Goal: Task Accomplishment & Management: Manage account settings

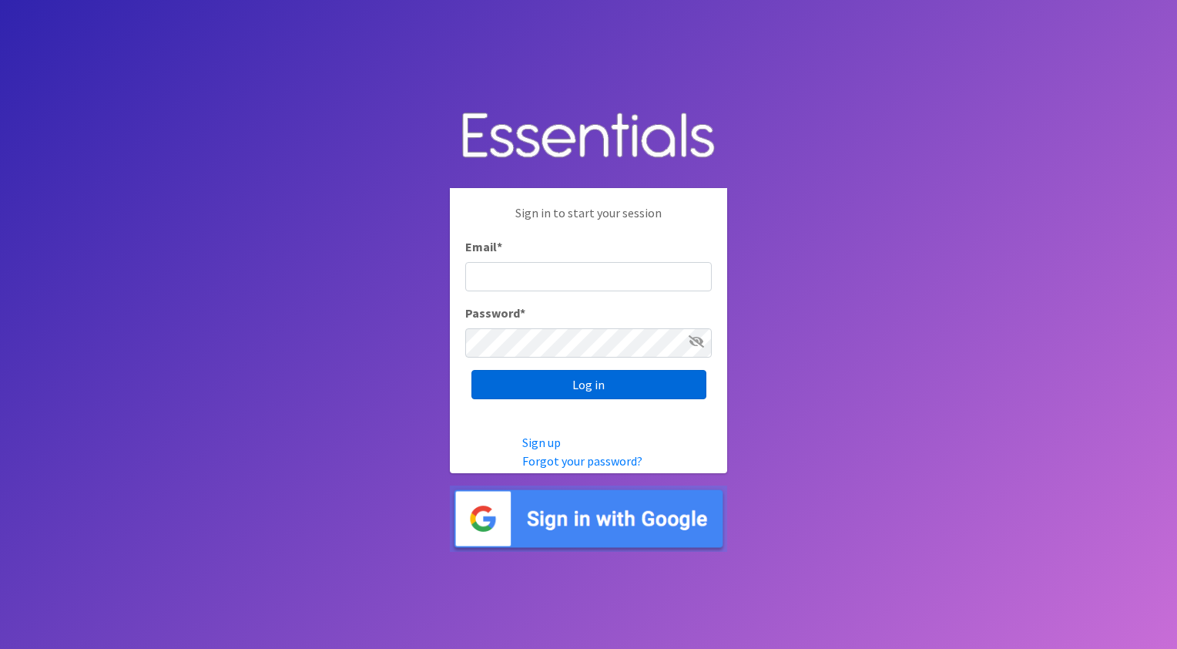
type input "[EMAIL_ADDRESS][DOMAIN_NAME]"
click at [628, 387] on input "Log in" at bounding box center [589, 384] width 235 height 29
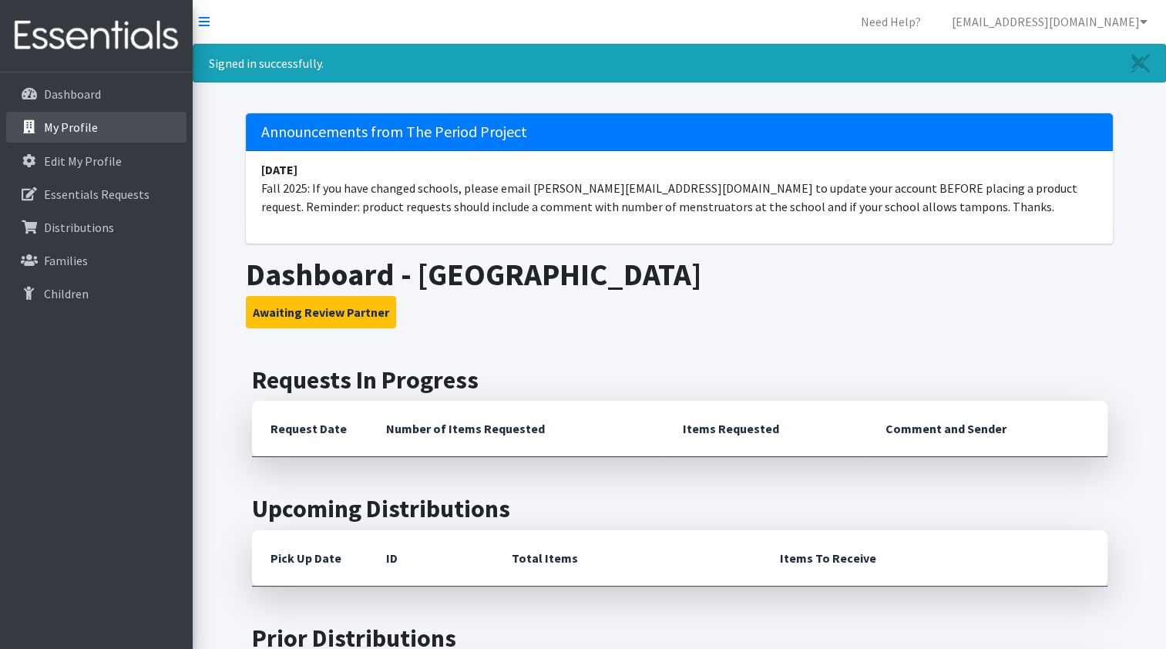
click at [64, 123] on p "My Profile" at bounding box center [71, 126] width 54 height 15
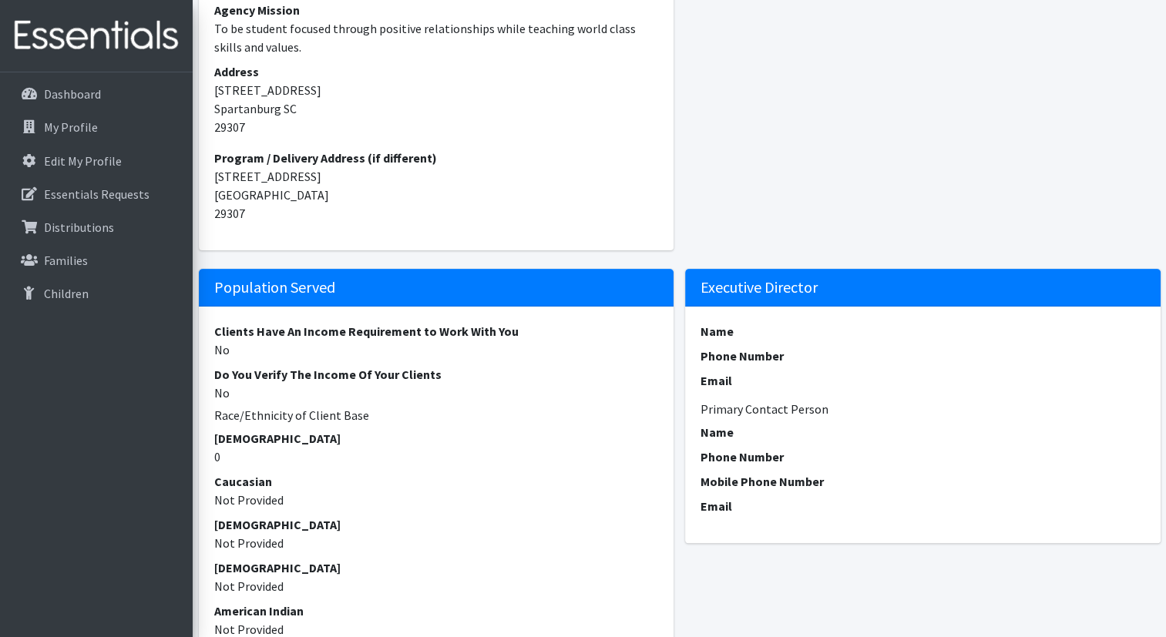
scroll to position [462, 0]
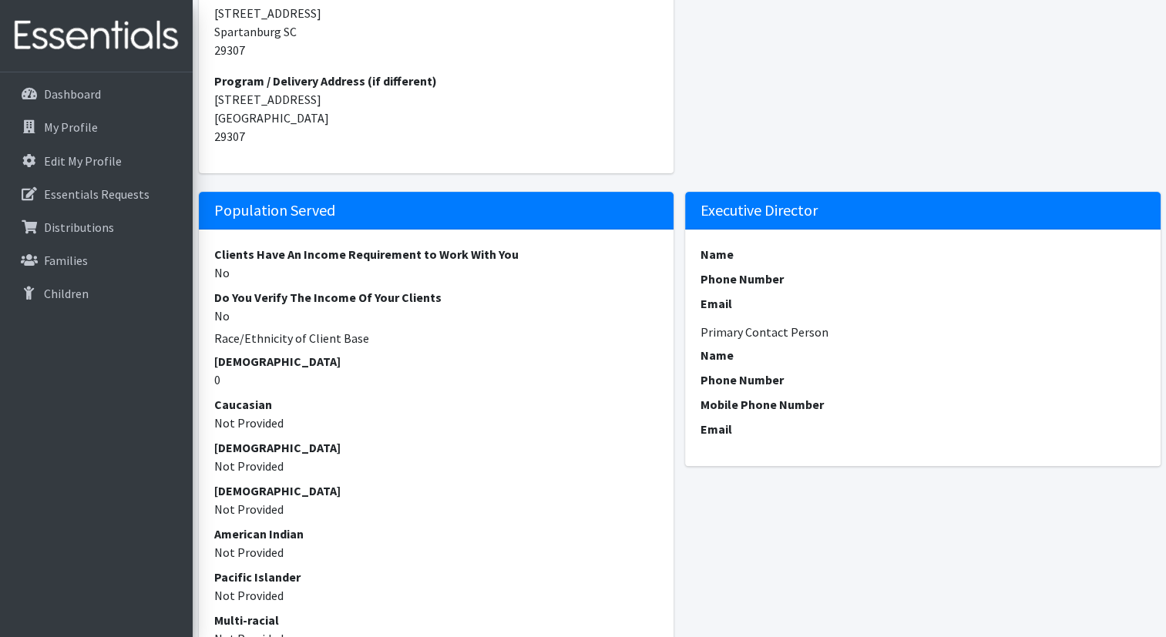
click at [790, 205] on h5 "Executive Director" at bounding box center [922, 211] width 475 height 38
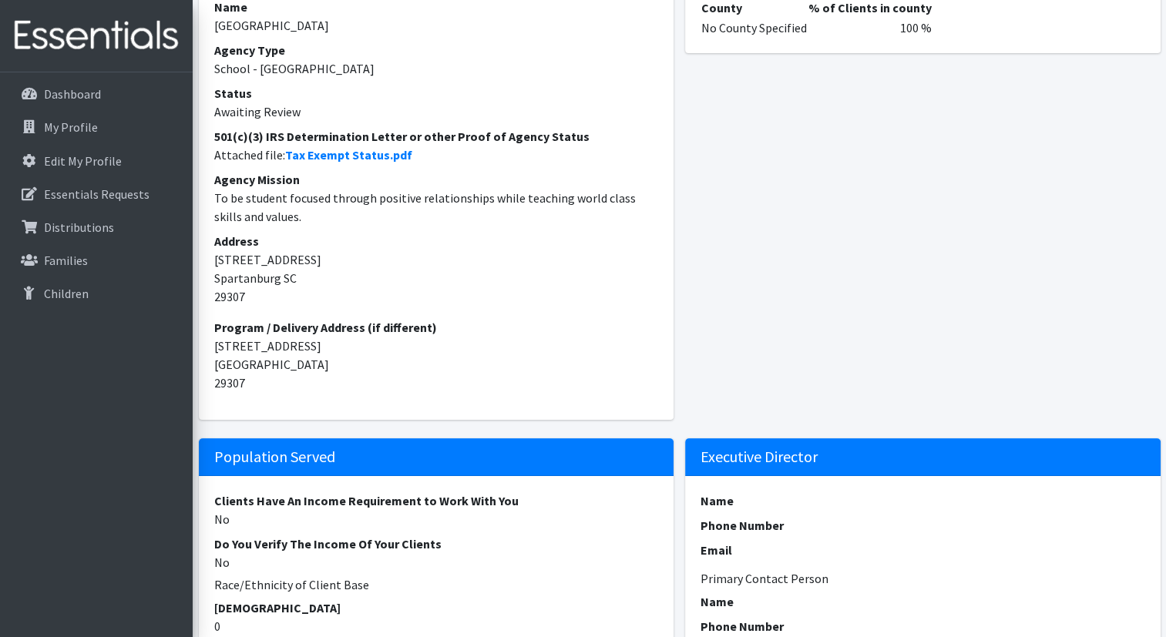
scroll to position [308, 0]
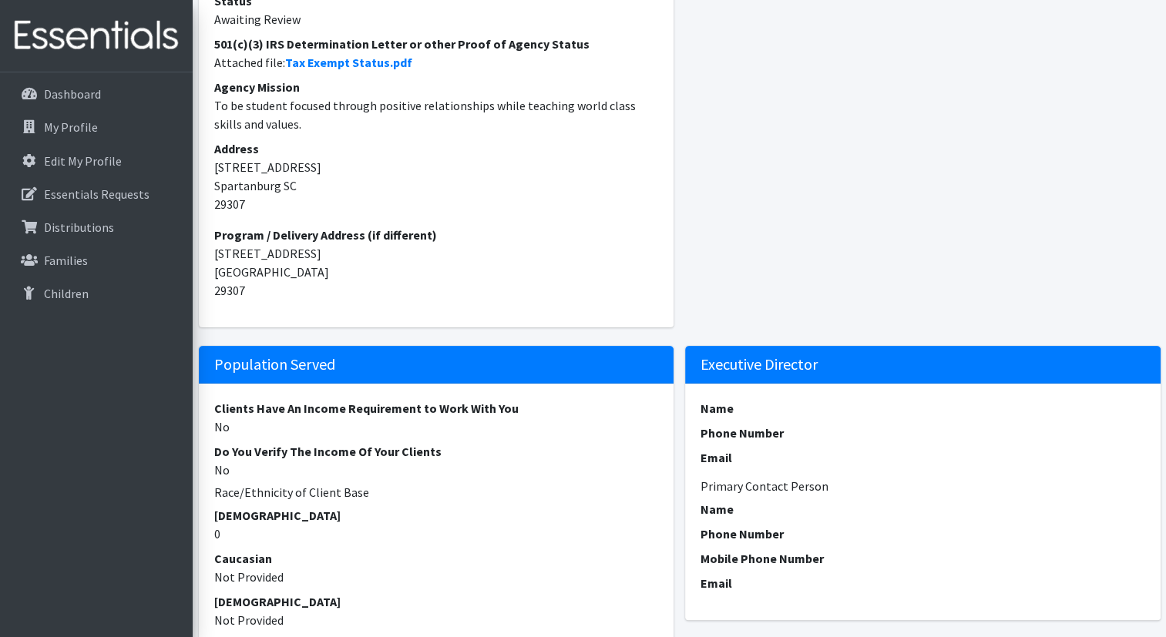
click at [721, 404] on dt "Name" at bounding box center [922, 408] width 445 height 18
click at [714, 488] on h6 "Primary Contact Person" at bounding box center [922, 486] width 445 height 15
click at [490, 361] on h5 "Population Served" at bounding box center [436, 365] width 475 height 38
click at [856, 359] on h5 "Executive Director" at bounding box center [922, 365] width 475 height 38
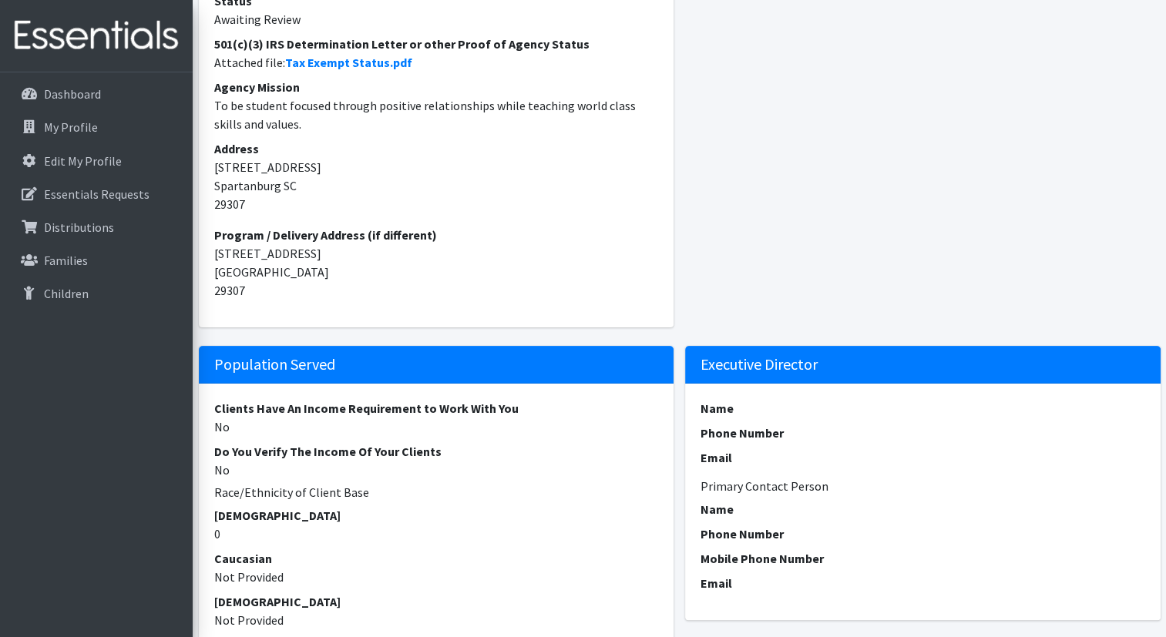
click at [856, 359] on h5 "Executive Director" at bounding box center [922, 365] width 475 height 38
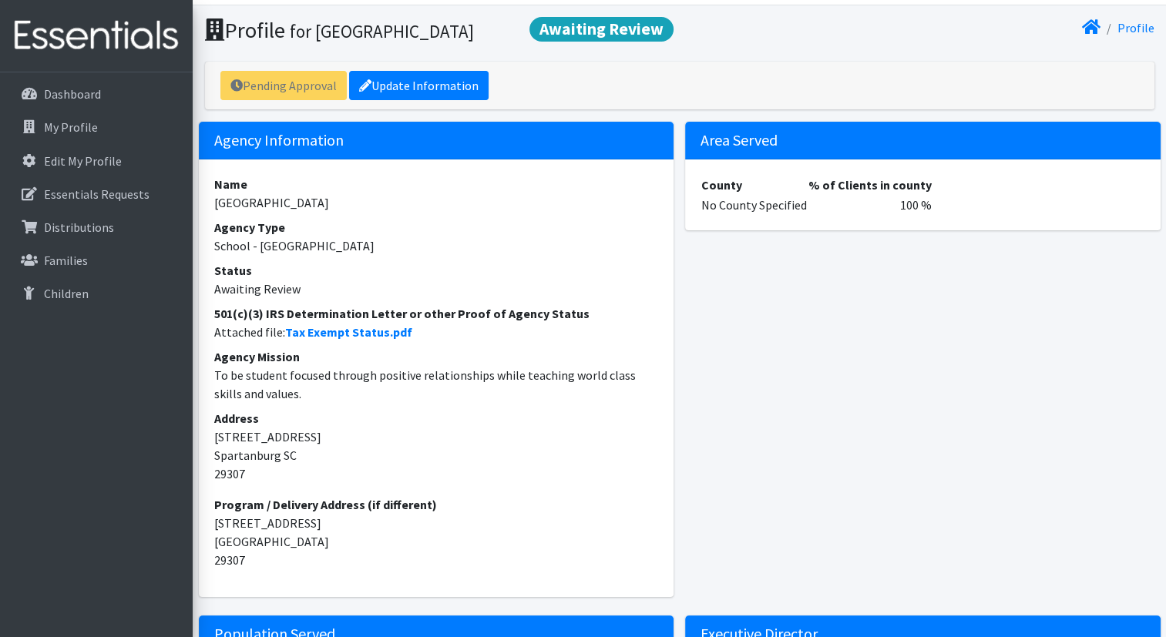
scroll to position [0, 0]
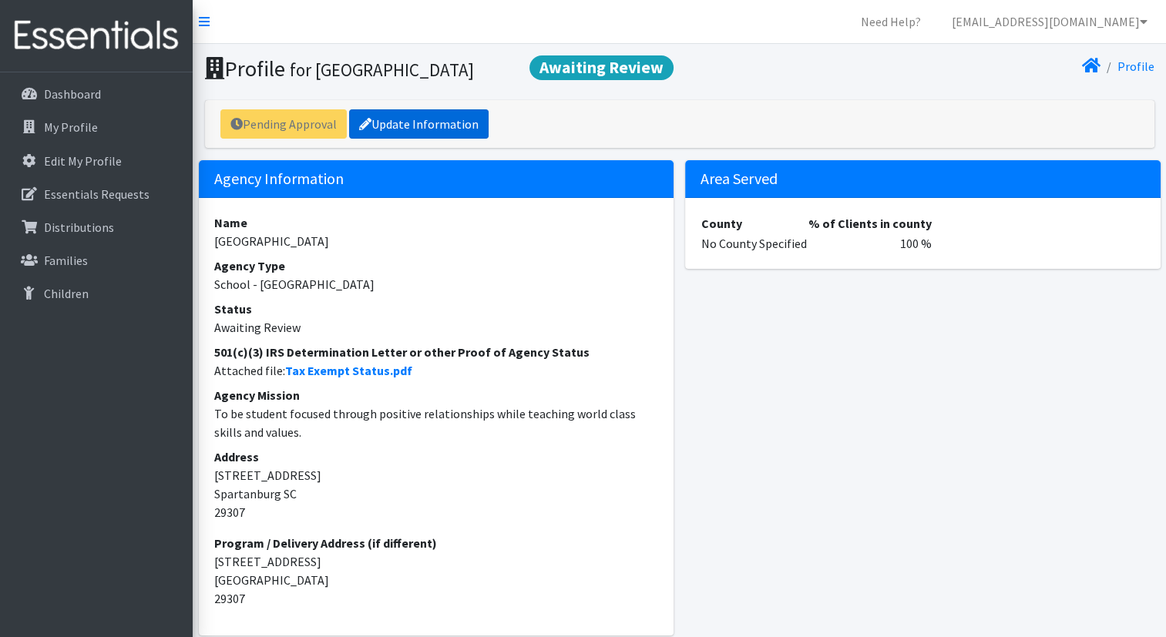
click at [405, 119] on link "Update Information" at bounding box center [418, 123] width 139 height 29
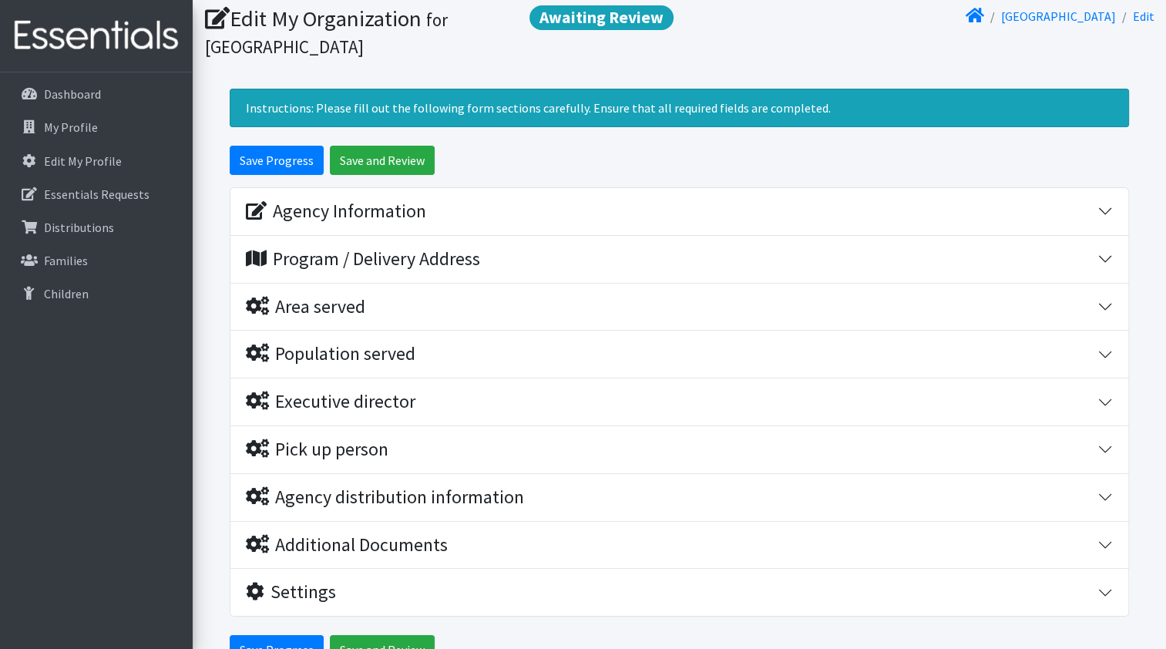
scroll to position [77, 0]
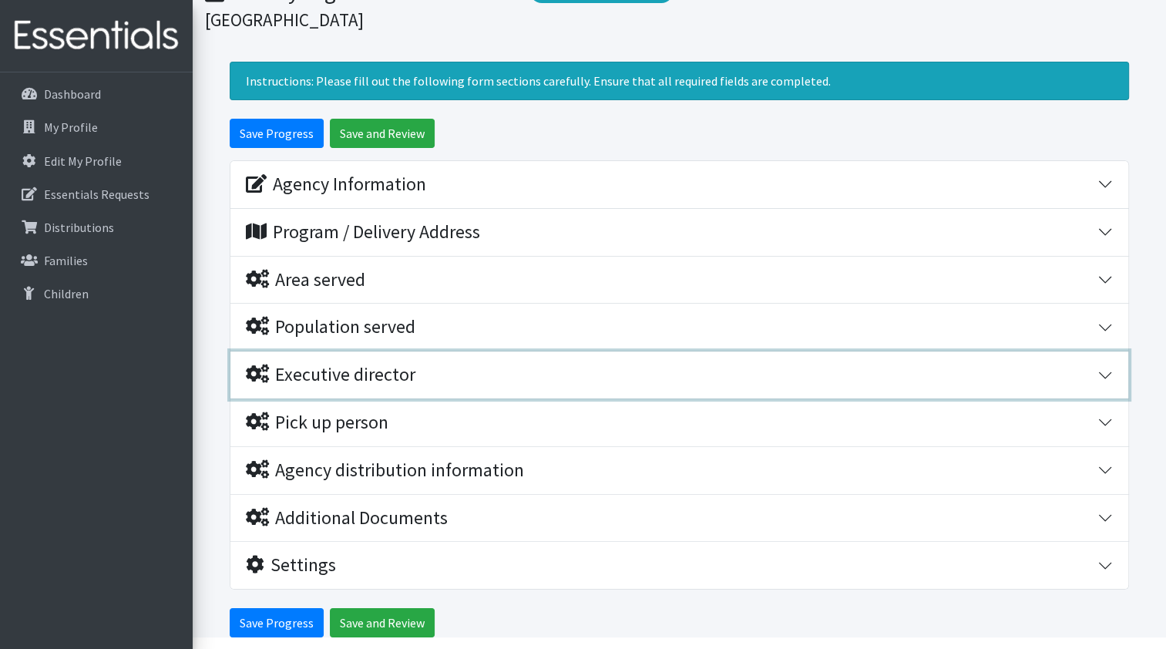
click at [1103, 371] on button "Executive director" at bounding box center [679, 374] width 898 height 47
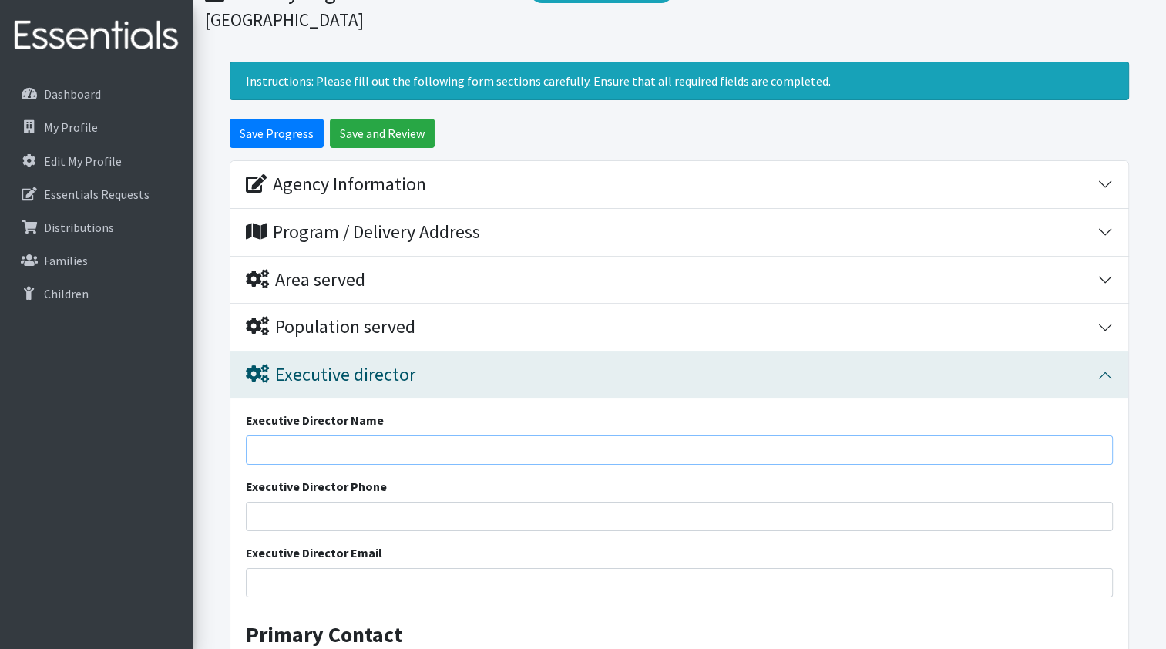
click at [324, 448] on input "Executive Director Name" at bounding box center [679, 449] width 867 height 29
type input "[PERSON_NAME]"
click at [285, 513] on input "Executive Director Phone" at bounding box center [679, 516] width 867 height 29
type input "[PHONE_NUMBER]"
click at [268, 581] on input "Executive Director Email" at bounding box center [679, 582] width 867 height 29
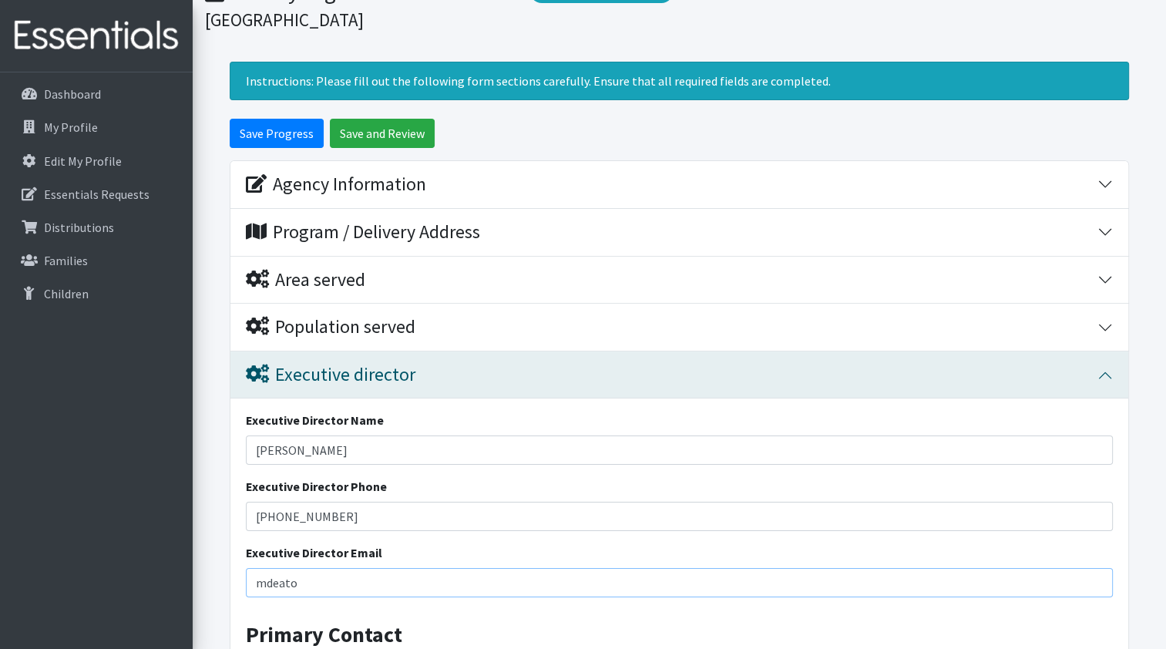
type input "[EMAIL_ADDRESS][DOMAIN_NAME]"
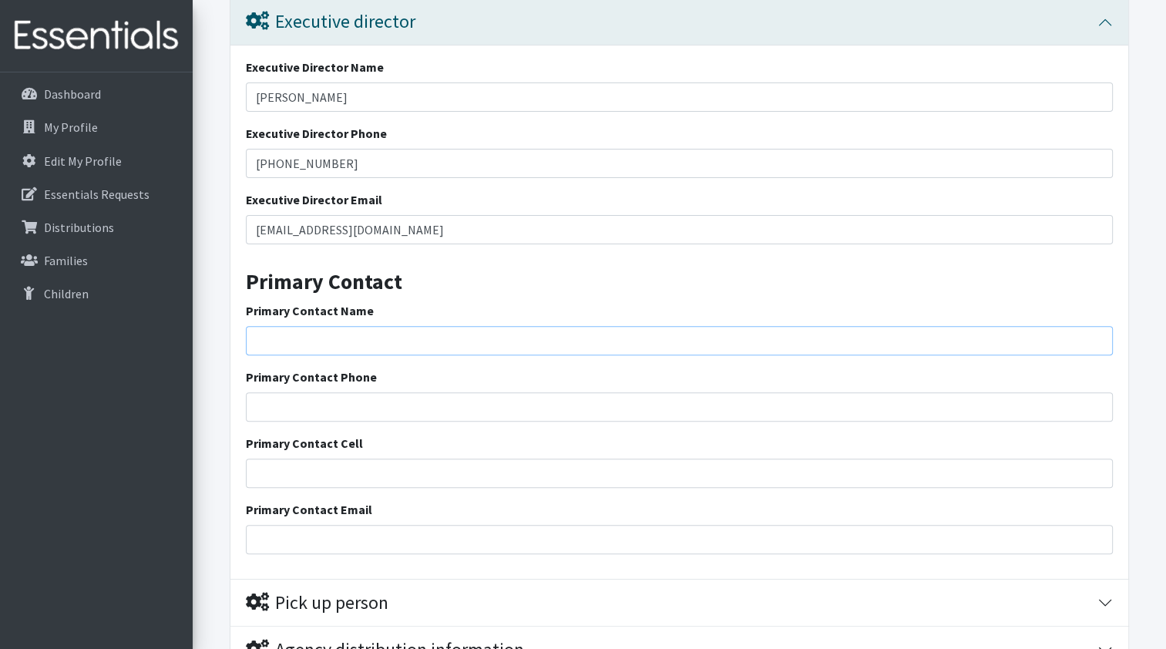
scroll to position [444, 0]
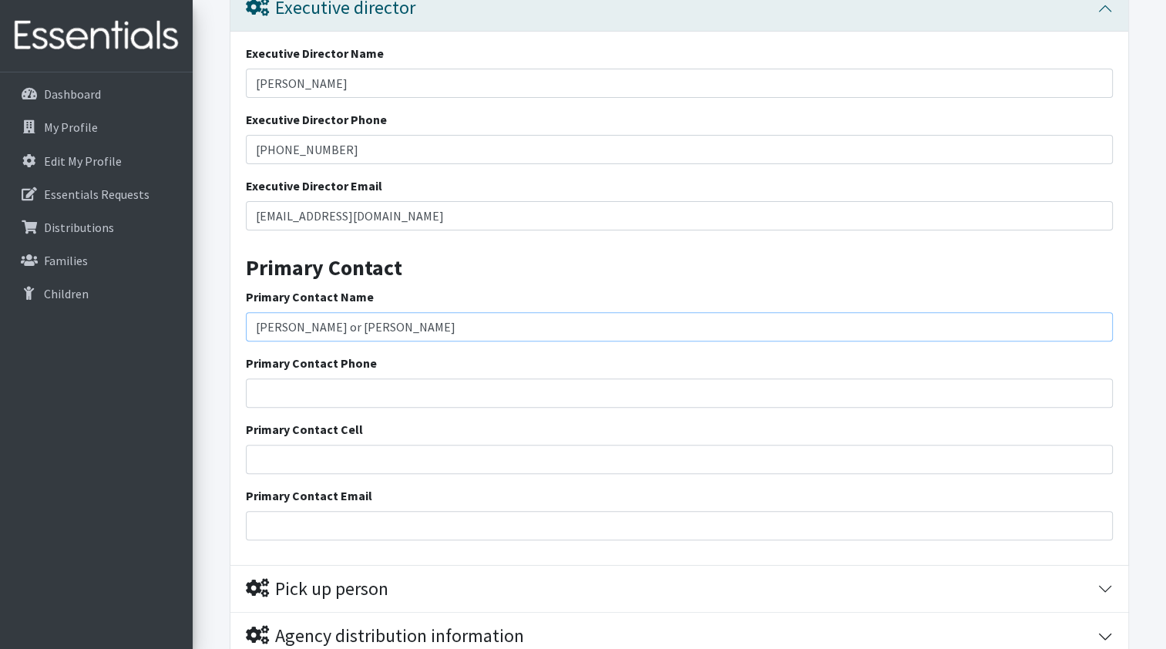
type input "[PERSON_NAME] or [PERSON_NAME]"
click at [338, 396] on input "Primary Contact Phone" at bounding box center [679, 392] width 867 height 29
type input "[PHONE_NUMBER]"
click at [314, 526] on input "Primary Contact Email" at bounding box center [679, 525] width 867 height 29
type input "[EMAIL_ADDRESS][DOMAIN_NAME]"
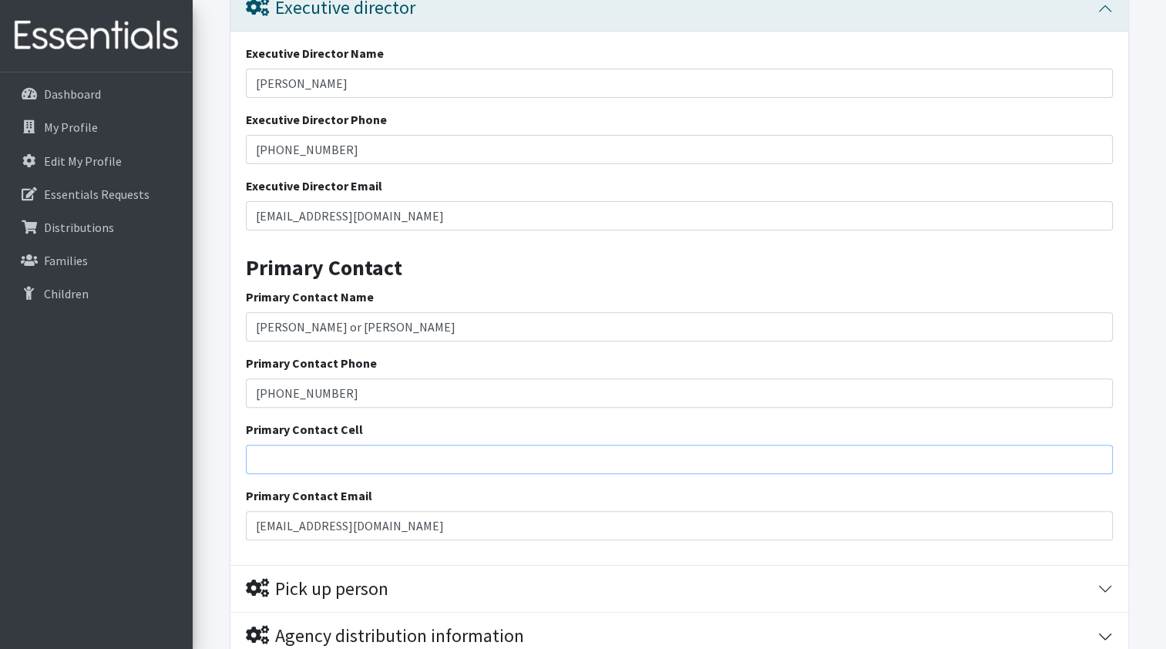
click at [314, 458] on input "Primary Contact Cell" at bounding box center [679, 459] width 867 height 29
type input "8644260324"
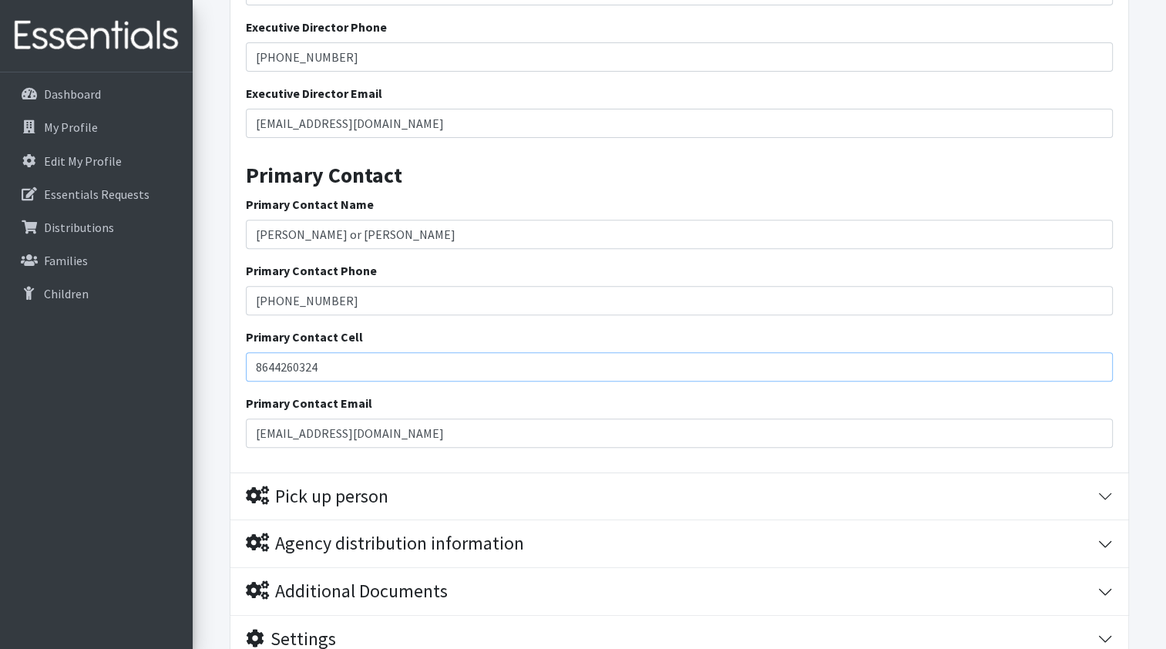
scroll to position [666, 0]
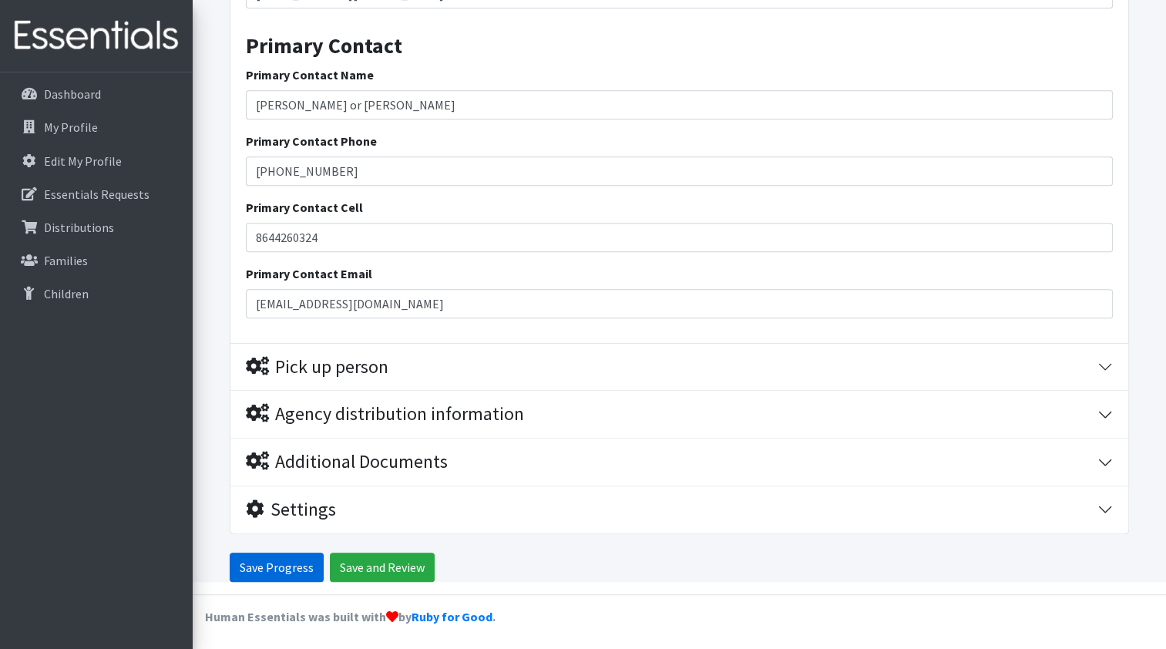
click at [244, 557] on input "Save Progress" at bounding box center [277, 567] width 94 height 29
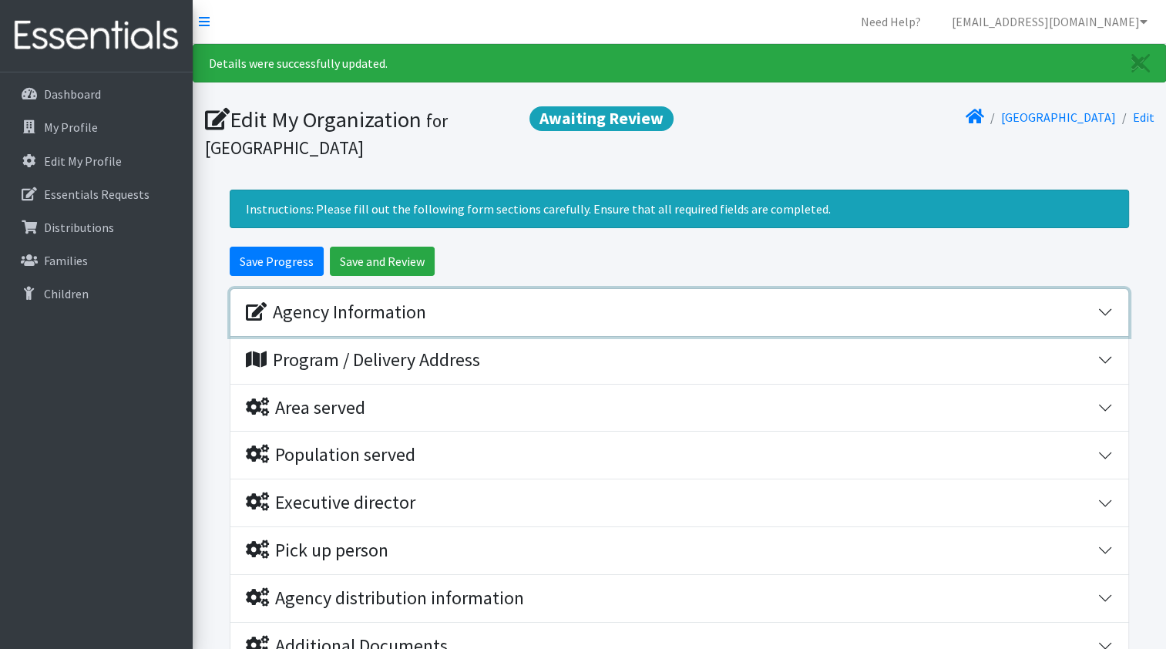
click at [1098, 310] on button "Agency Information" at bounding box center [679, 312] width 898 height 47
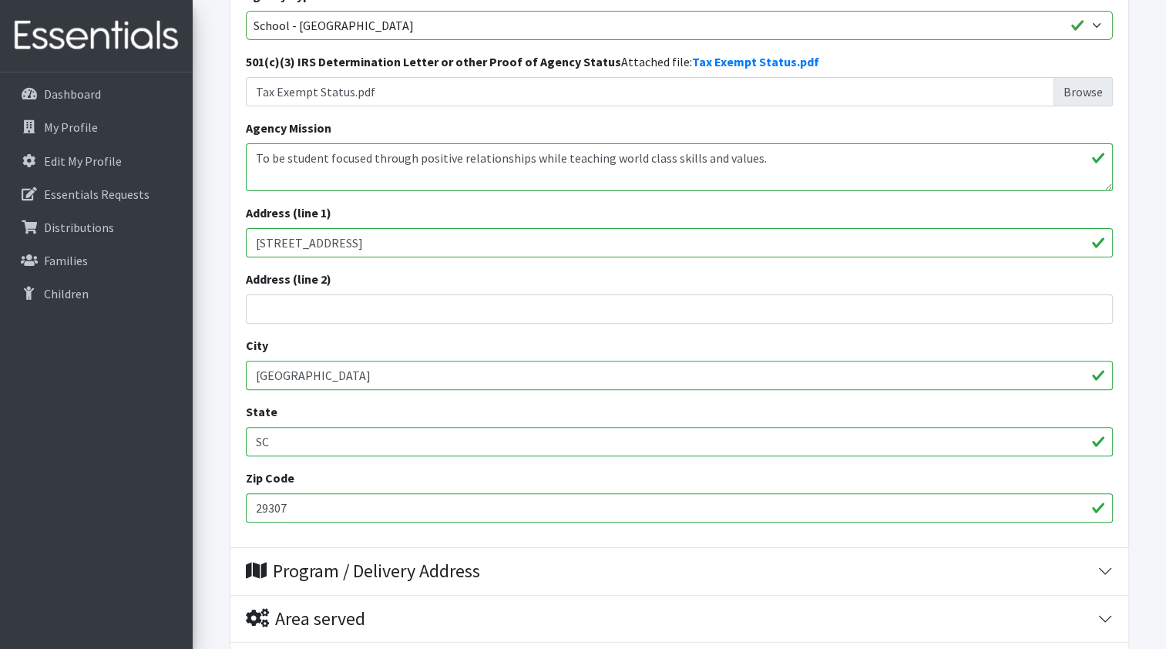
scroll to position [462, 0]
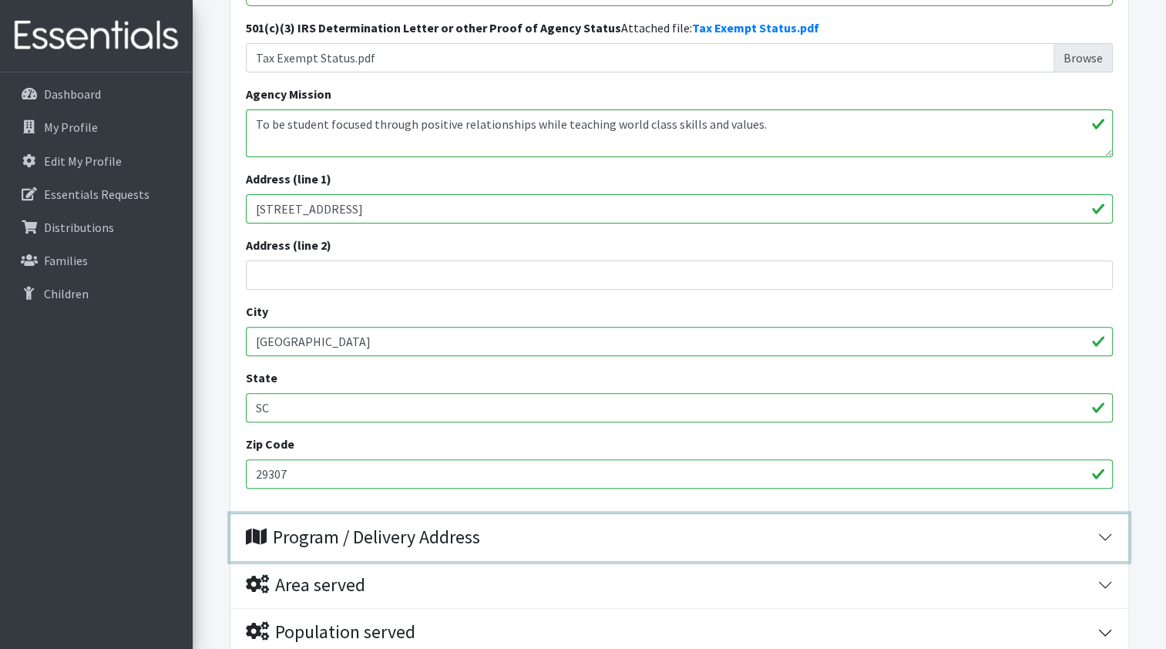
click at [1106, 535] on button "Program / Delivery Address" at bounding box center [679, 537] width 898 height 47
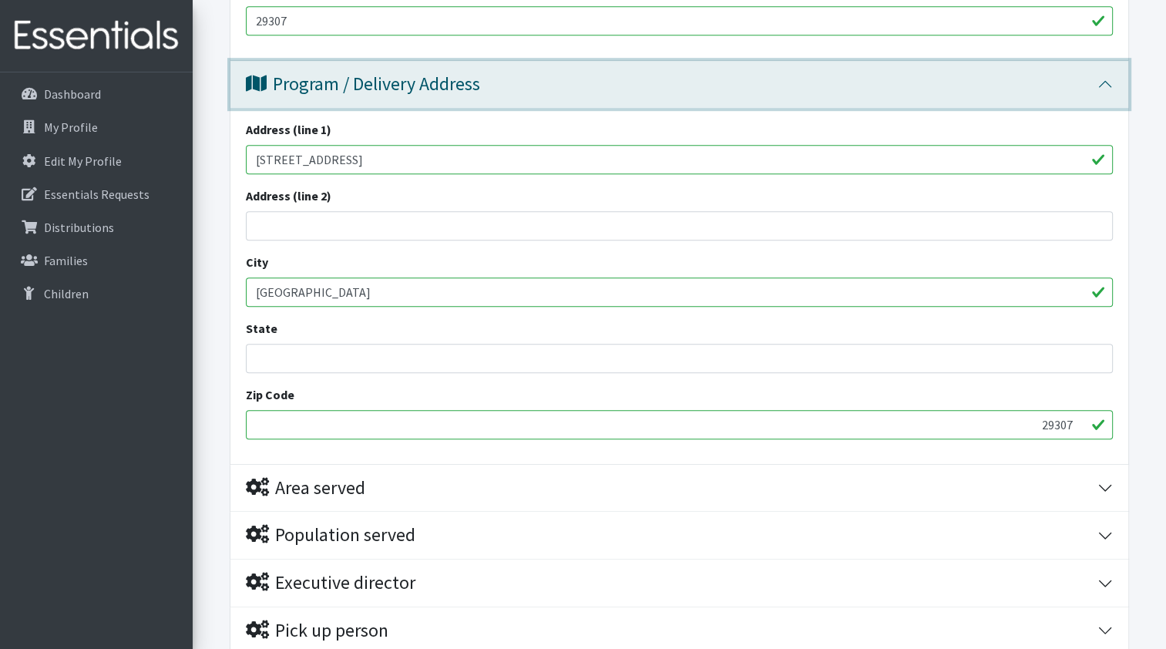
scroll to position [925, 0]
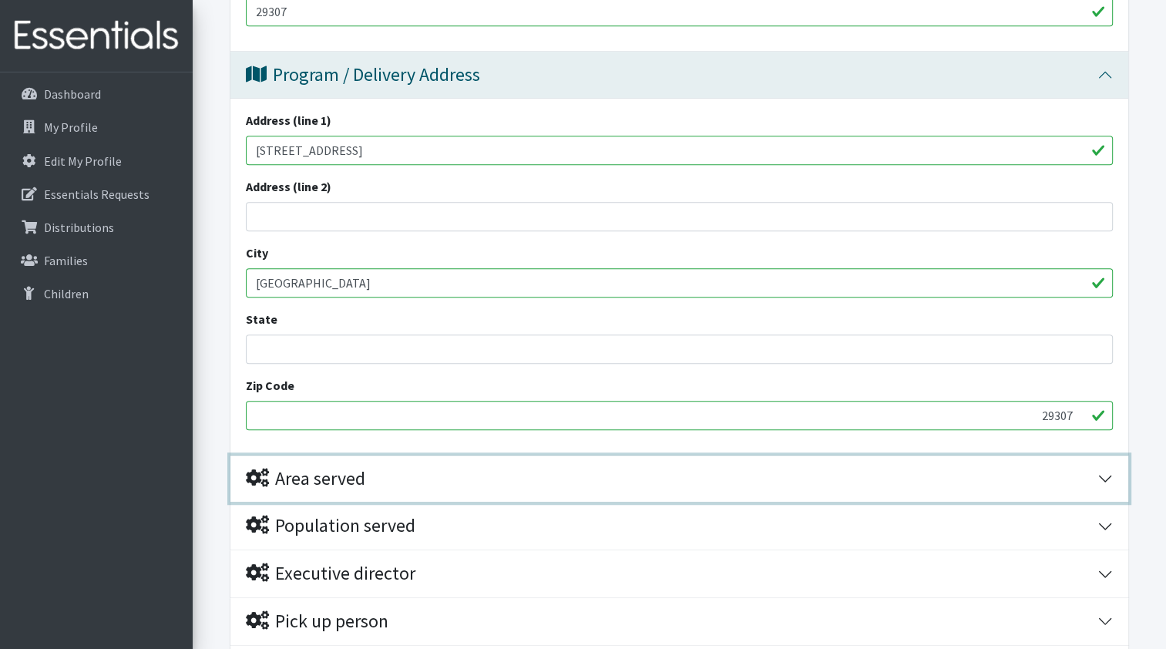
click at [1110, 472] on button "Area served" at bounding box center [679, 478] width 898 height 47
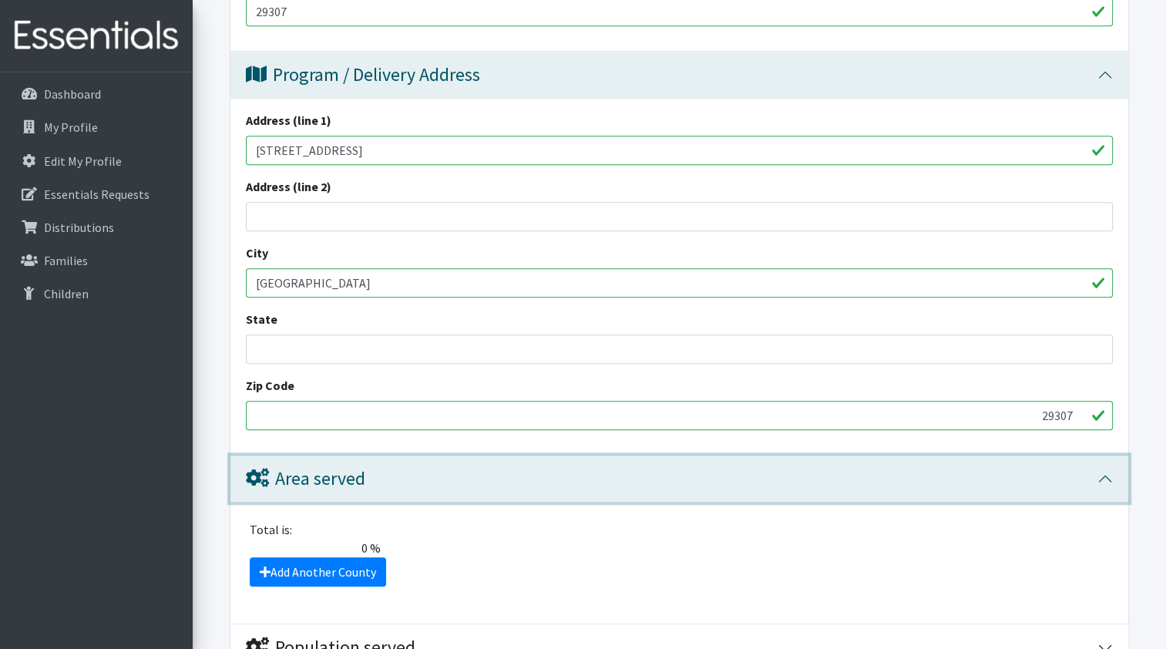
scroll to position [1002, 0]
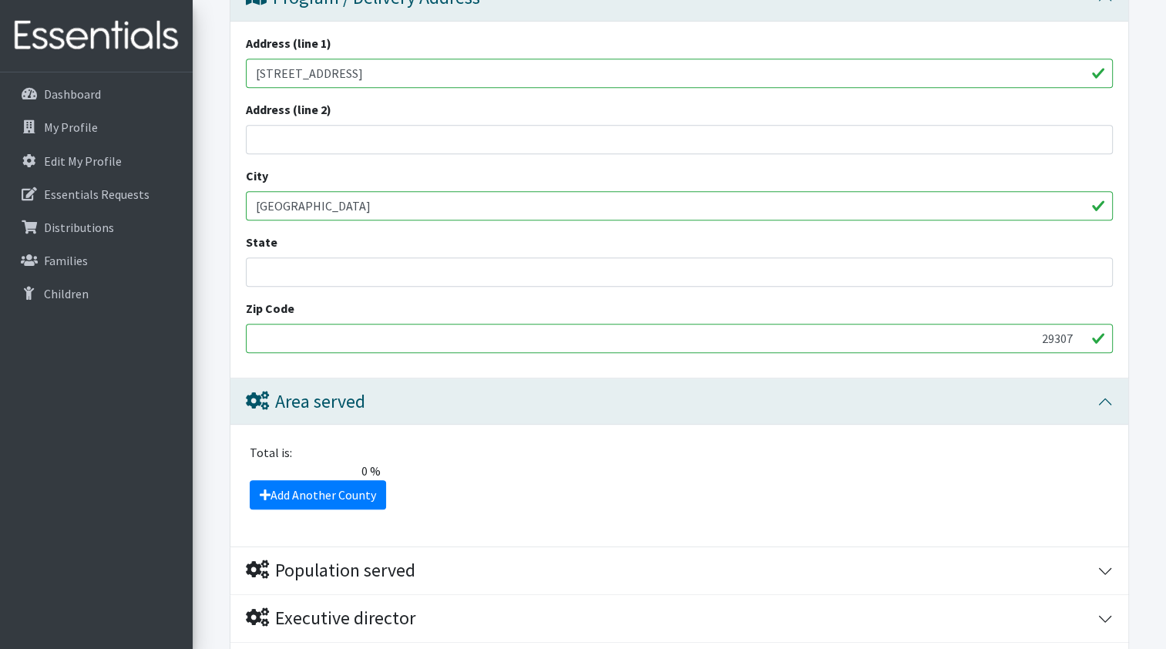
click at [885, 489] on div "Add Another County" at bounding box center [679, 494] width 878 height 29
click at [474, 471] on div "Total is: 0 % The total client share must be either 0 or 100 %." at bounding box center [679, 461] width 878 height 37
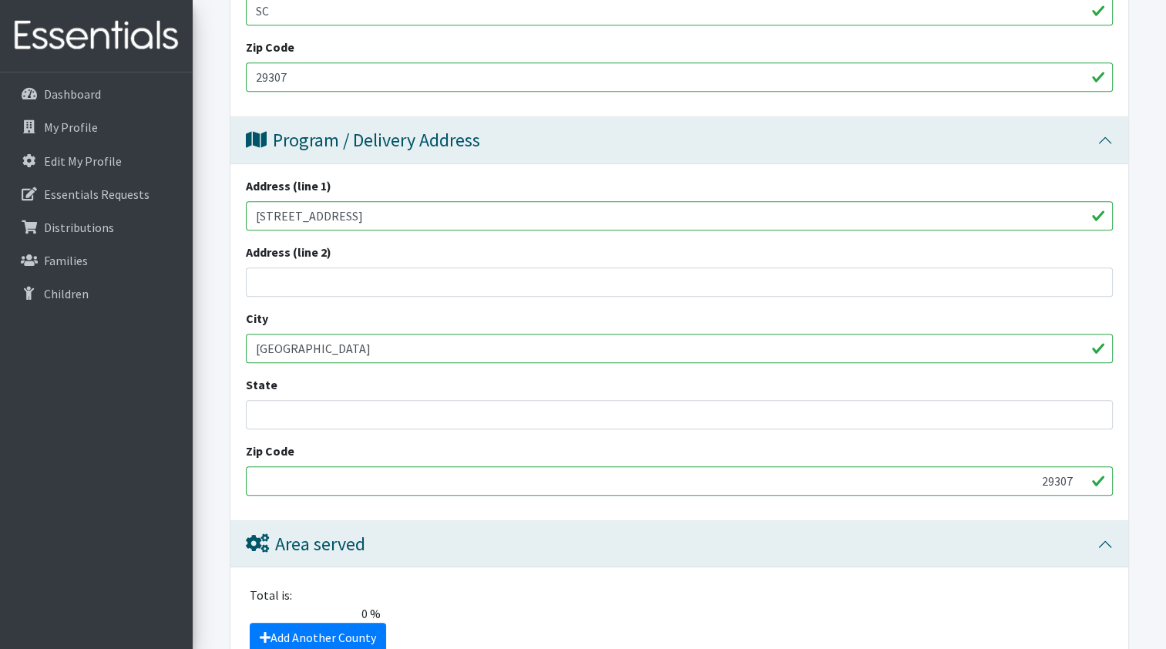
scroll to position [925, 0]
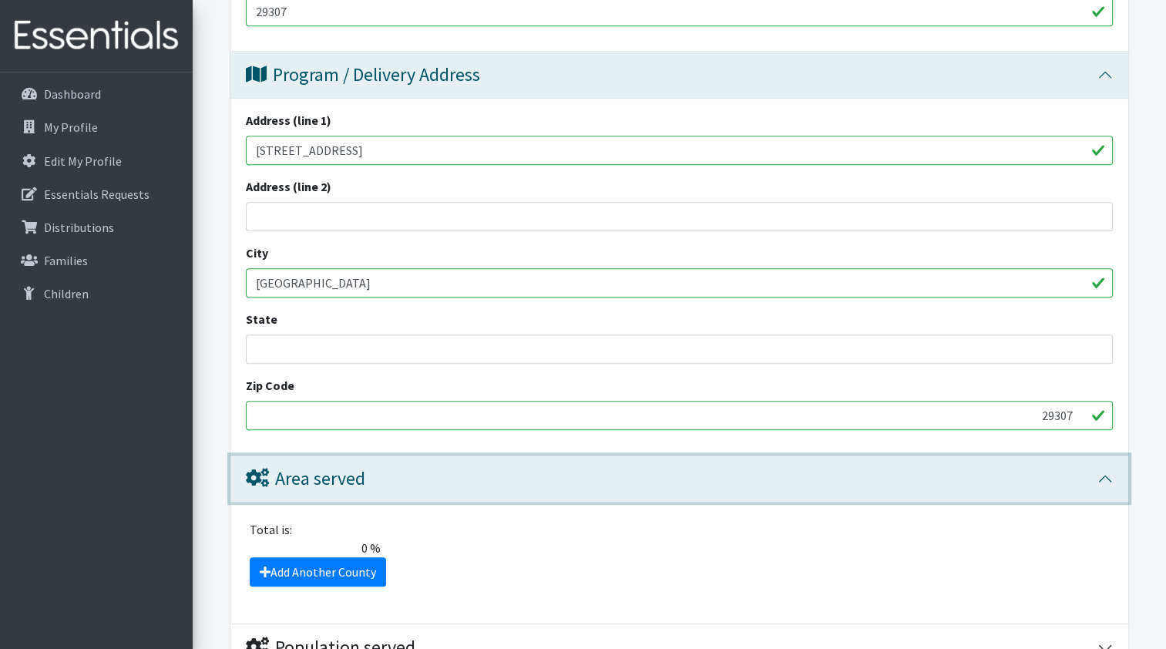
click at [341, 479] on div "Area served" at bounding box center [305, 479] width 119 height 22
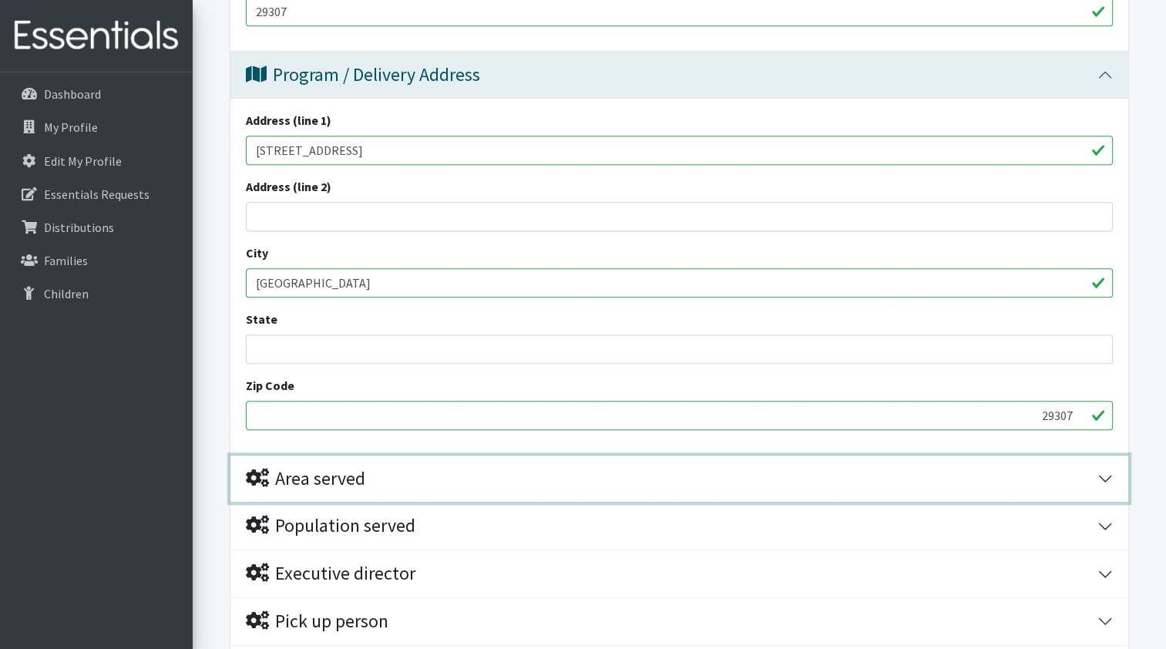
click at [341, 479] on div "Area served" at bounding box center [305, 479] width 119 height 22
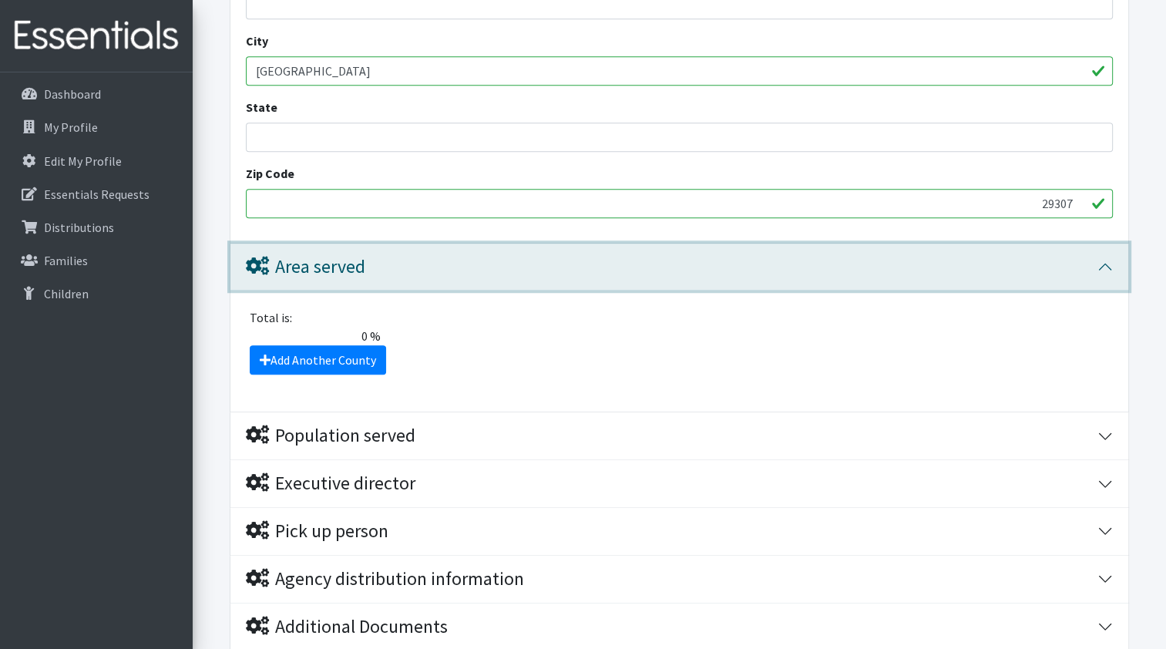
scroll to position [1079, 0]
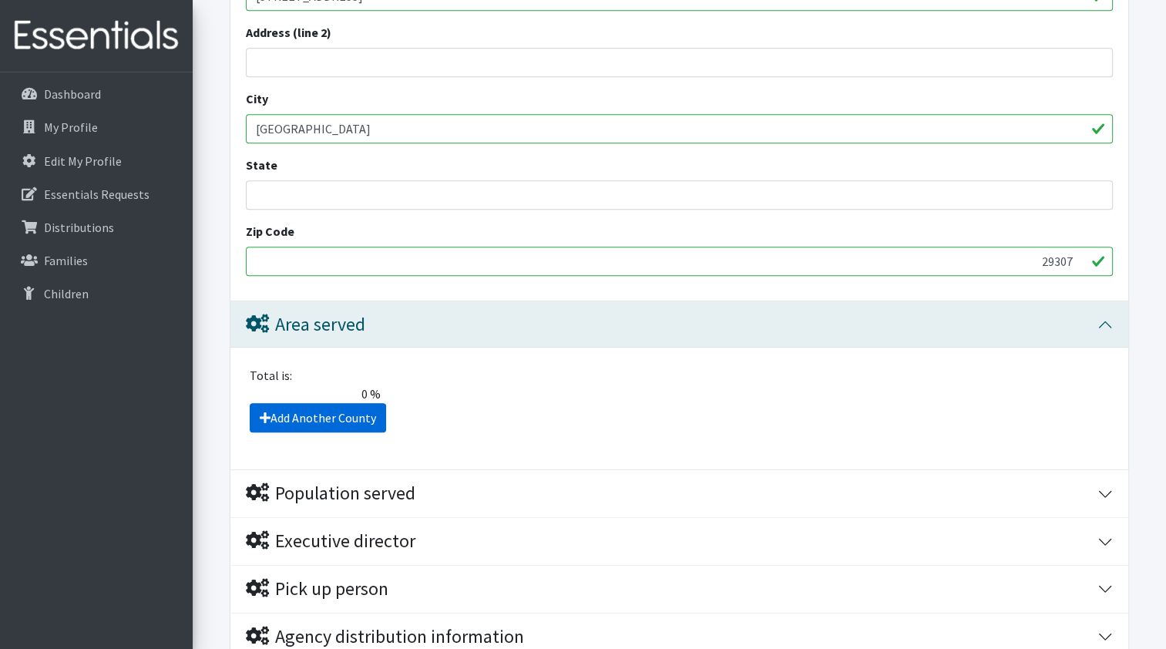
click at [334, 411] on link "Add Another County" at bounding box center [318, 417] width 136 height 29
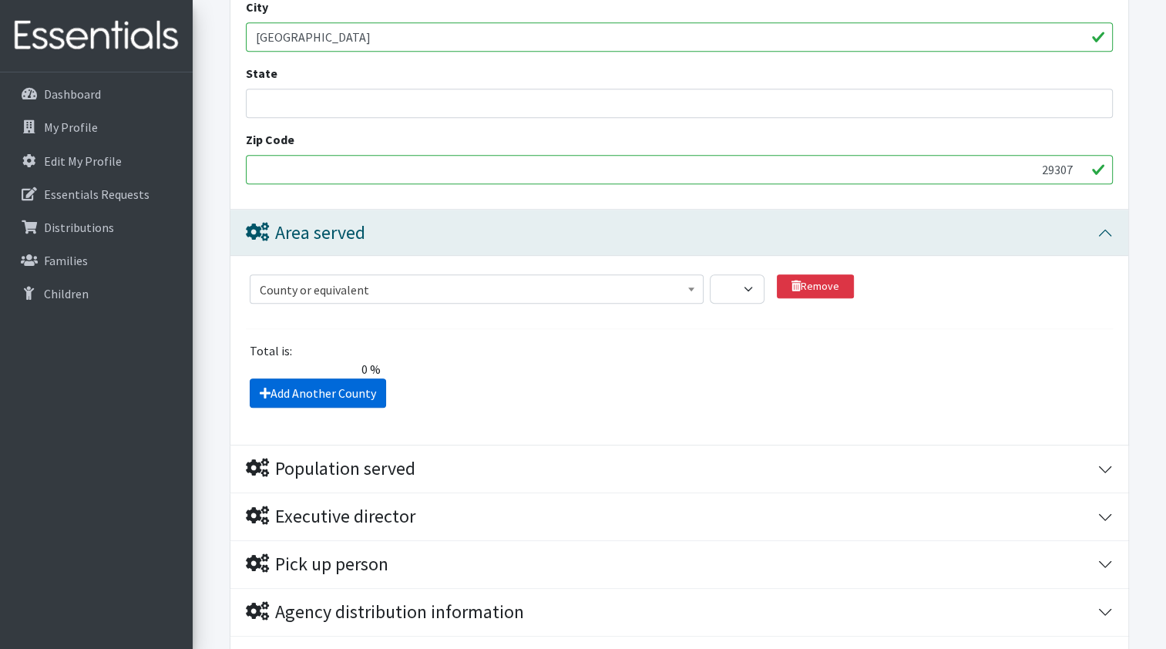
scroll to position [1136, 0]
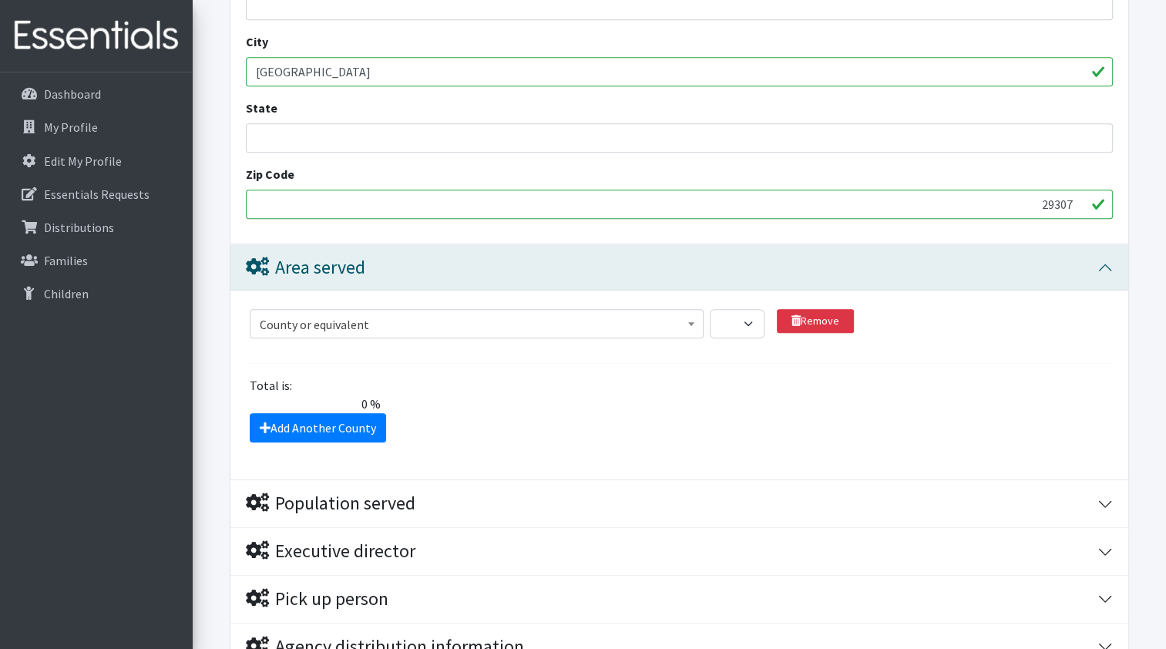
click at [688, 322] on b at bounding box center [691, 324] width 6 height 4
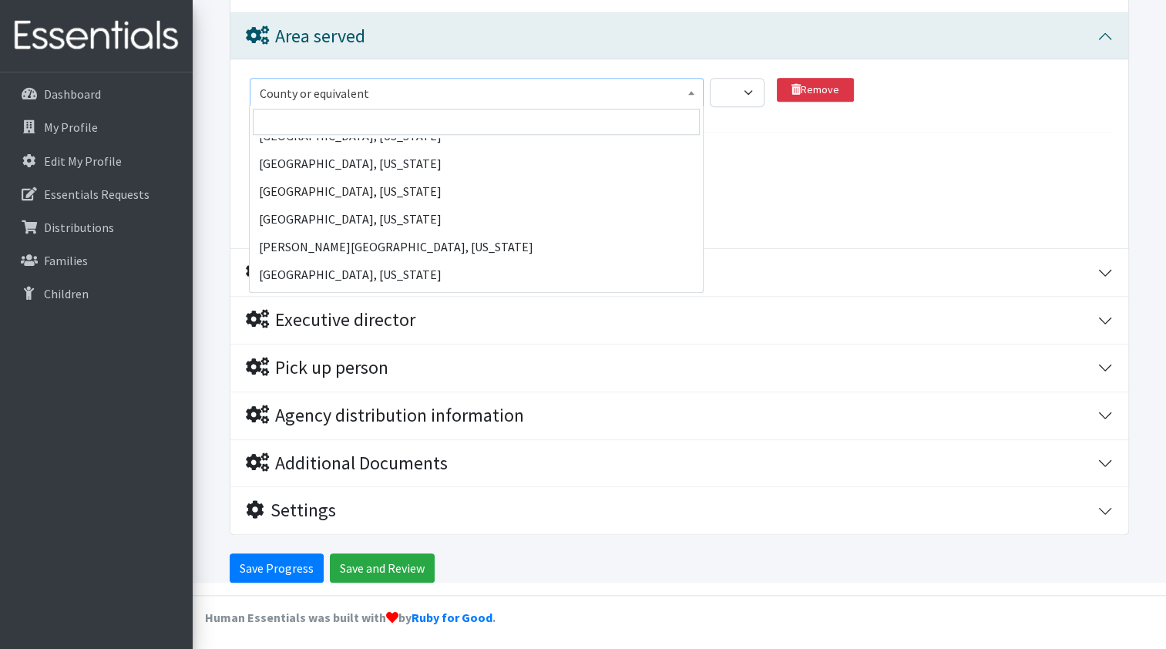
scroll to position [5163, 0]
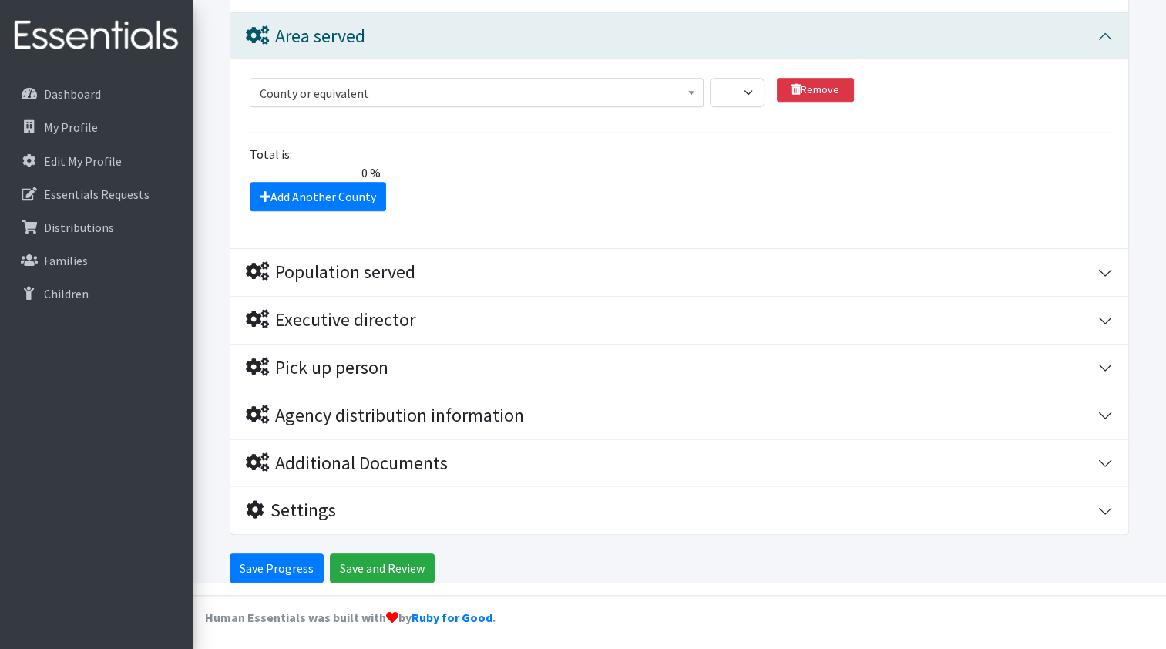
click at [848, 184] on div "Add Another County" at bounding box center [679, 196] width 878 height 29
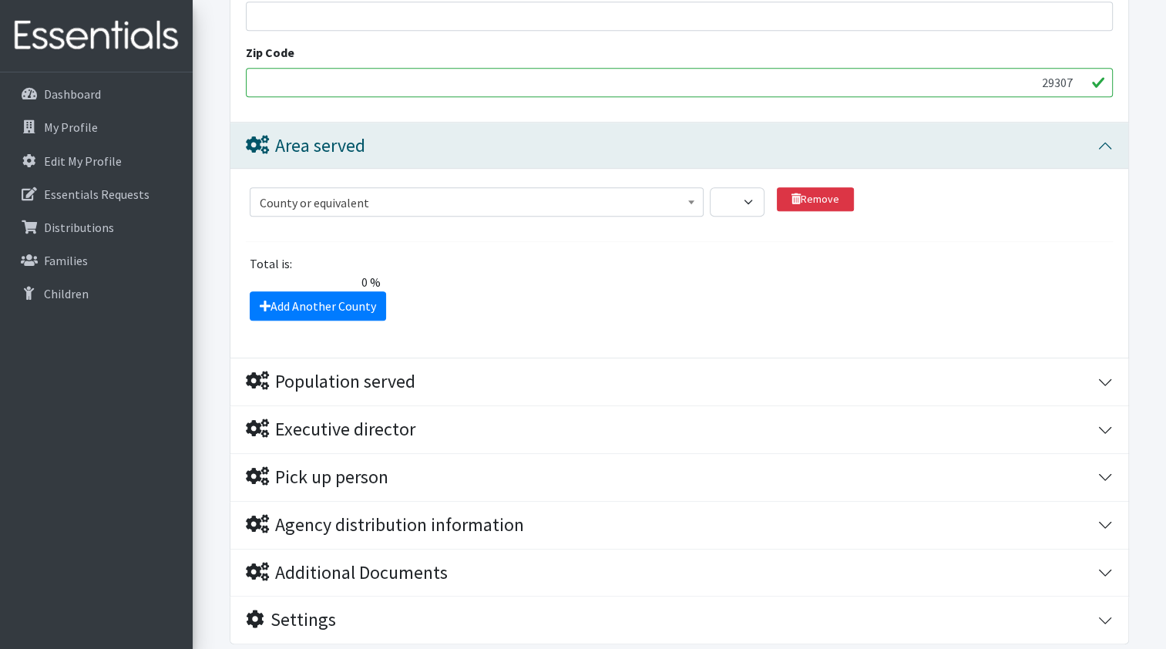
scroll to position [1059, 0]
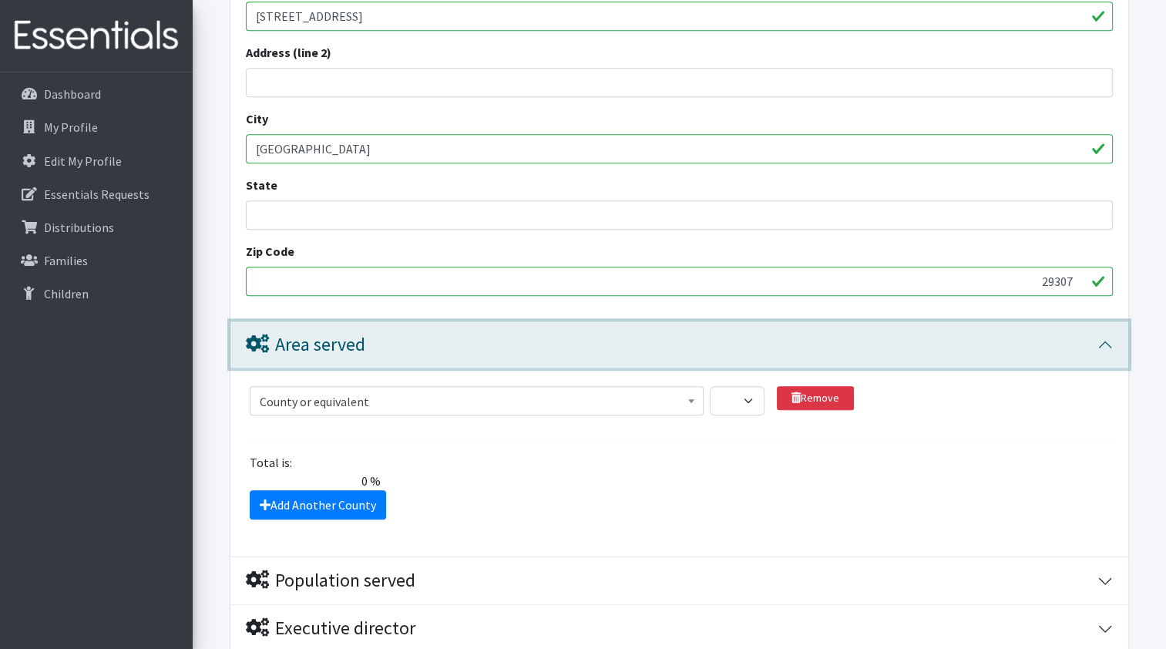
click at [1098, 347] on button "Area served" at bounding box center [679, 344] width 898 height 47
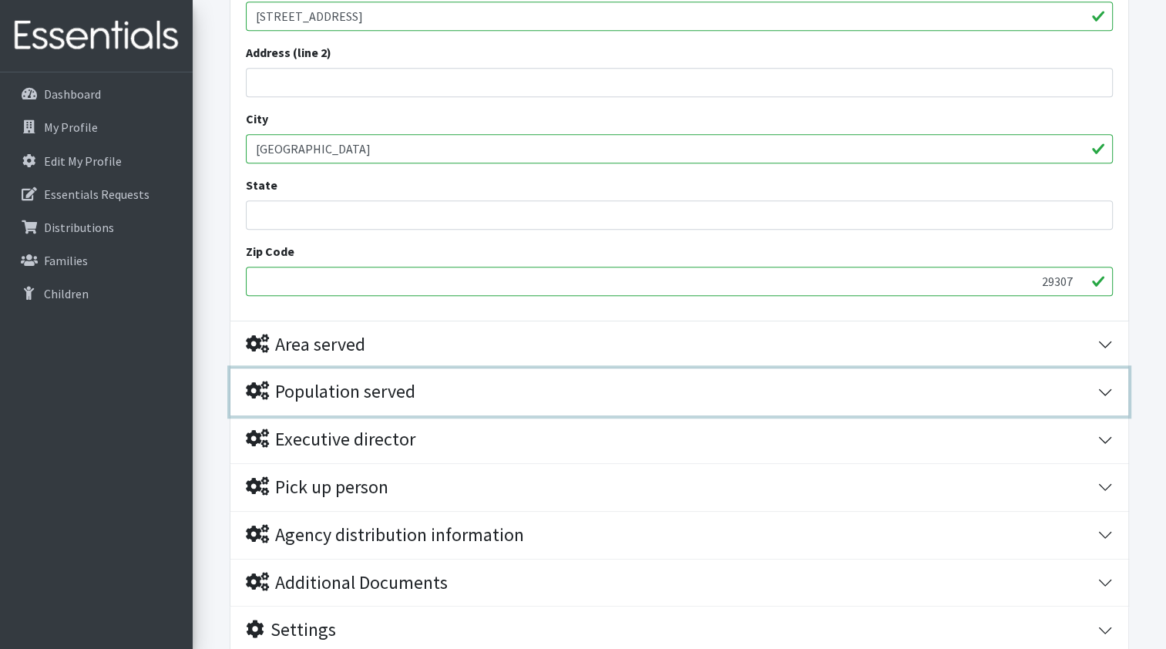
click at [1104, 388] on button "Population served" at bounding box center [679, 391] width 898 height 47
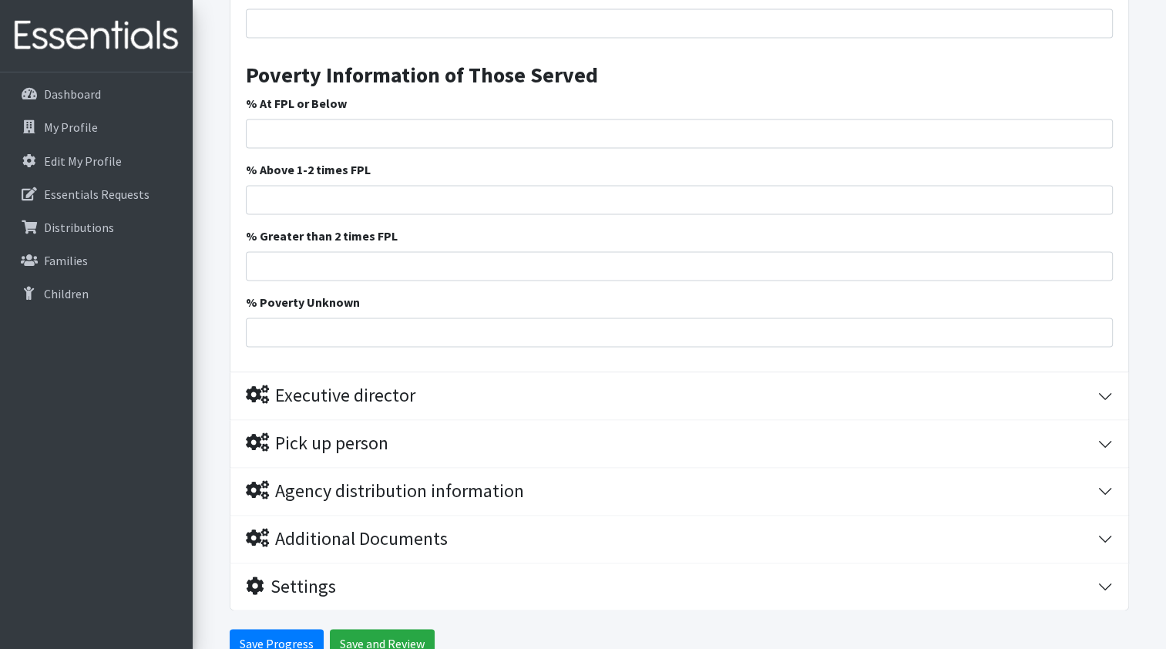
scroll to position [2336, 0]
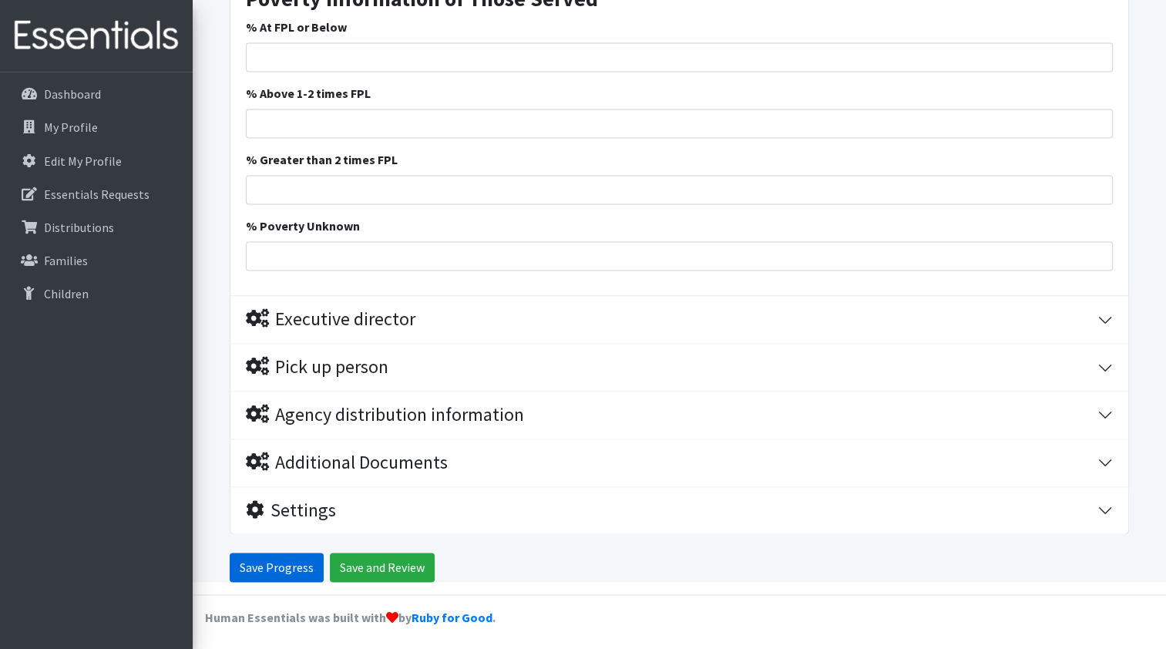
click at [290, 566] on input "Save Progress" at bounding box center [277, 567] width 94 height 29
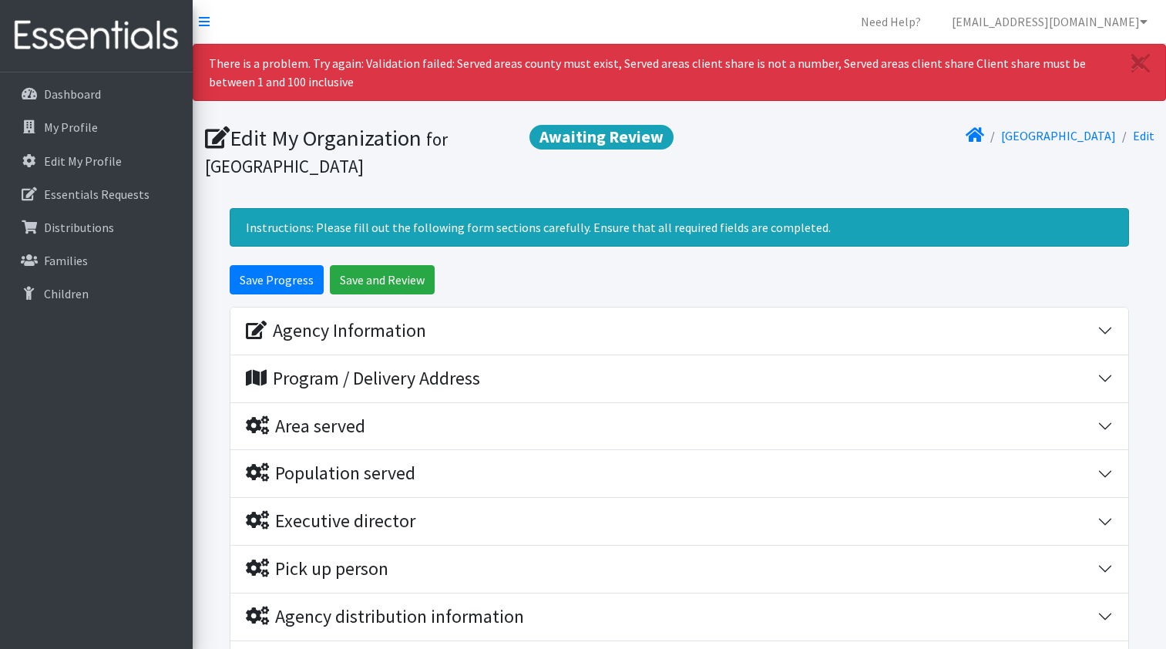
scroll to position [202, 0]
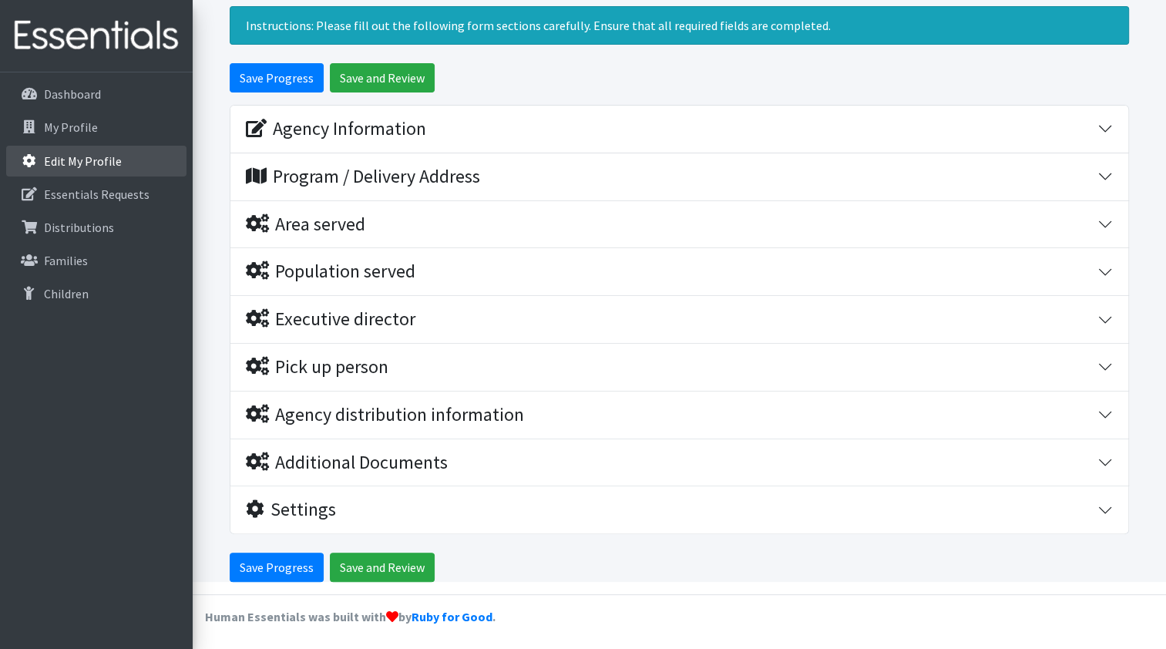
click at [90, 156] on p "Edit My Profile" at bounding box center [83, 160] width 78 height 15
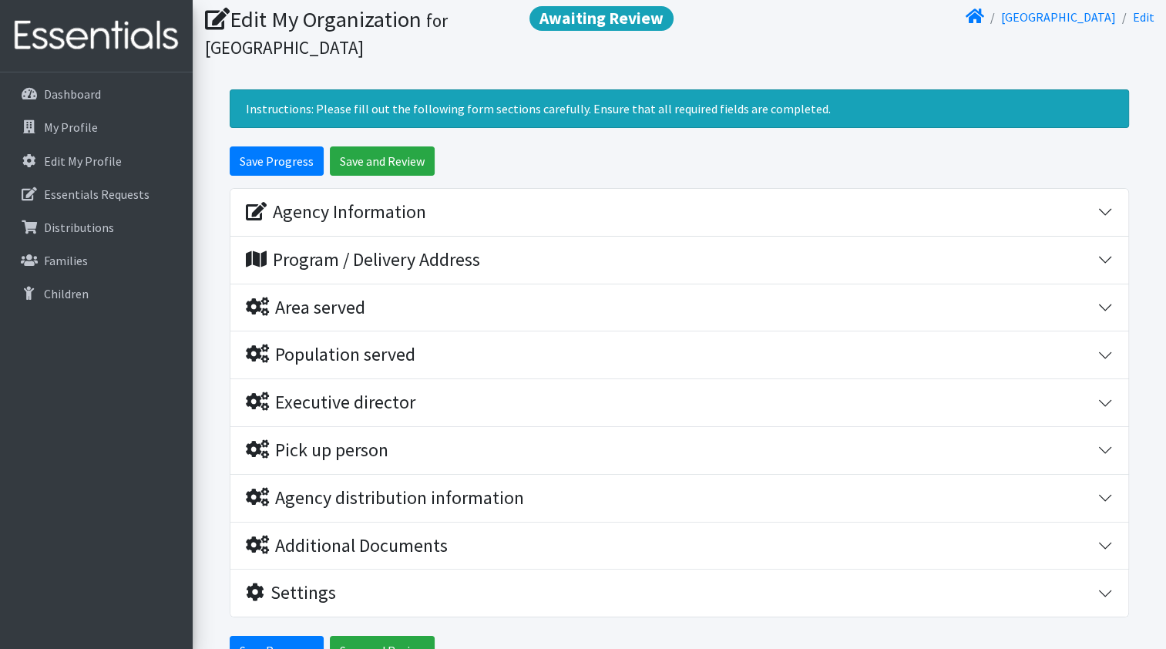
scroll to position [77, 0]
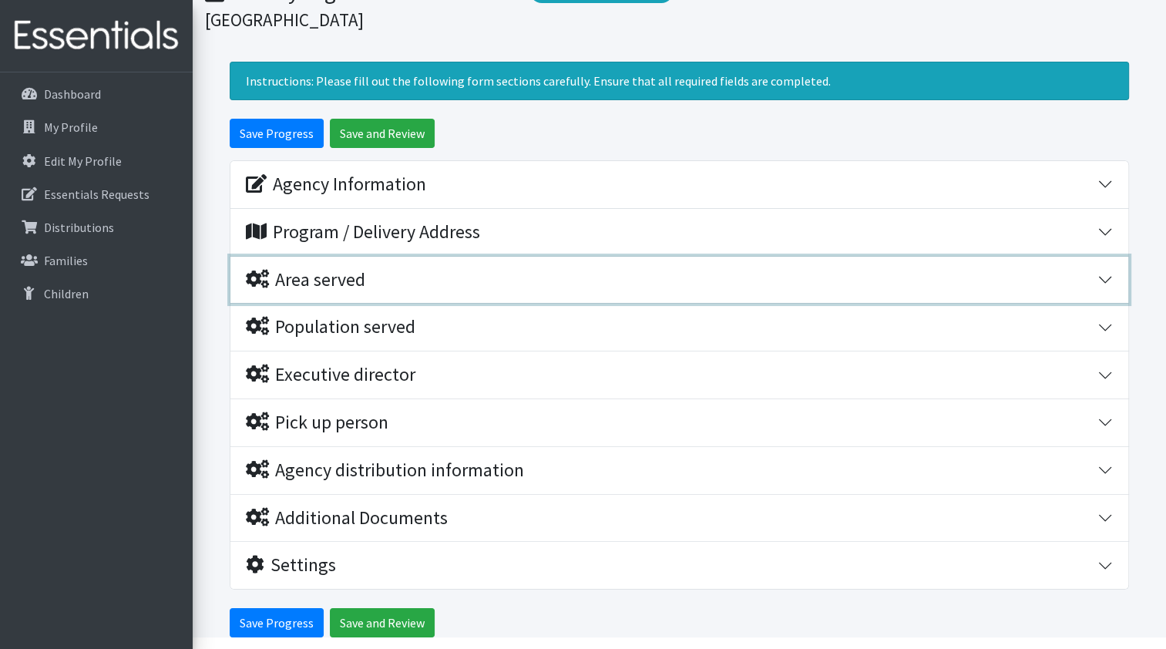
click at [354, 283] on div "Area served" at bounding box center [305, 280] width 119 height 22
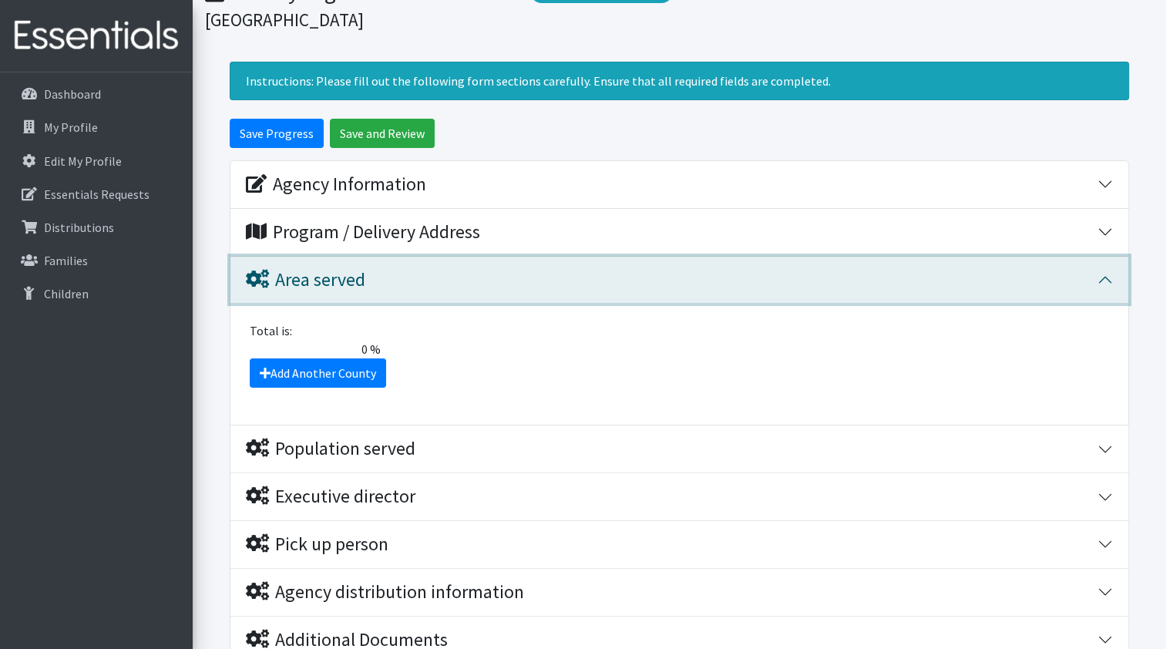
click at [1100, 277] on button "Area served" at bounding box center [679, 280] width 898 height 47
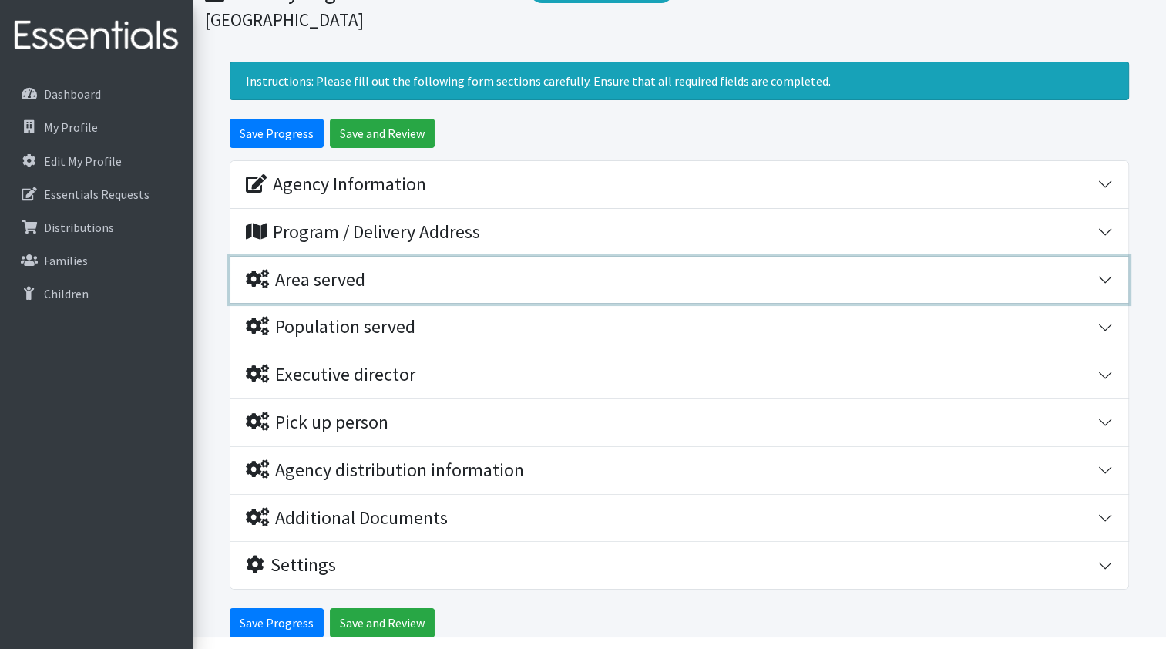
click at [1094, 278] on div "Area served" at bounding box center [672, 280] width 852 height 22
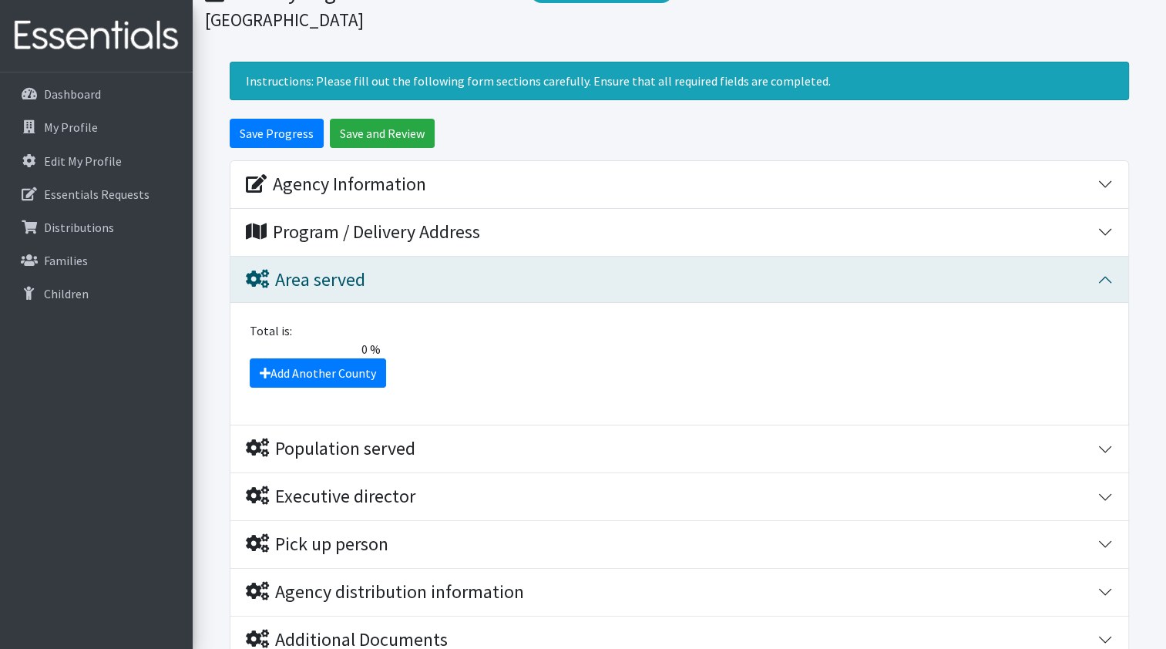
click at [484, 368] on div "Add Another County" at bounding box center [679, 372] width 878 height 29
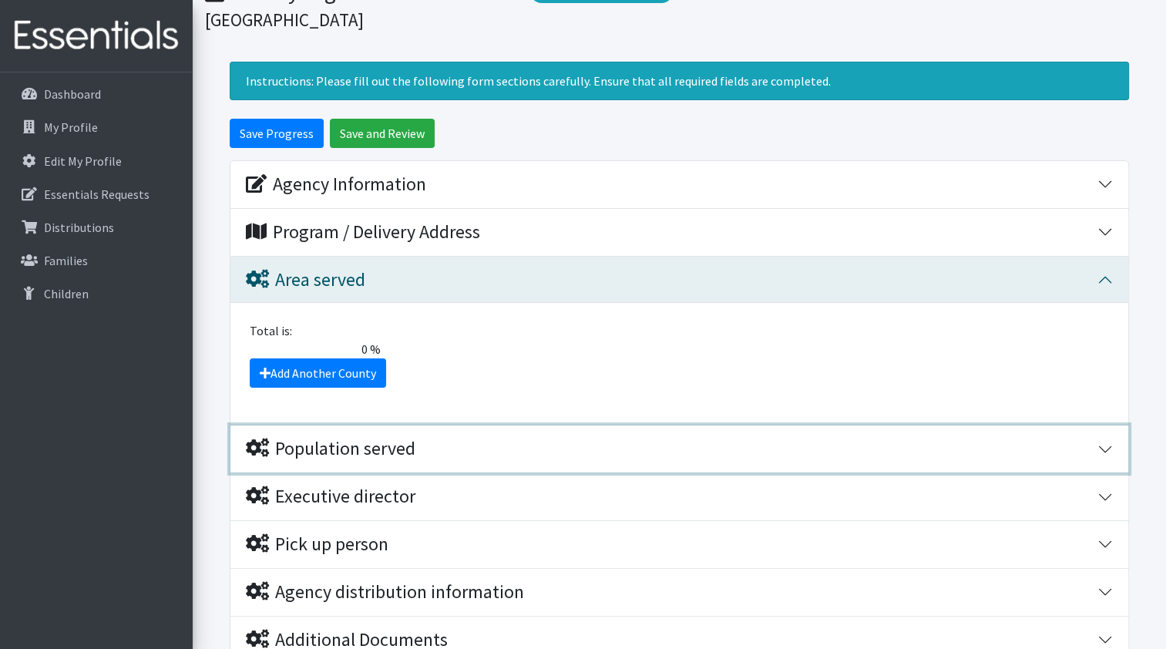
click at [455, 440] on div "Population served" at bounding box center [672, 449] width 852 height 22
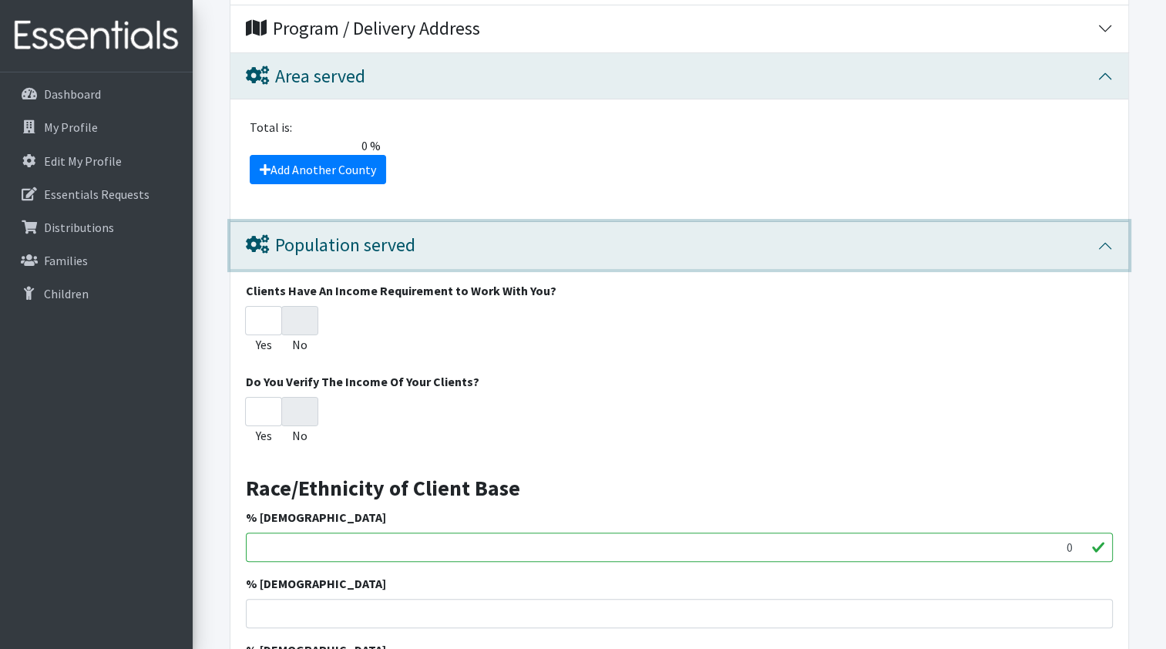
scroll to position [308, 0]
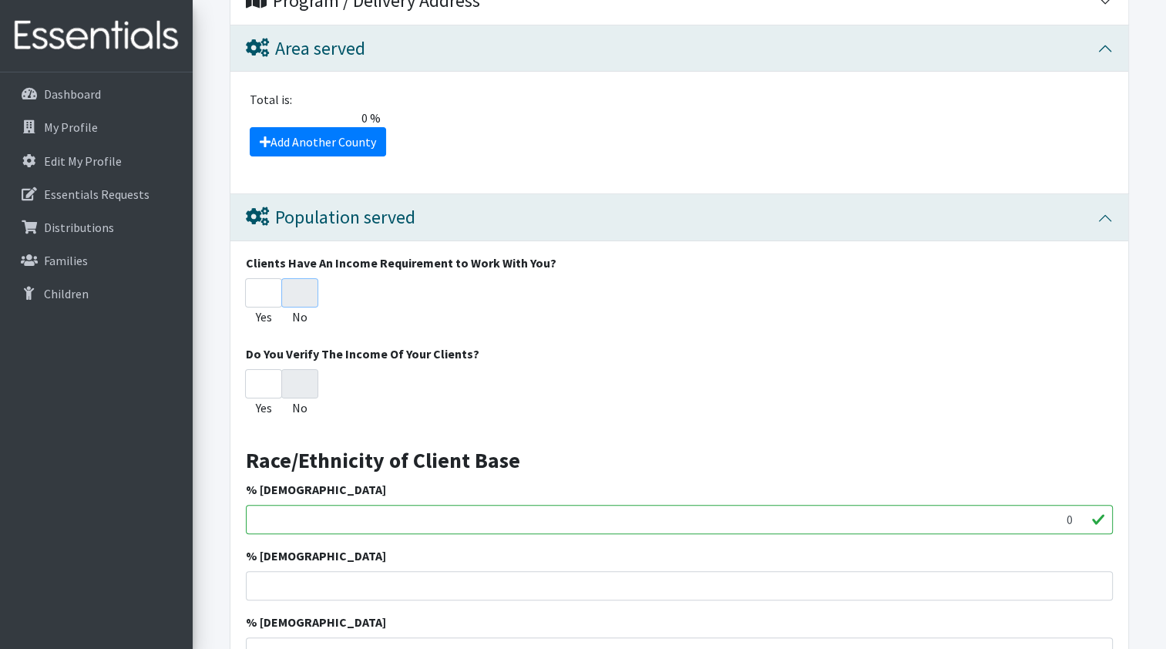
click at [305, 287] on input "No" at bounding box center [299, 292] width 37 height 29
click at [295, 379] on input "No" at bounding box center [299, 383] width 37 height 29
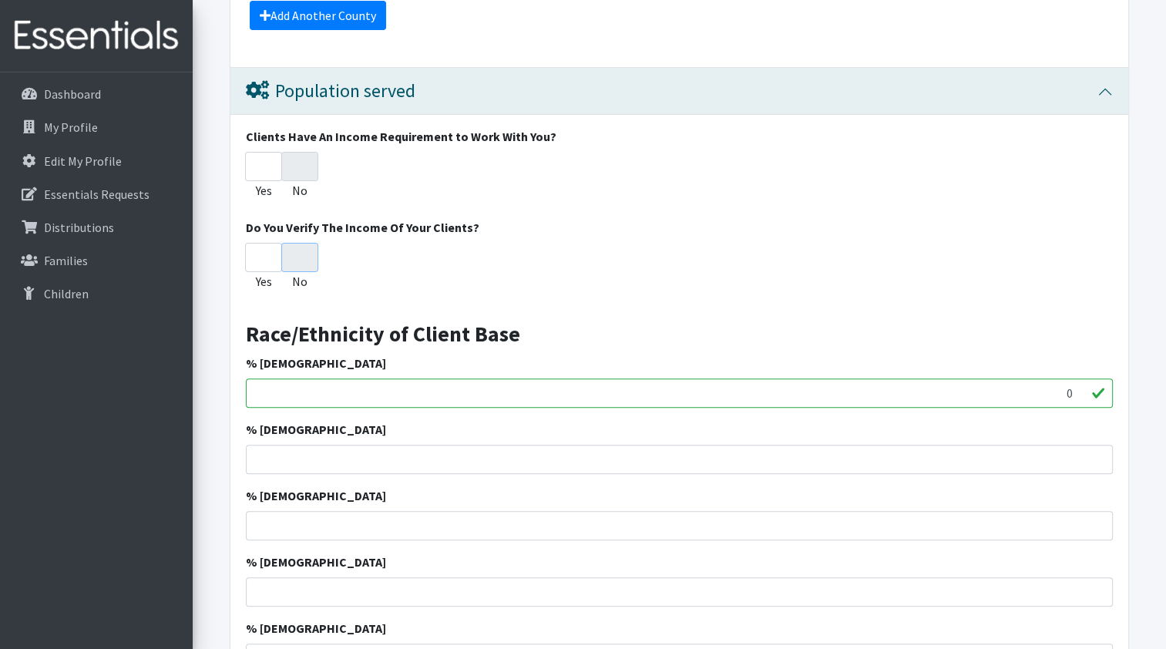
scroll to position [462, 0]
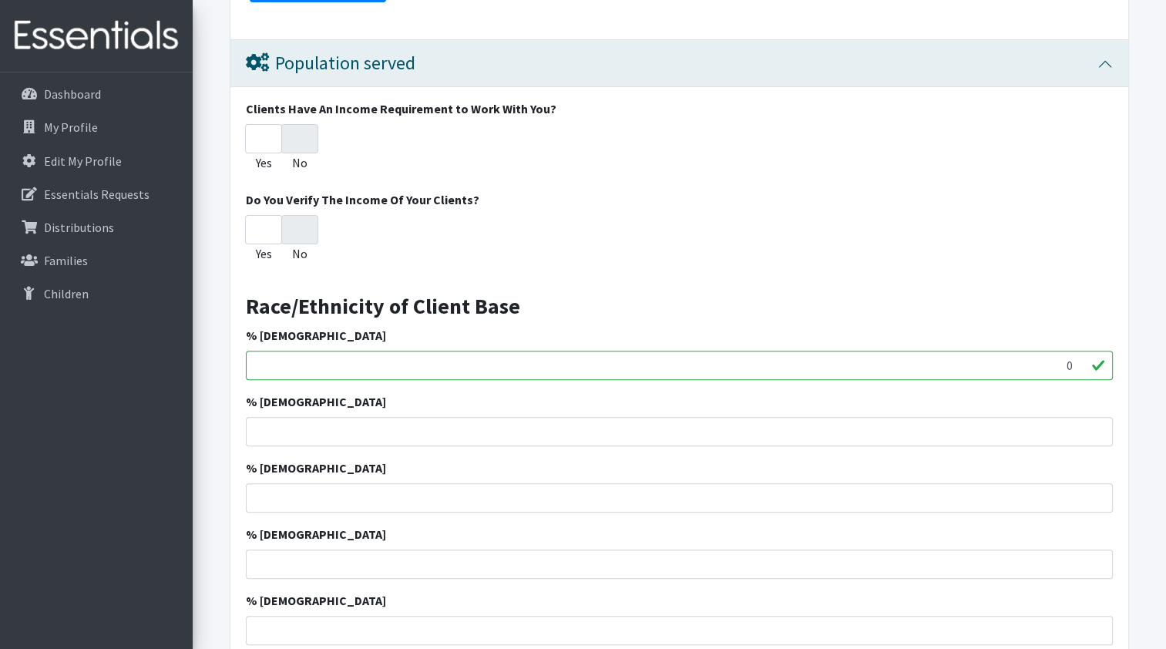
click at [302, 361] on input "0" at bounding box center [679, 365] width 867 height 29
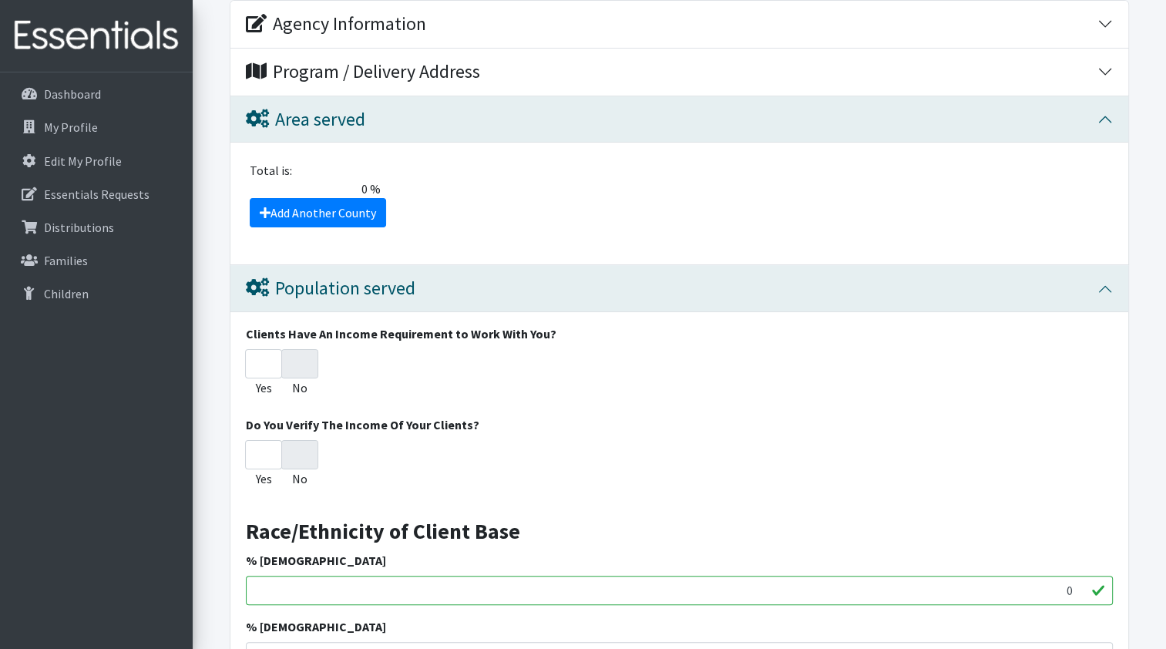
scroll to position [154, 0]
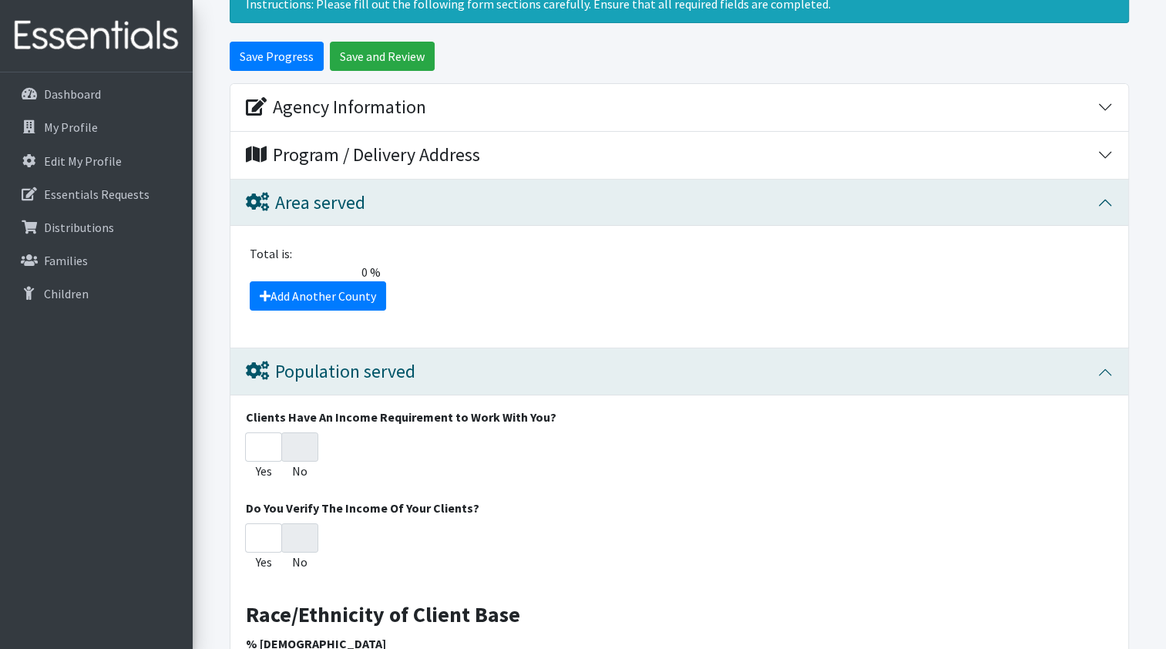
click at [440, 254] on div "Total is:" at bounding box center [679, 253] width 878 height 18
click at [360, 284] on link "Add Another County" at bounding box center [318, 295] width 136 height 29
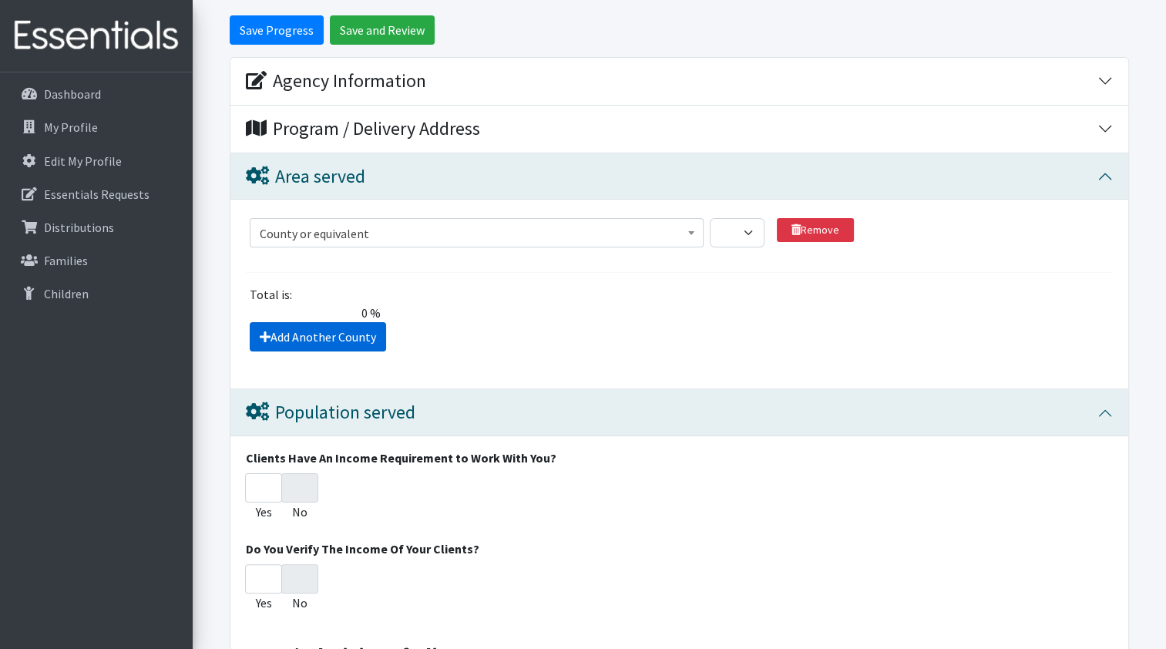
scroll to position [166, 0]
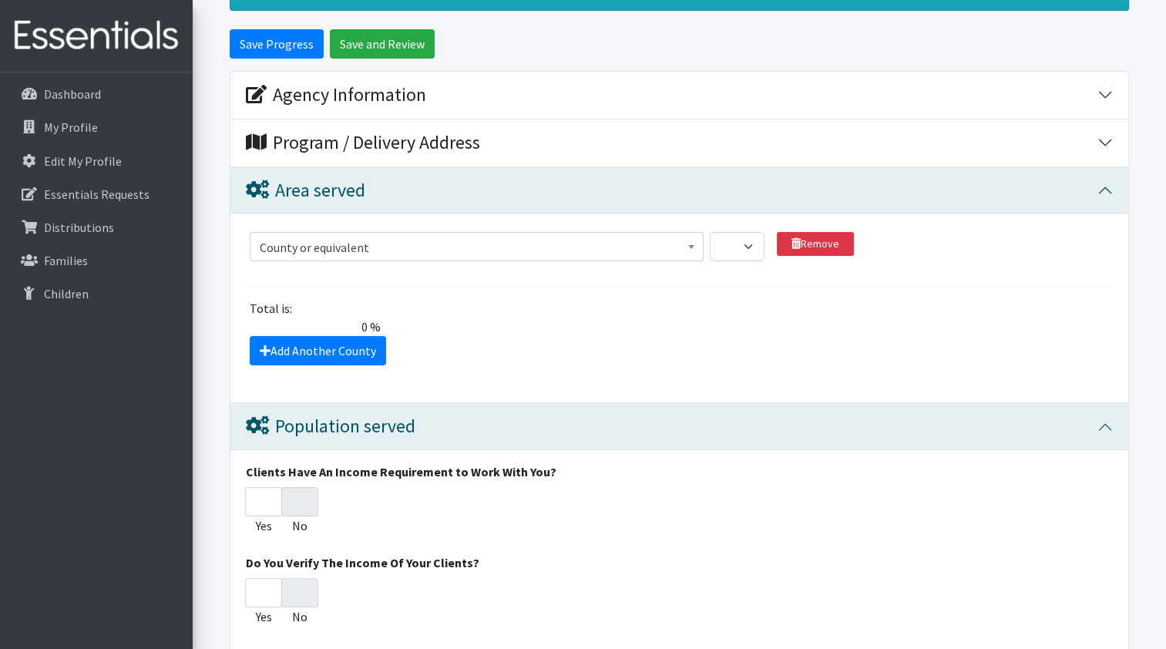
click at [687, 246] on span at bounding box center [691, 245] width 15 height 24
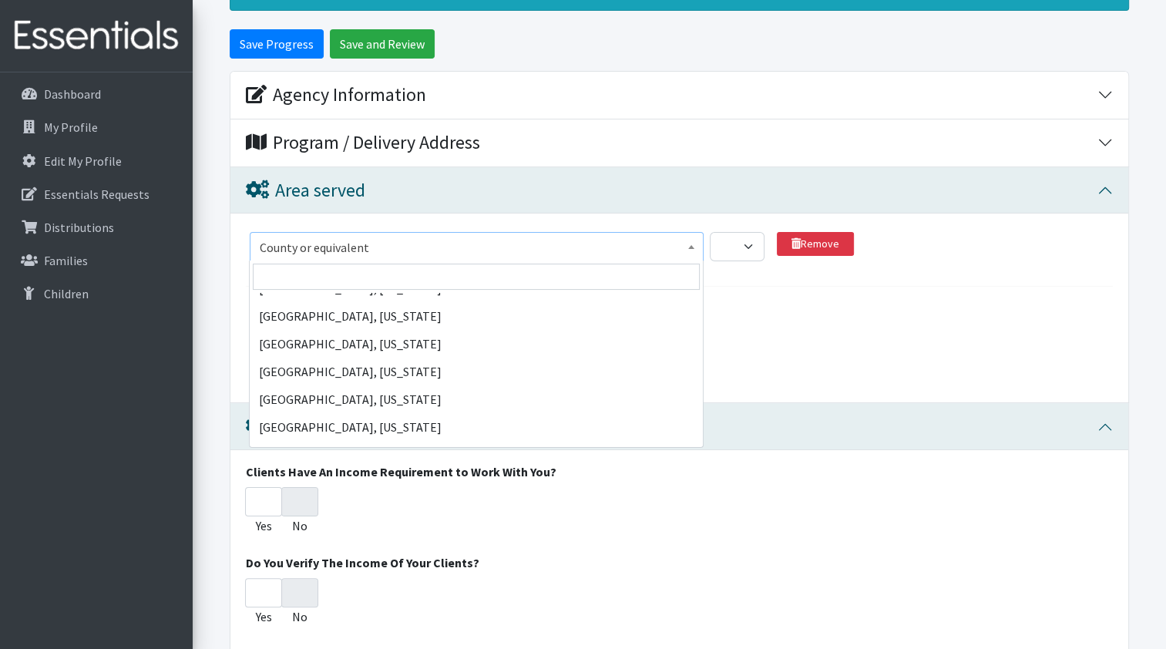
scroll to position [73324, 0]
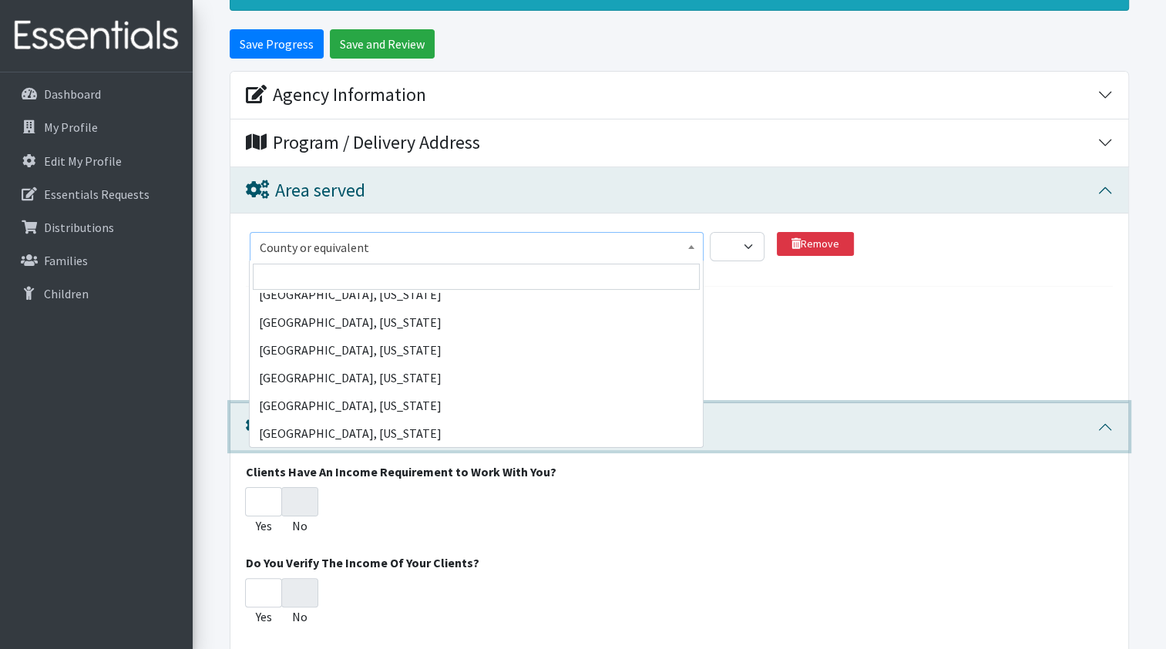
select select "2614"
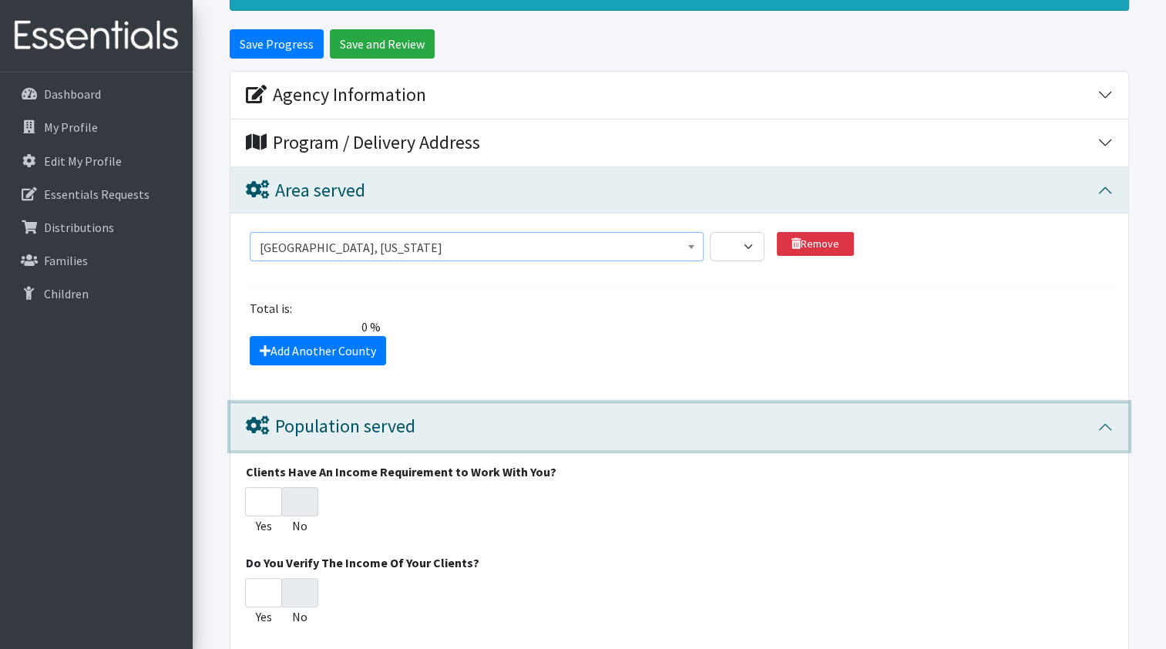
click at [688, 436] on div "Population served" at bounding box center [672, 426] width 852 height 22
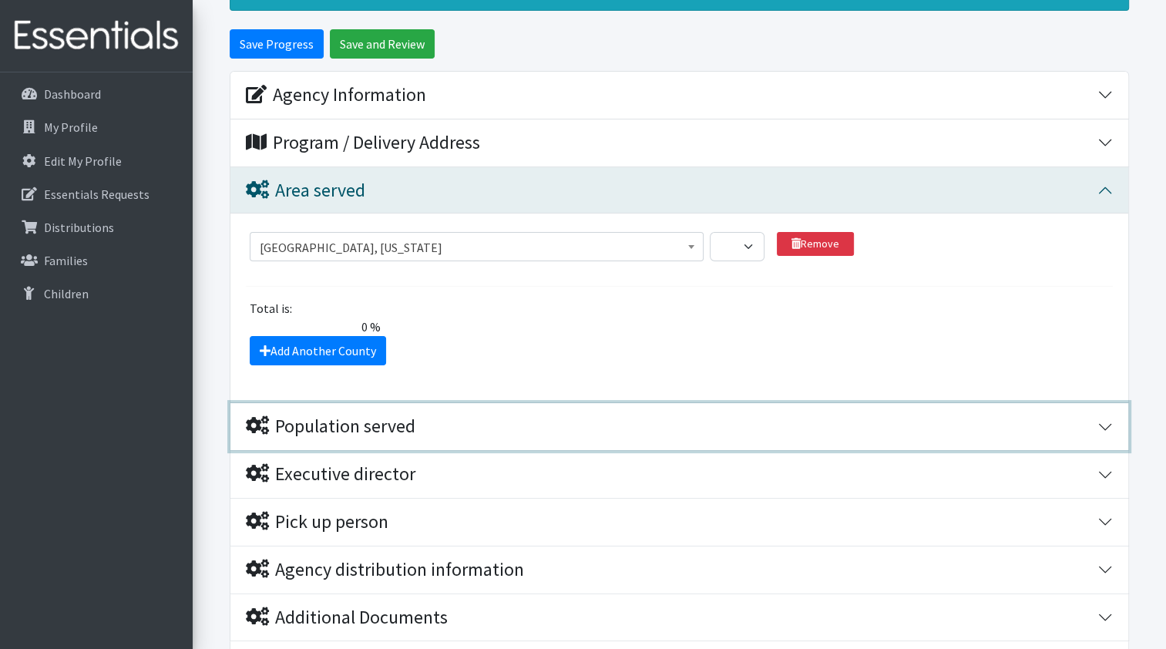
click at [688, 436] on div "Population served" at bounding box center [672, 426] width 852 height 22
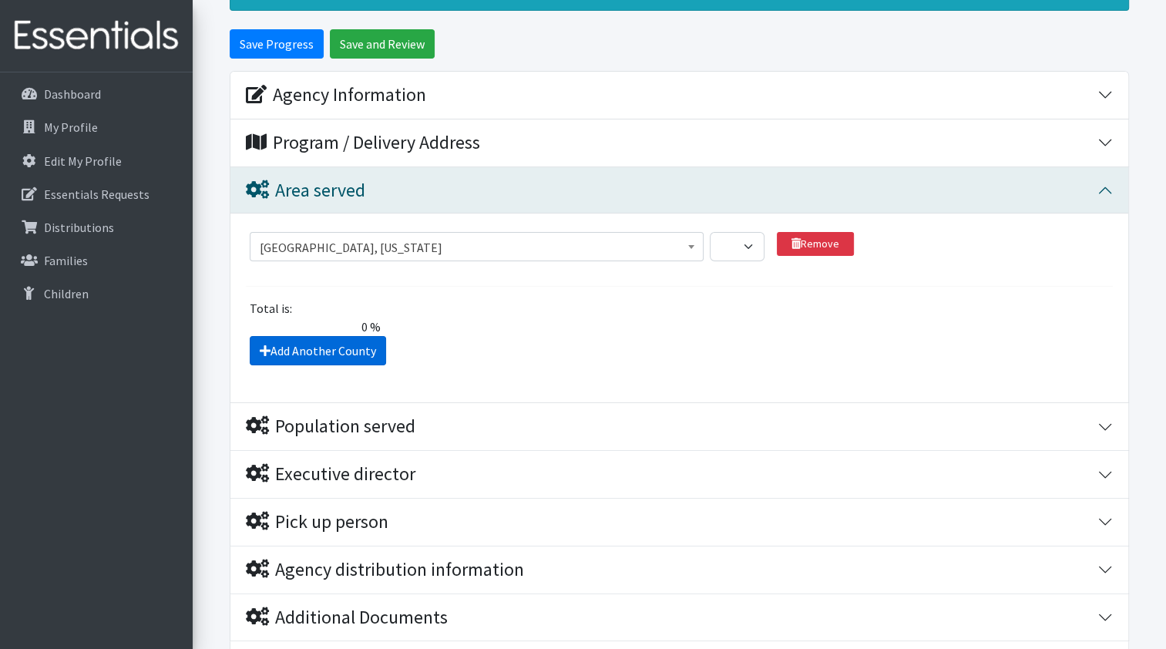
click at [368, 338] on link "Add Another County" at bounding box center [318, 350] width 136 height 29
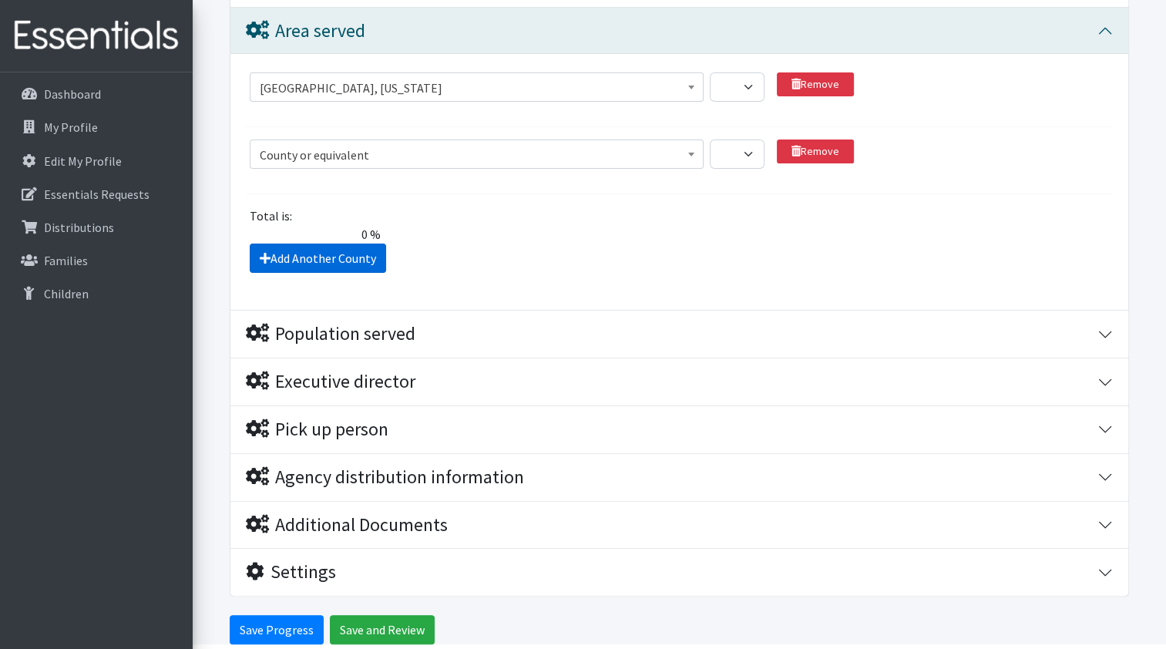
scroll to position [388, 0]
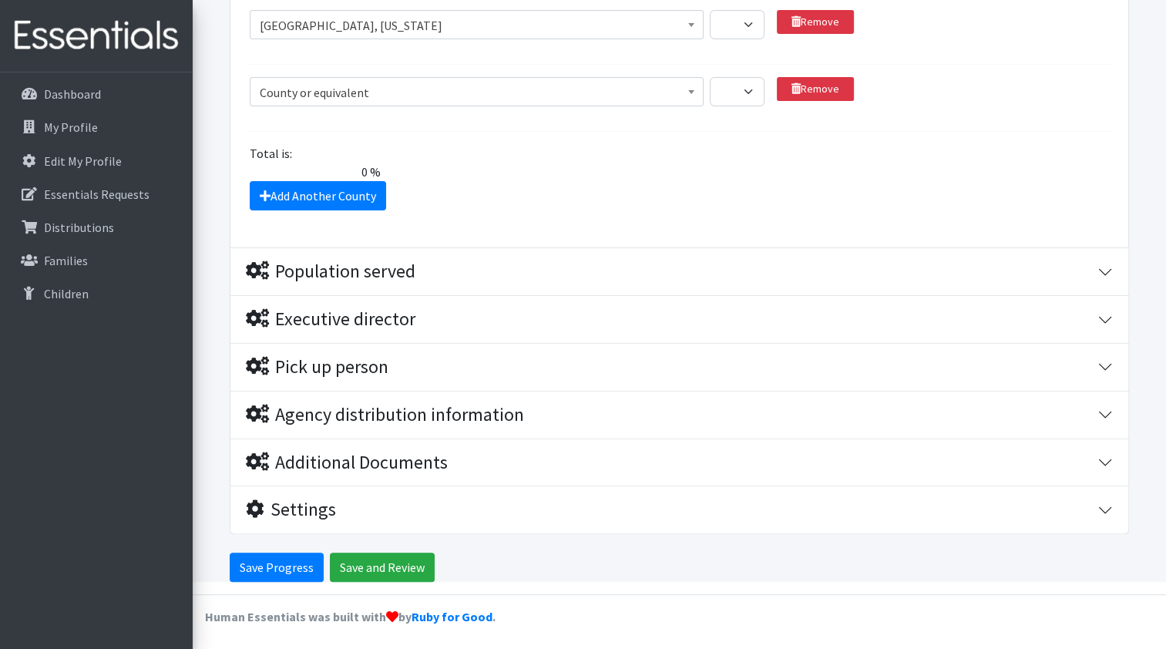
click at [647, 92] on span "County or equivalent" at bounding box center [477, 93] width 435 height 22
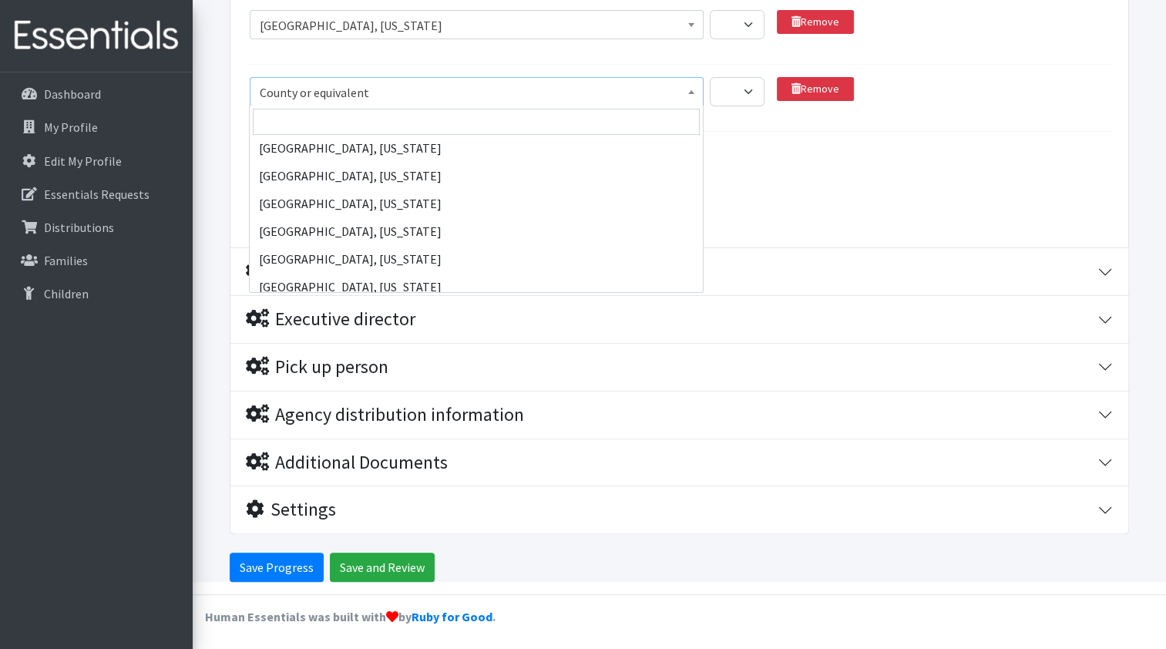
scroll to position [76344, 0]
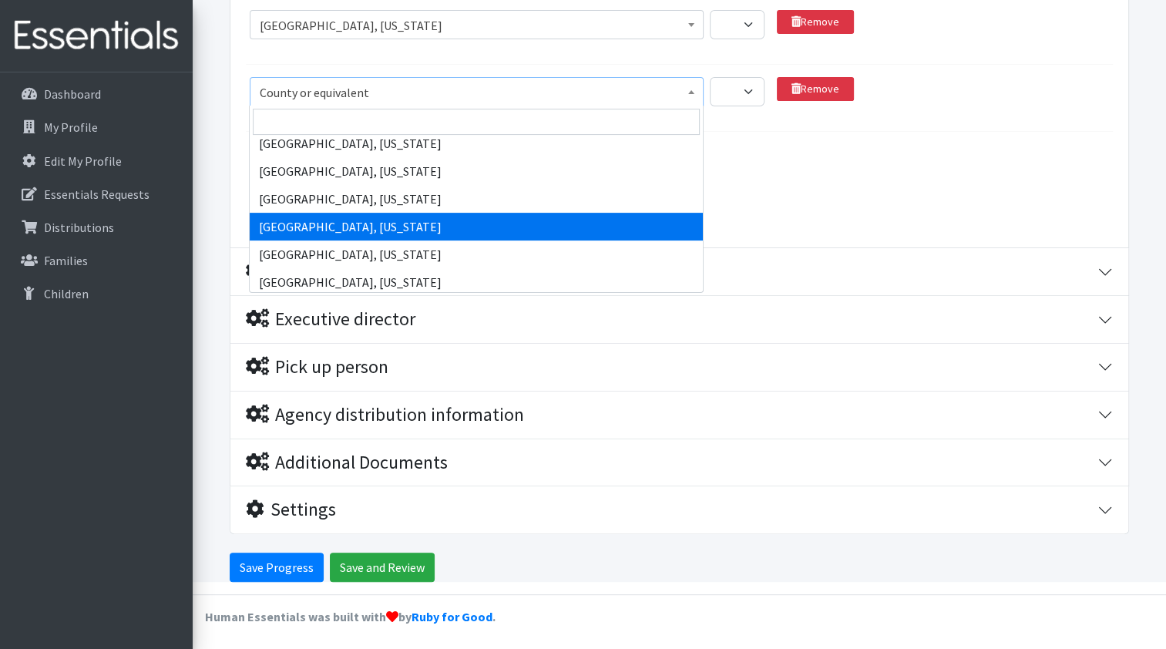
select select "2720"
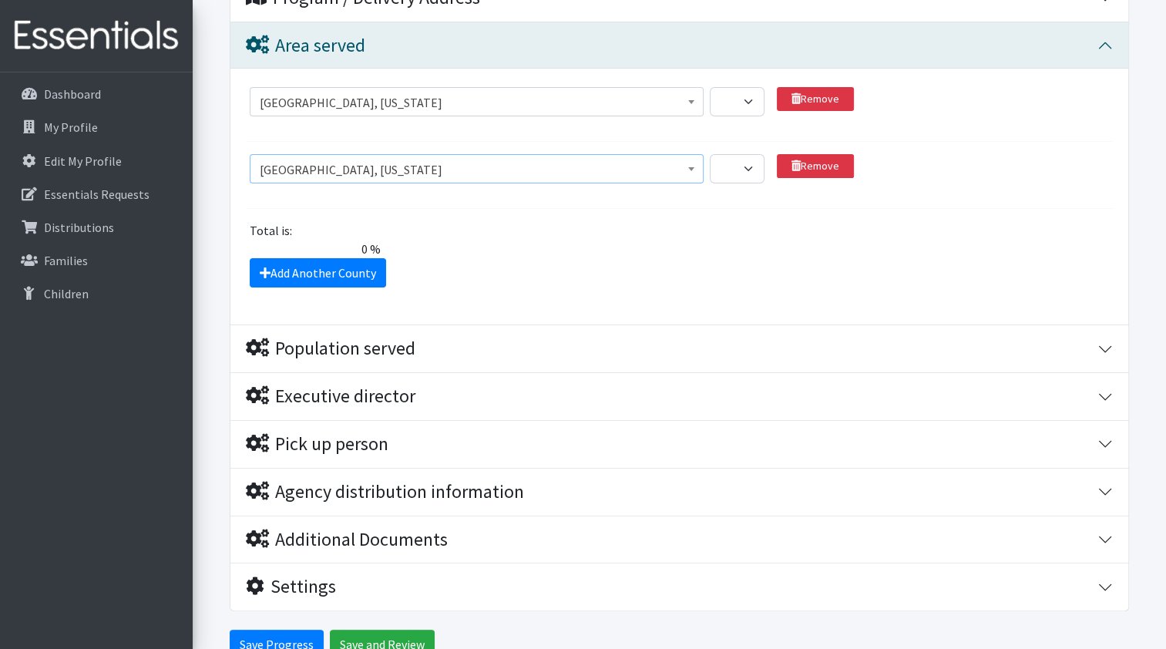
scroll to position [388, 0]
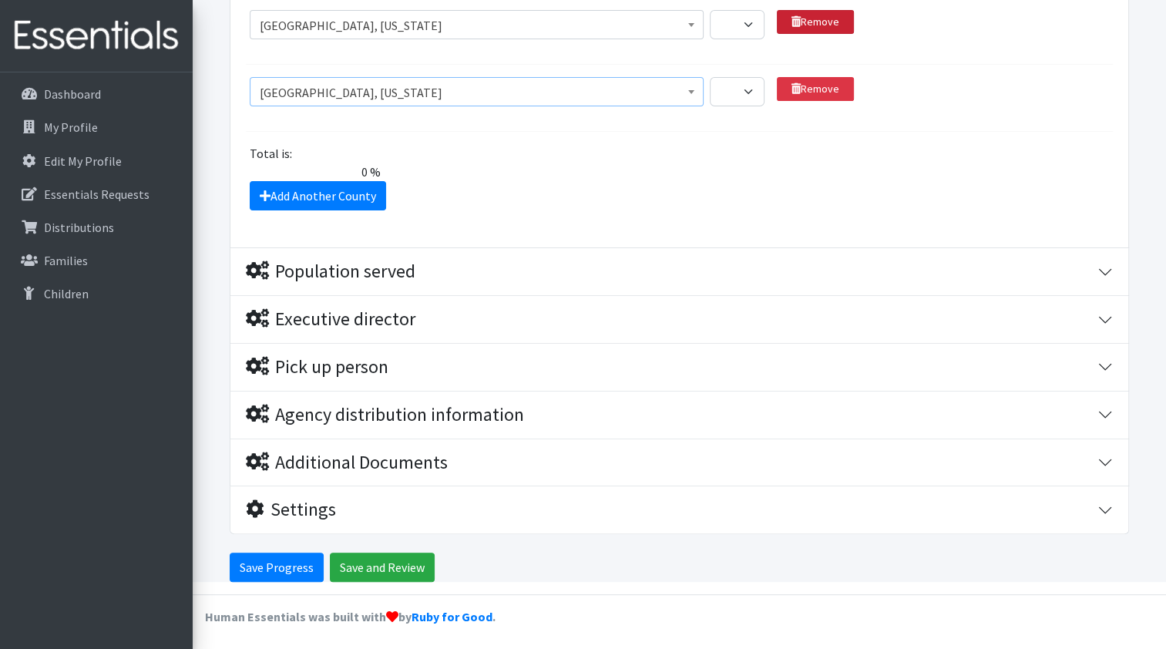
click at [813, 21] on link "Remove" at bounding box center [815, 22] width 77 height 24
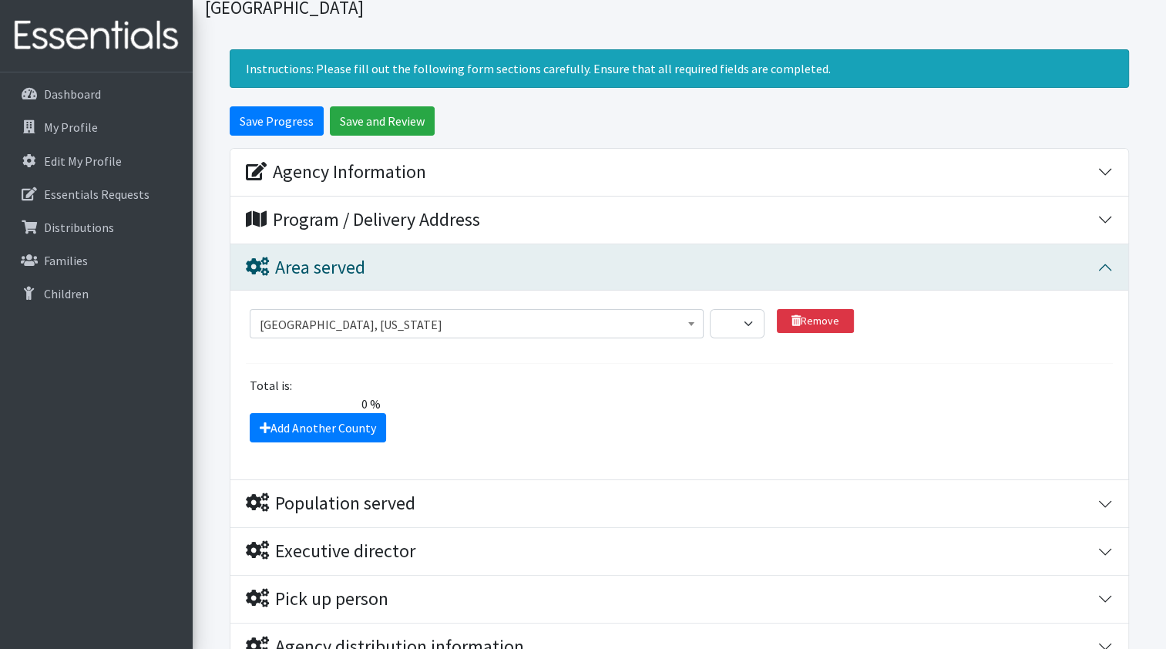
scroll to position [244, 0]
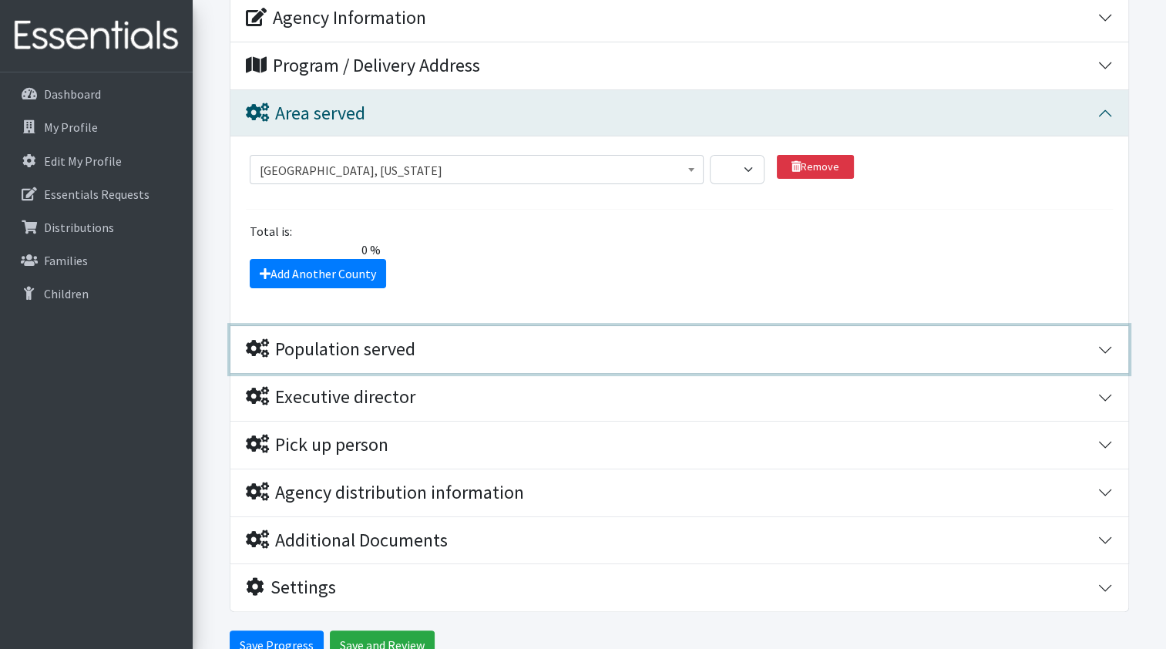
click at [1095, 350] on div "Population served" at bounding box center [672, 349] width 852 height 22
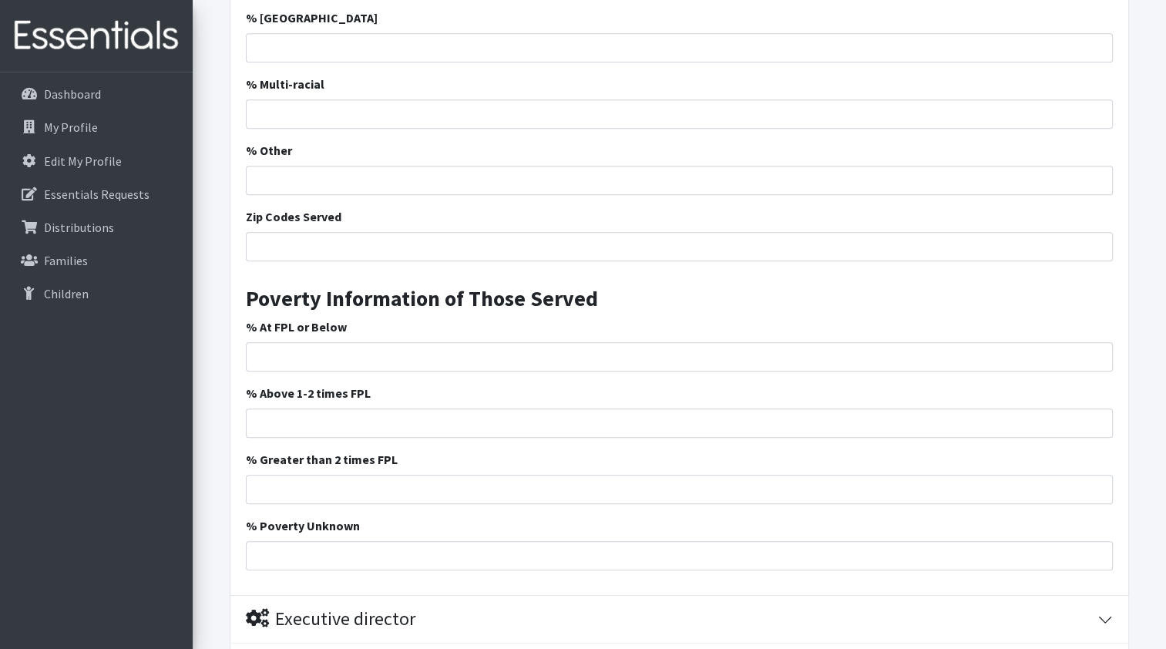
scroll to position [1170, 0]
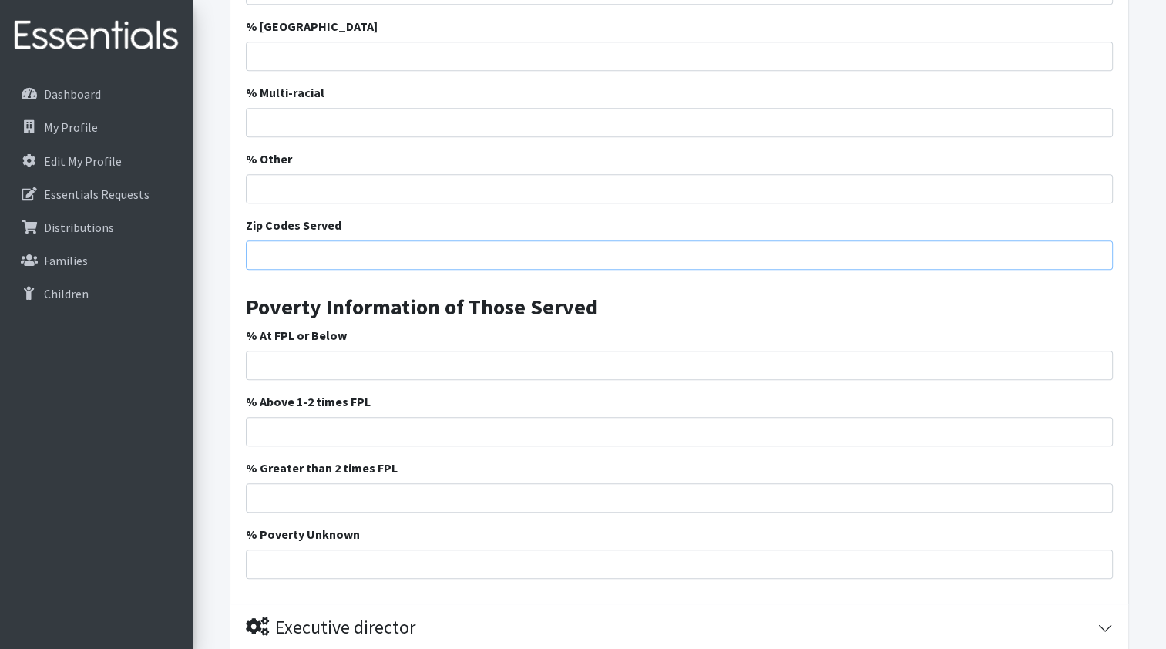
click at [303, 257] on input "Zip Codes Served" at bounding box center [679, 254] width 867 height 29
click at [391, 251] on input "29301 29302 29303 29307" at bounding box center [679, 254] width 867 height 29
click at [286, 251] on input "29301 29302 29303 29307" at bounding box center [679, 254] width 867 height 29
click at [321, 252] on input "29301, 29302 29303 29307" at bounding box center [679, 254] width 867 height 29
click at [359, 253] on input "29301, 29302, 29303 29307" at bounding box center [679, 254] width 867 height 29
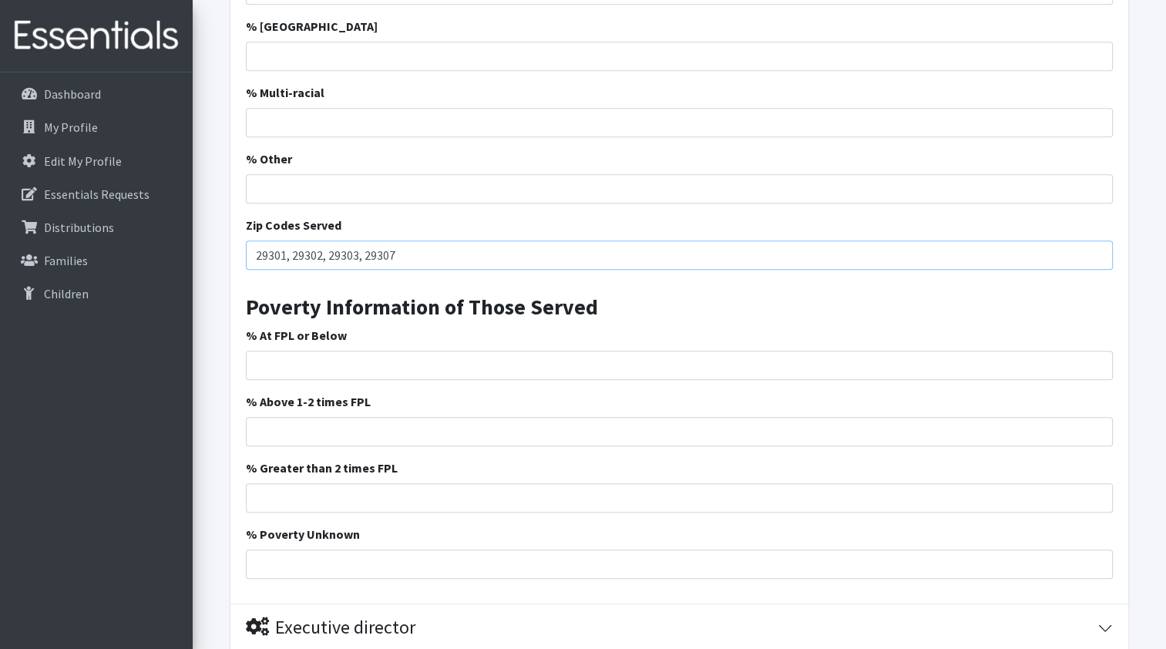
click at [396, 255] on input "29301, 29302, 29303, 29307" at bounding box center [679, 254] width 867 height 29
type input "29301, 29302, 29303, 29307,29324, 29329, 29330,29346, 29372"
click at [290, 364] on input "% At FPL or Below" at bounding box center [679, 365] width 867 height 29
click at [1097, 361] on input "1" at bounding box center [679, 365] width 867 height 29
click at [1097, 361] on input "2" at bounding box center [679, 365] width 867 height 29
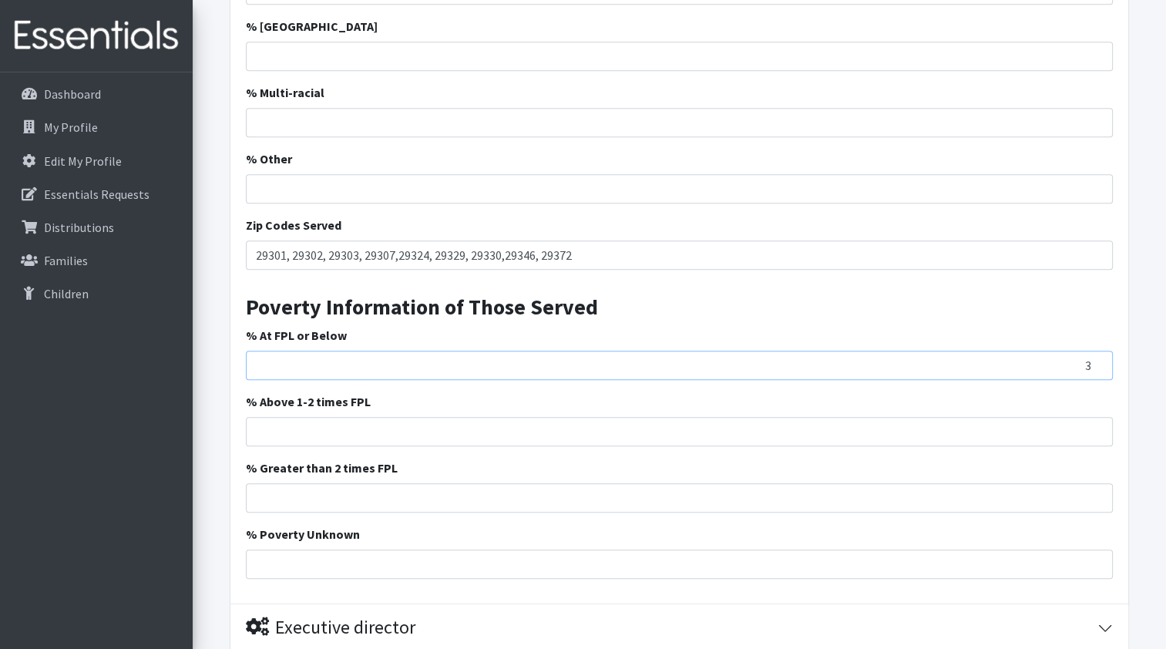
click at [1097, 360] on input "3" at bounding box center [679, 365] width 867 height 29
click at [1096, 360] on input "4" at bounding box center [679, 365] width 867 height 29
click at [1096, 360] on input "5" at bounding box center [679, 365] width 867 height 29
click at [1096, 360] on input "6" at bounding box center [679, 365] width 867 height 29
click at [1096, 360] on input "8" at bounding box center [679, 365] width 867 height 29
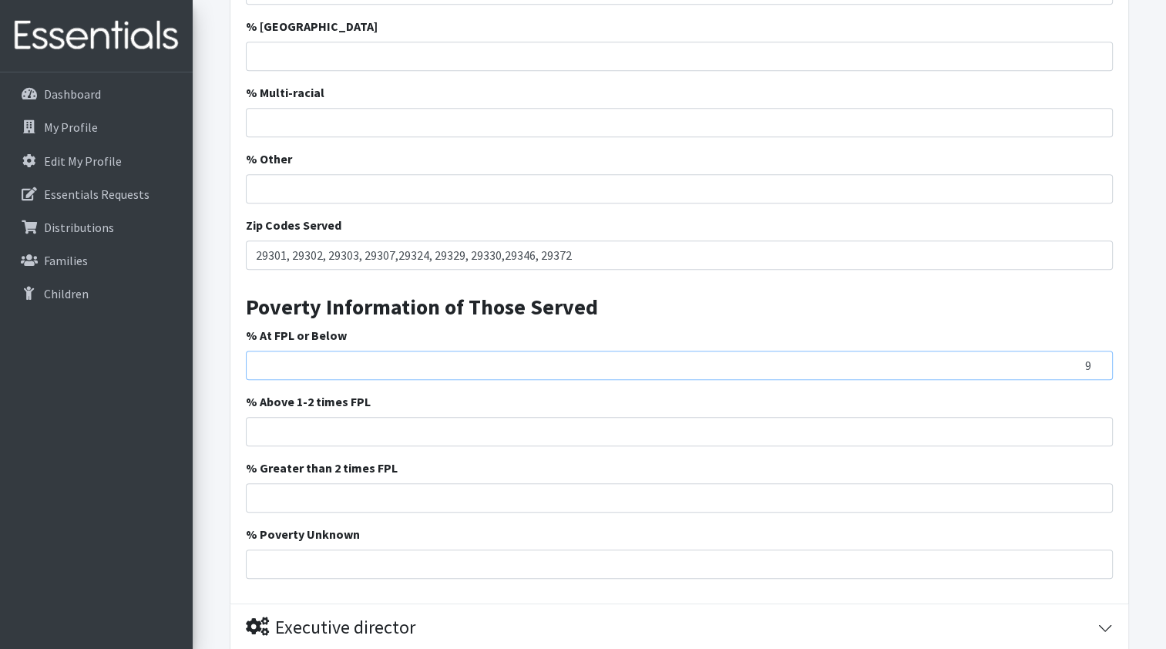
click at [1096, 360] on input "9" at bounding box center [679, 365] width 867 height 29
click at [1096, 360] on input "10" at bounding box center [679, 365] width 867 height 29
click at [1096, 360] on input "11" at bounding box center [679, 365] width 867 height 29
click at [1096, 360] on input "12" at bounding box center [679, 365] width 867 height 29
click at [1096, 360] on input "13" at bounding box center [679, 365] width 867 height 29
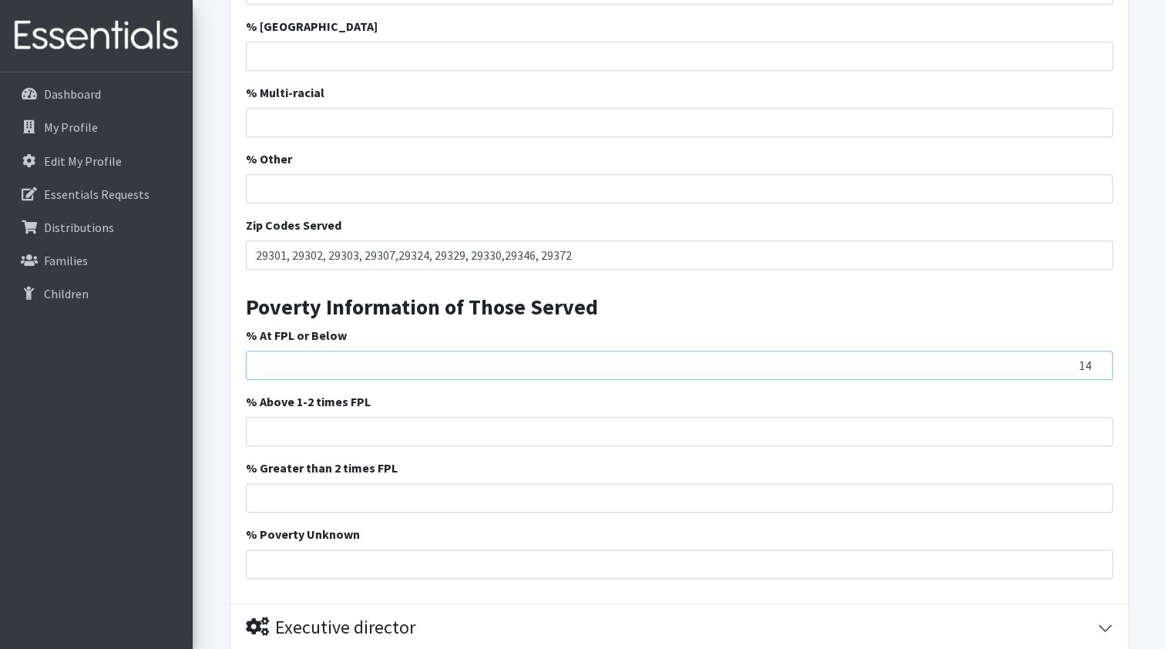
click at [1096, 360] on input "14" at bounding box center [679, 365] width 867 height 29
click at [1096, 360] on input "15" at bounding box center [679, 365] width 867 height 29
click at [1096, 360] on input "16" at bounding box center [679, 365] width 867 height 29
click at [1096, 360] on input "17" at bounding box center [679, 365] width 867 height 29
type input "18"
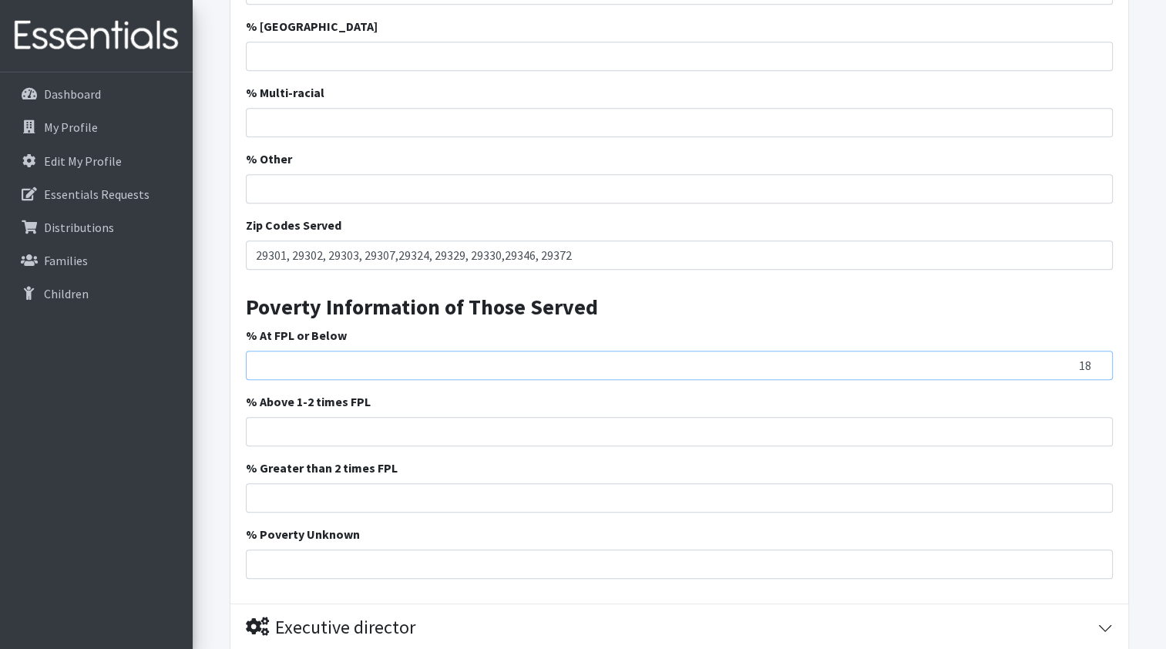
click at [1096, 360] on input "18" at bounding box center [679, 365] width 867 height 29
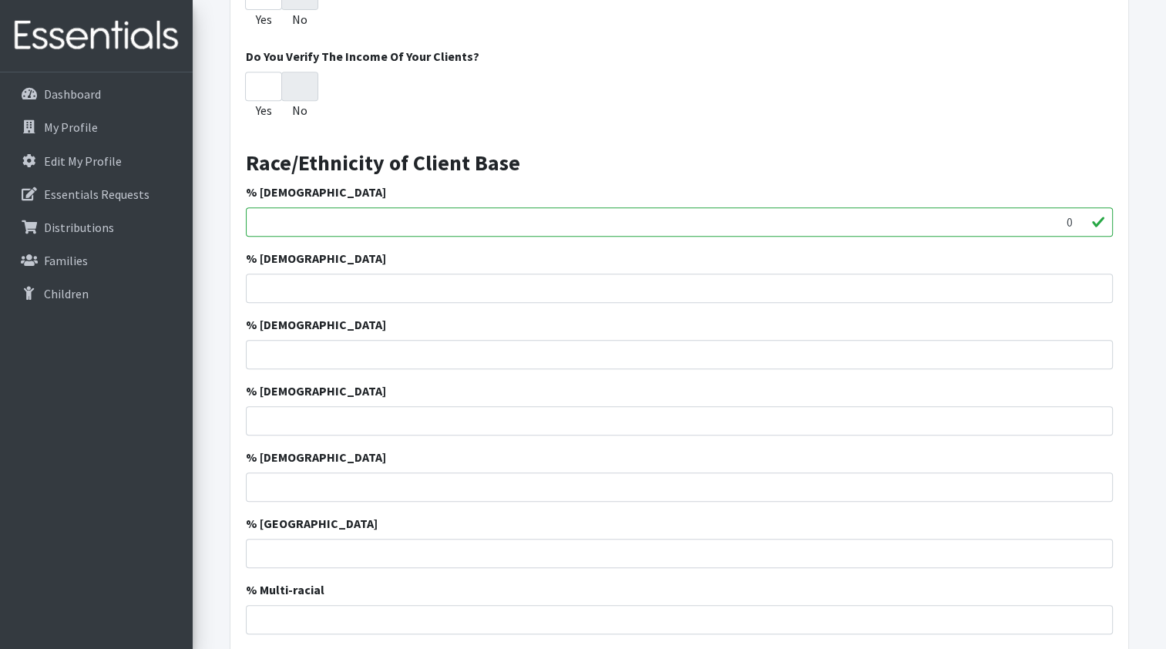
scroll to position [630, 0]
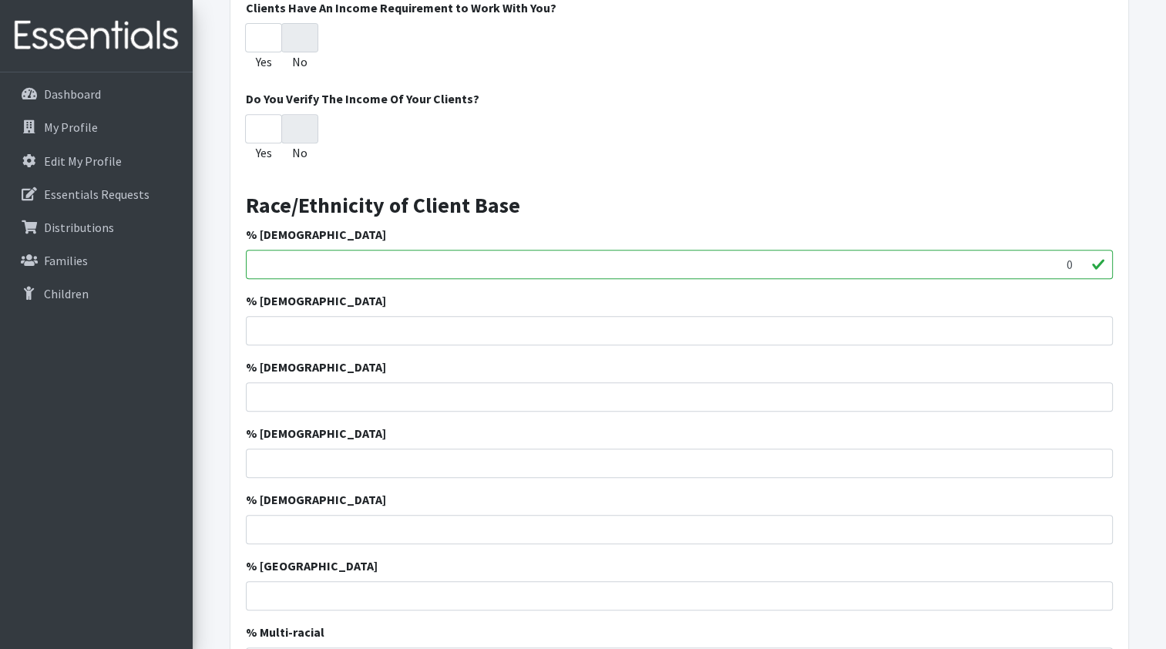
click at [341, 264] on input "0" at bounding box center [679, 264] width 867 height 29
click at [275, 265] on input "0" at bounding box center [679, 264] width 867 height 29
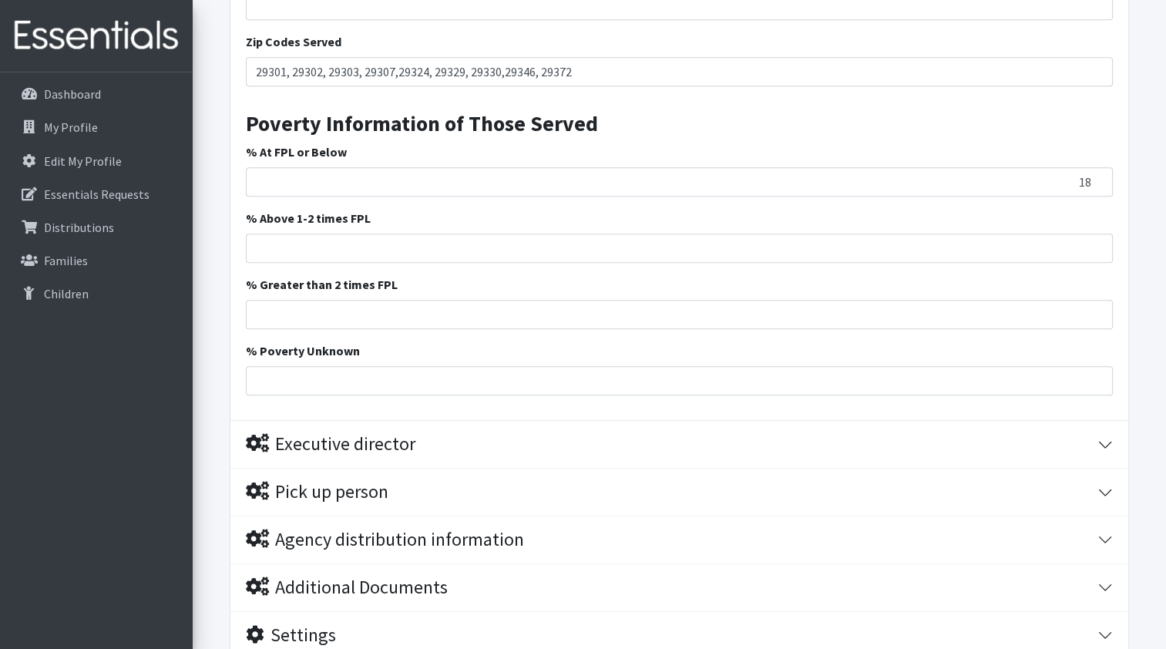
scroll to position [1478, 0]
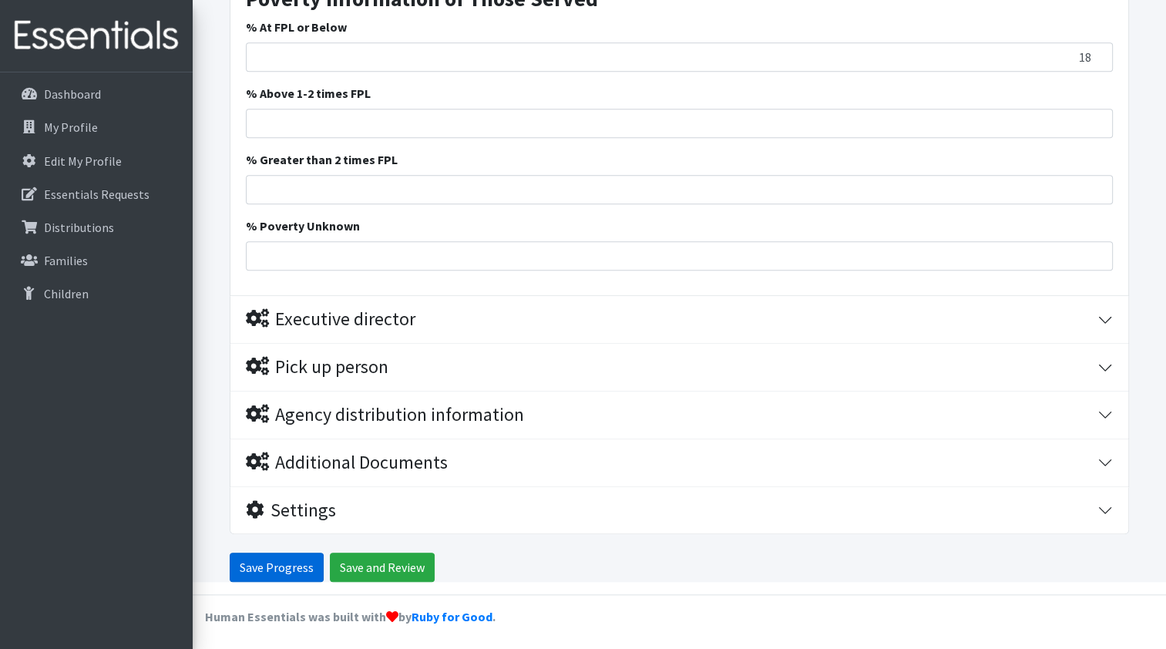
click at [284, 562] on input "Save Progress" at bounding box center [277, 567] width 94 height 29
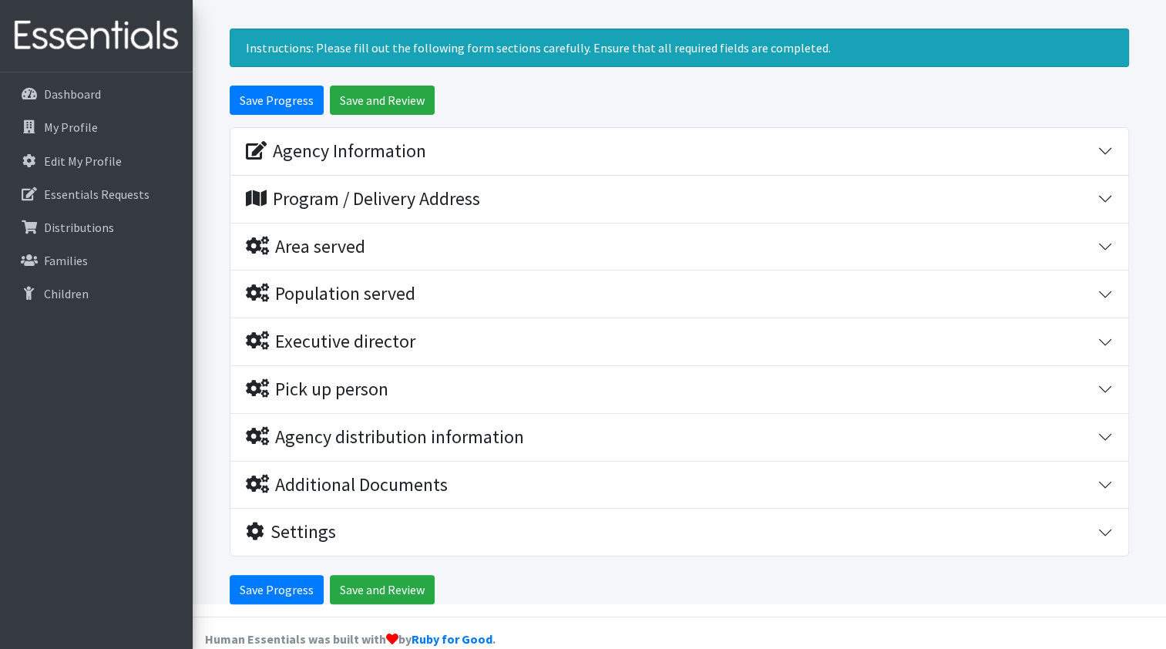
scroll to position [183, 0]
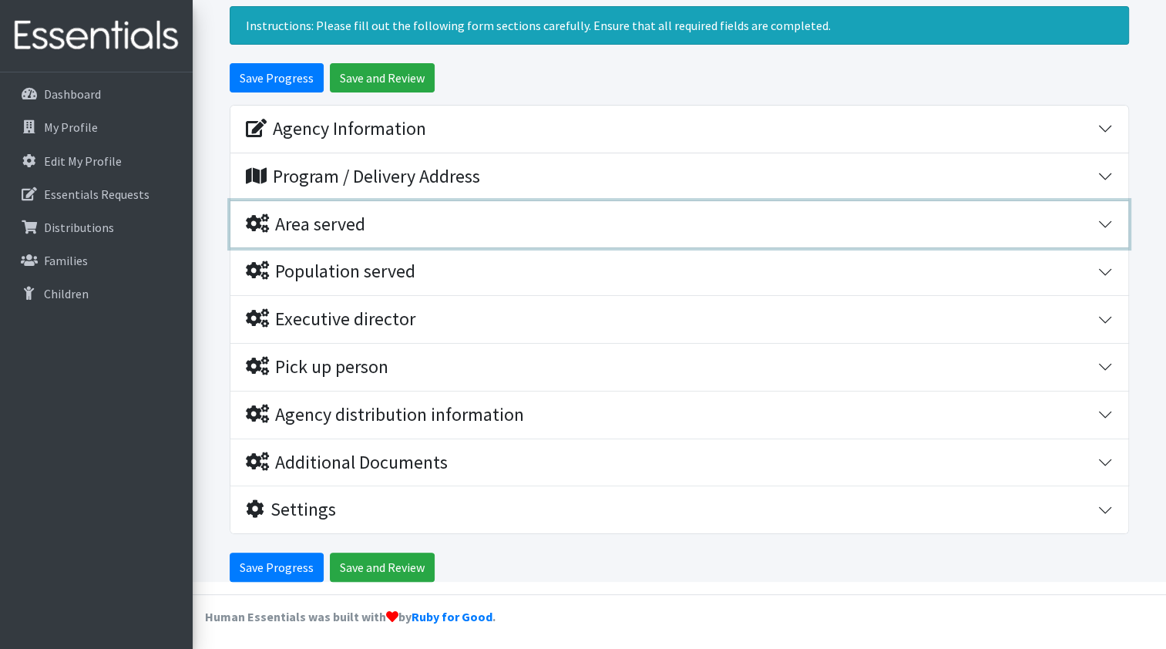
click at [375, 224] on div "Area served" at bounding box center [672, 224] width 852 height 22
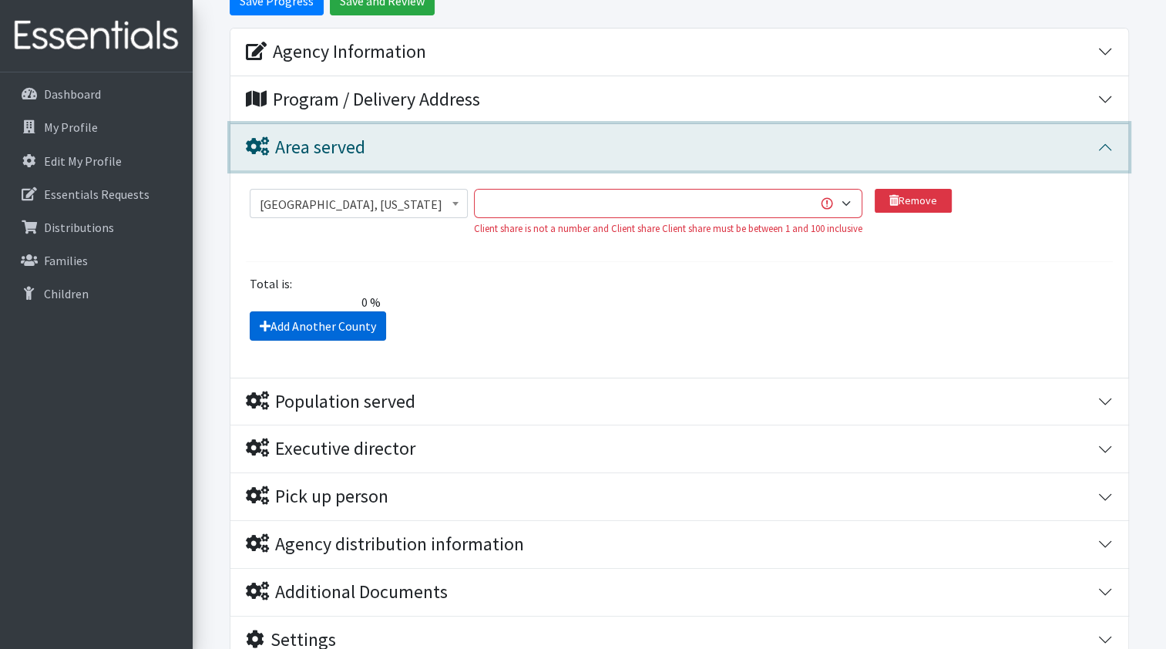
scroll to position [338, 0]
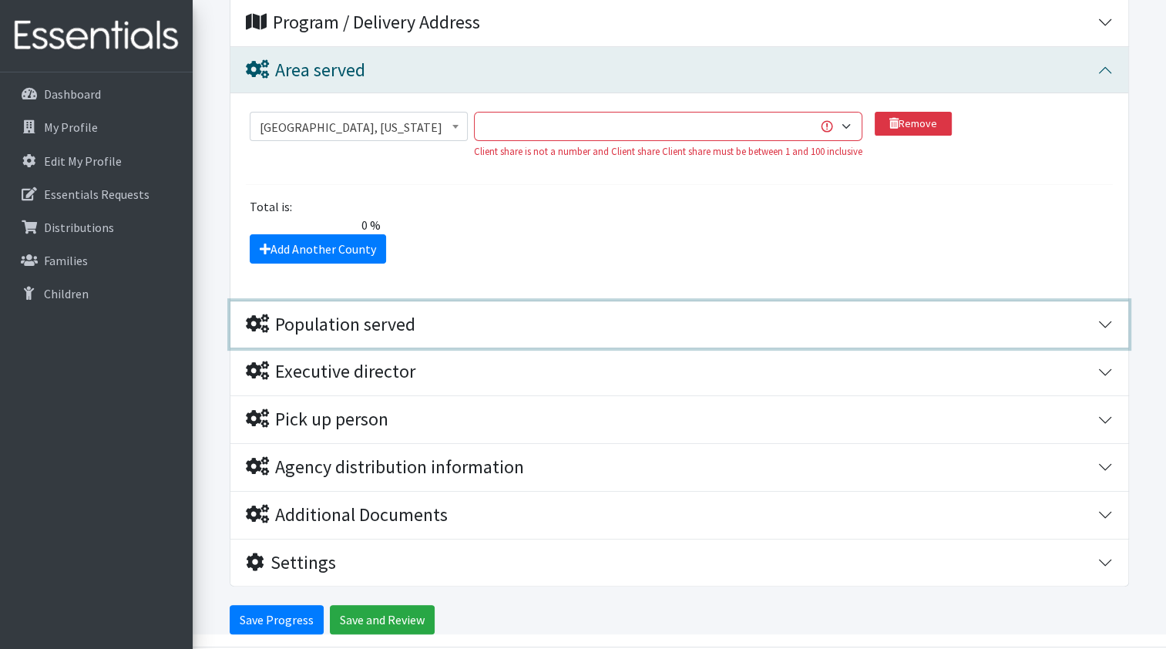
click at [343, 314] on div "Population served" at bounding box center [331, 325] width 170 height 22
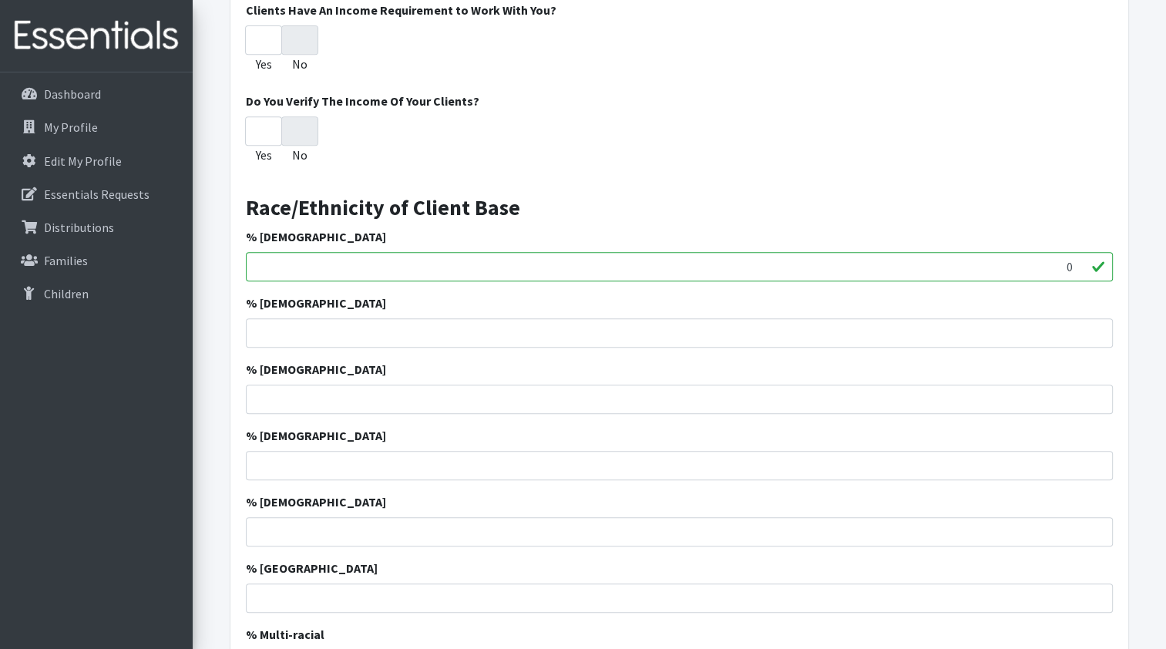
scroll to position [569, 0]
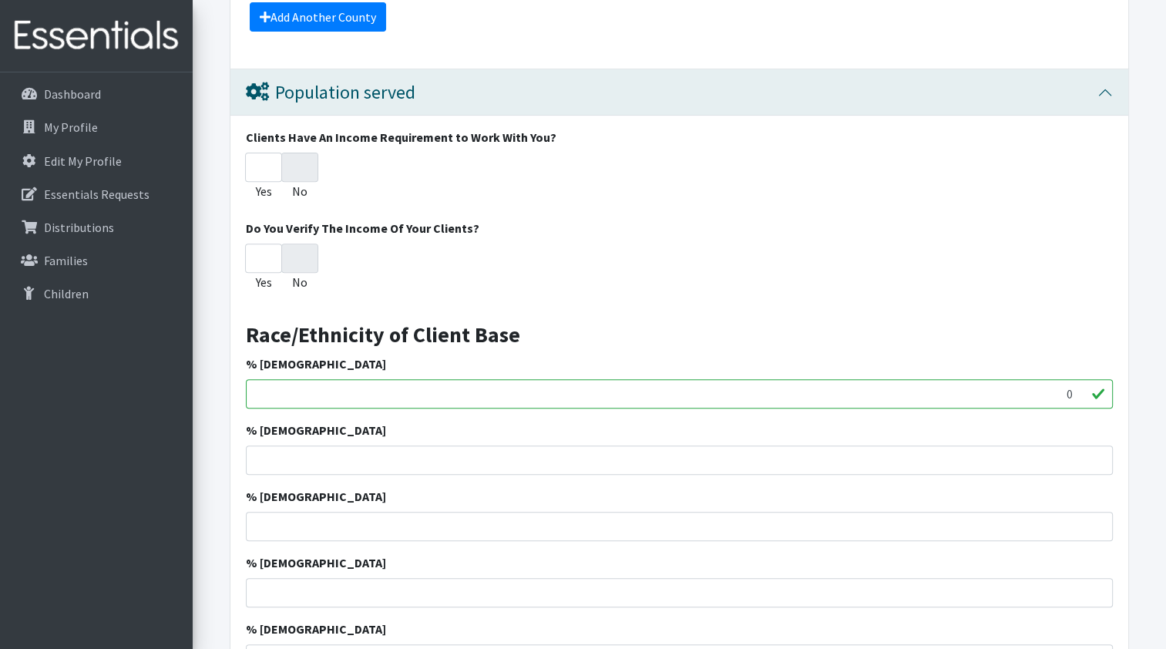
click at [317, 385] on input "0" at bounding box center [679, 393] width 867 height 29
type input "47"
click at [1079, 388] on input "47" at bounding box center [679, 393] width 867 height 29
click at [963, 460] on input "% [DEMOGRAPHIC_DATA]" at bounding box center [679, 459] width 867 height 29
click at [1097, 452] on input "49" at bounding box center [679, 459] width 867 height 29
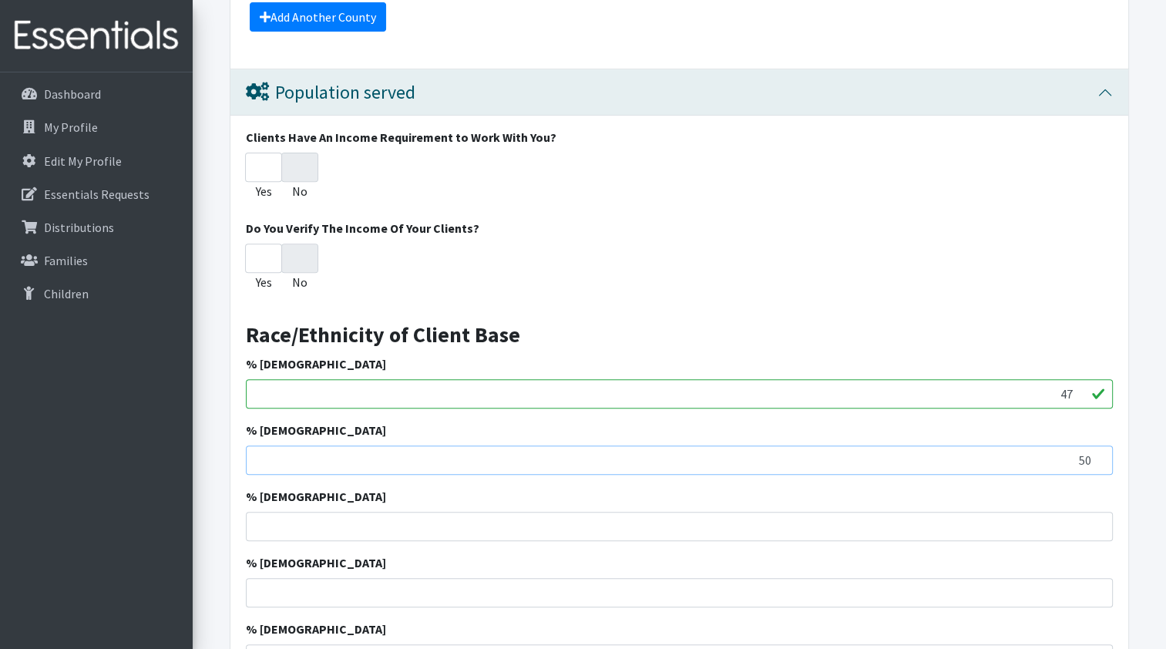
type input "50"
click at [1097, 452] on input "50" at bounding box center [679, 459] width 867 height 29
click at [949, 532] on input "% [DEMOGRAPHIC_DATA]" at bounding box center [679, 526] width 867 height 29
click at [1097, 519] on input "1" at bounding box center [679, 526] width 867 height 29
click at [1097, 519] on input "50" at bounding box center [679, 526] width 867 height 29
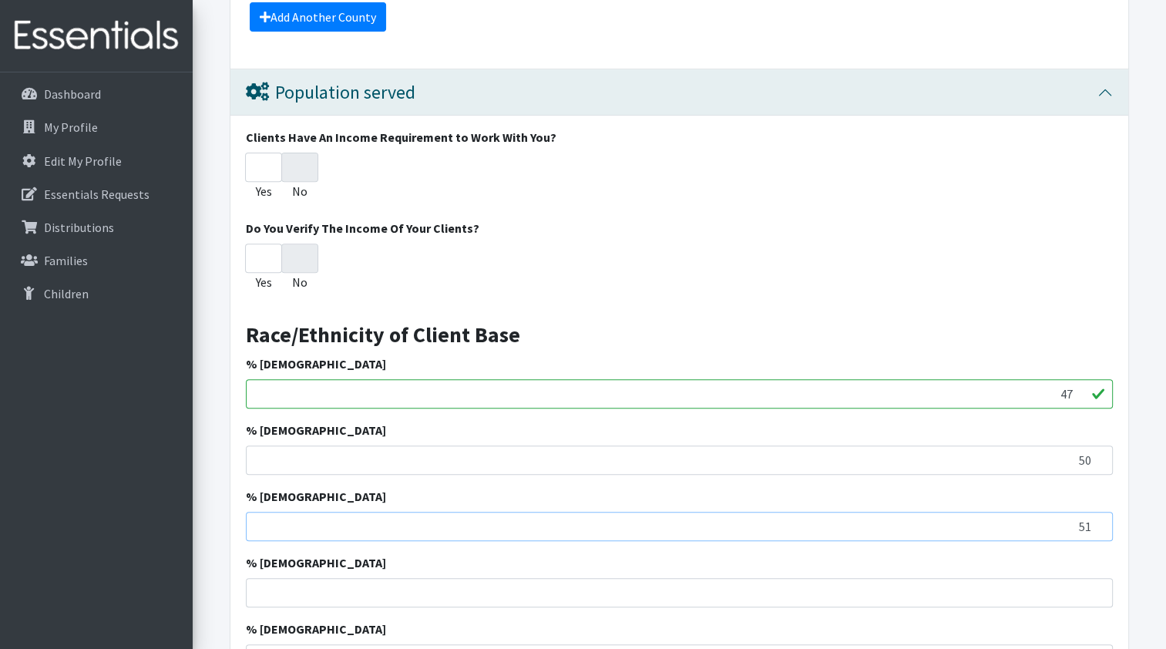
click at [1097, 519] on input "51" at bounding box center [679, 526] width 867 height 29
click at [1097, 519] on input "52" at bounding box center [679, 526] width 867 height 29
click at [1097, 519] on input "53" at bounding box center [679, 526] width 867 height 29
click at [1097, 519] on input "54" at bounding box center [679, 526] width 867 height 29
type input "55"
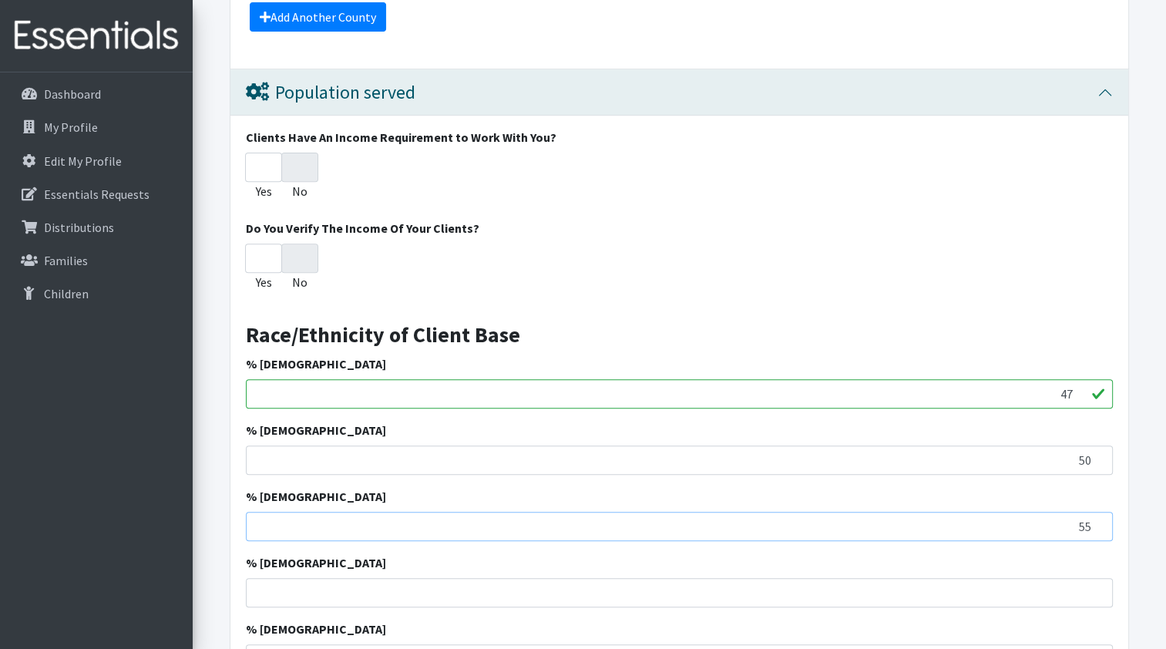
click at [1097, 519] on input "55" at bounding box center [679, 526] width 867 height 29
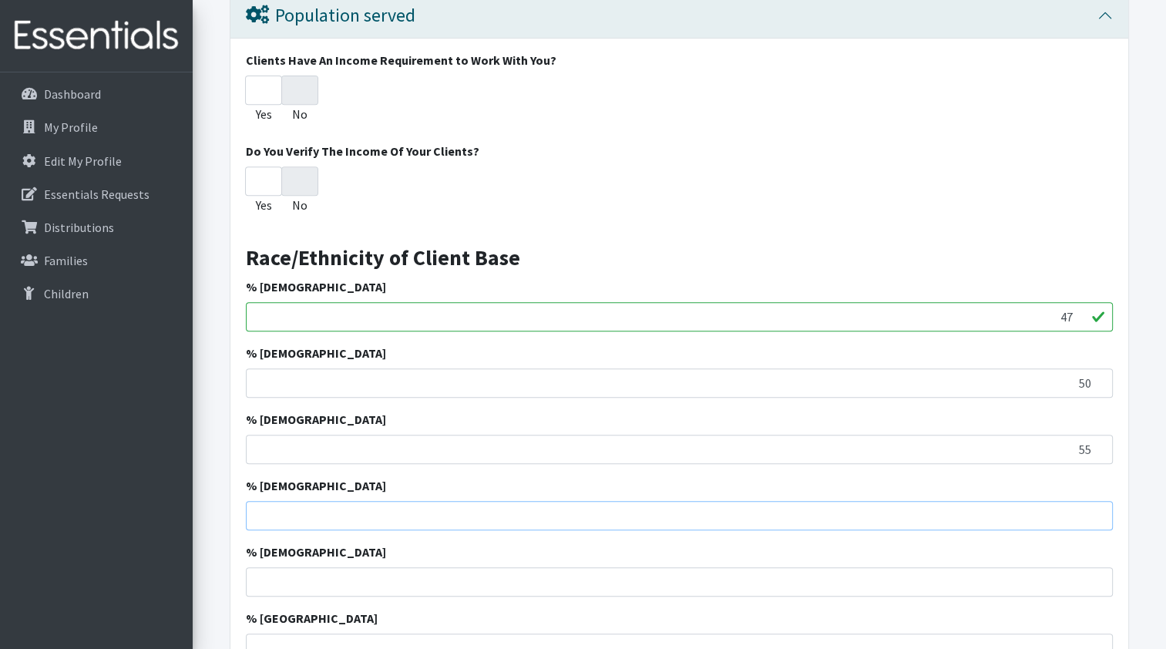
click at [959, 515] on input "% [DEMOGRAPHIC_DATA]" at bounding box center [679, 515] width 867 height 29
click at [1095, 508] on input "44" at bounding box center [679, 515] width 867 height 29
click at [1094, 508] on input "45" at bounding box center [679, 515] width 867 height 29
click at [1094, 508] on input "46" at bounding box center [679, 515] width 867 height 29
click at [1094, 508] on input "47" at bounding box center [679, 515] width 867 height 29
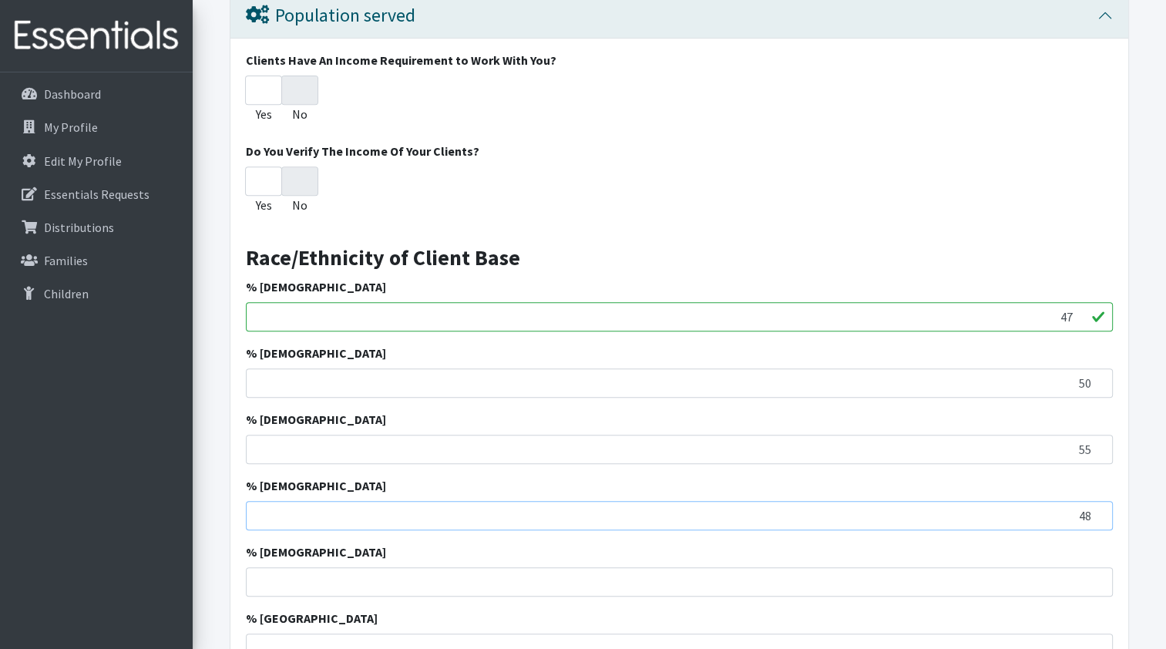
click at [1094, 508] on input "48" at bounding box center [679, 515] width 867 height 29
click at [1094, 508] on input "49" at bounding box center [679, 515] width 867 height 29
type input "50"
click at [1094, 508] on input "50" at bounding box center [679, 515] width 867 height 29
click at [987, 589] on input "% [DEMOGRAPHIC_DATA]" at bounding box center [679, 581] width 867 height 29
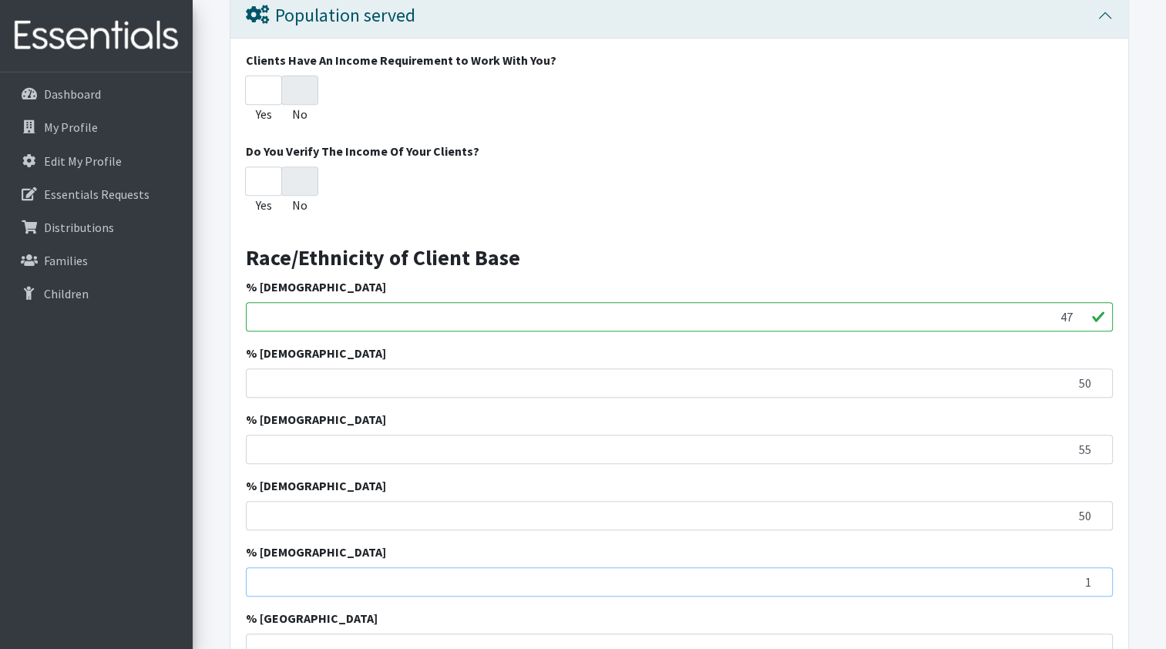
click at [1094, 577] on input "1" at bounding box center [679, 581] width 867 height 29
click at [1094, 577] on input "65" at bounding box center [679, 581] width 867 height 29
click at [1094, 577] on input "88" at bounding box center [679, 581] width 867 height 29
click at [1094, 583] on input "87" at bounding box center [679, 581] width 867 height 29
click at [1094, 583] on input "86" at bounding box center [679, 581] width 867 height 29
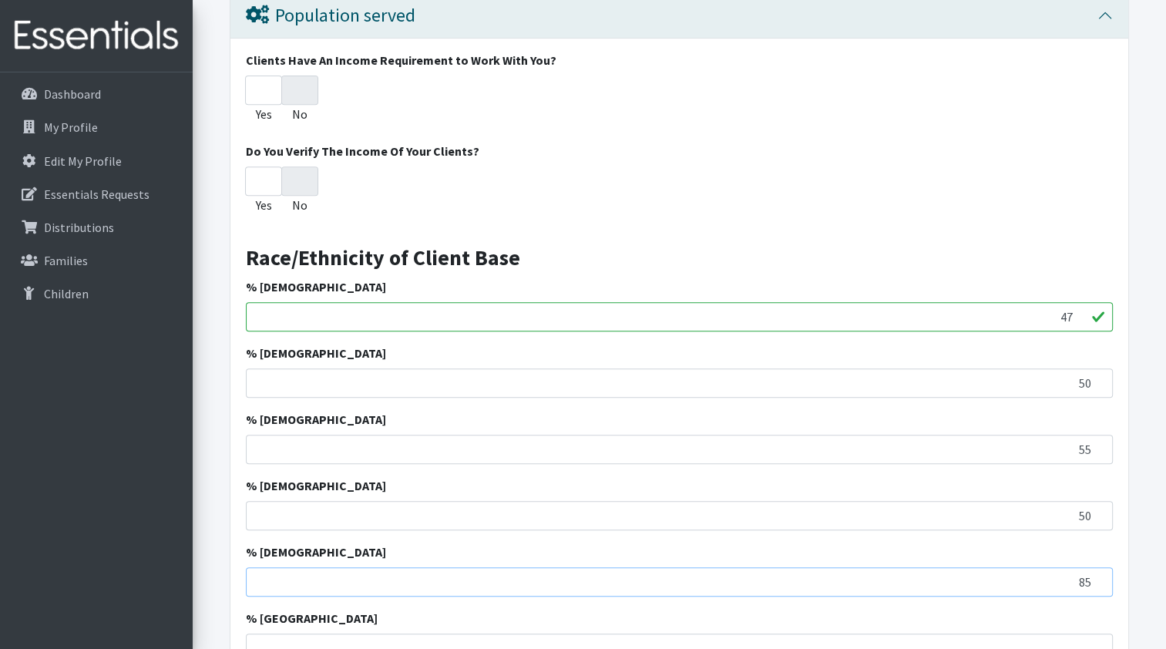
click at [1094, 583] on input "85" at bounding box center [679, 581] width 867 height 29
click at [1094, 583] on input "84" at bounding box center [679, 581] width 867 height 29
type input "83"
click at [1094, 583] on input "83" at bounding box center [679, 581] width 867 height 29
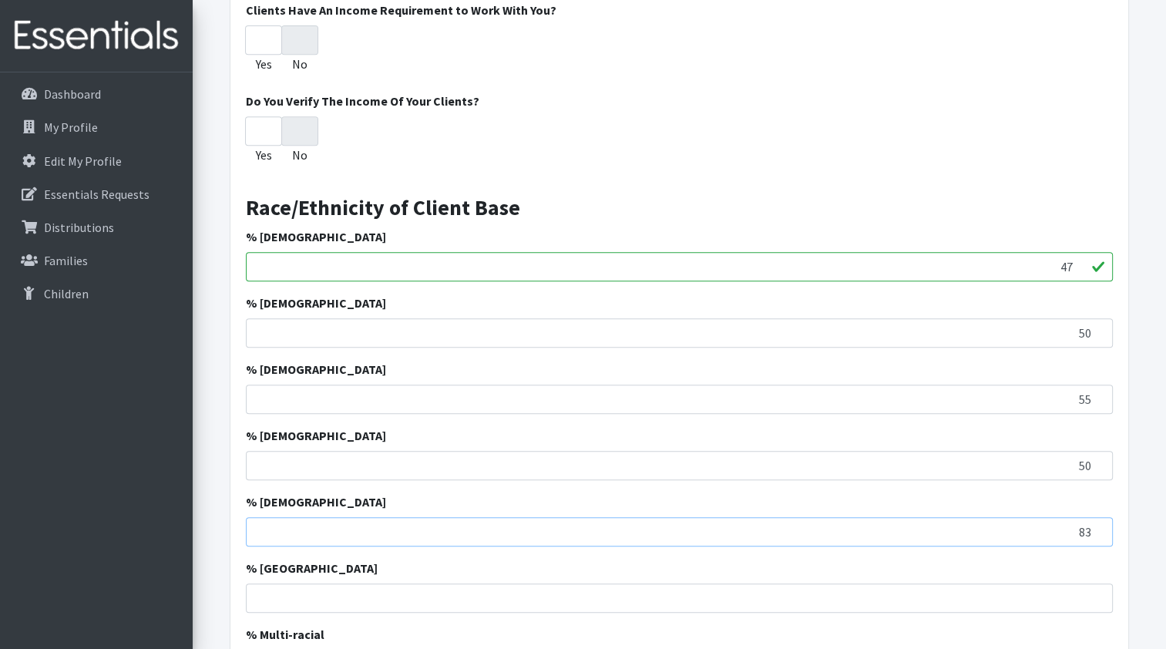
scroll to position [724, 0]
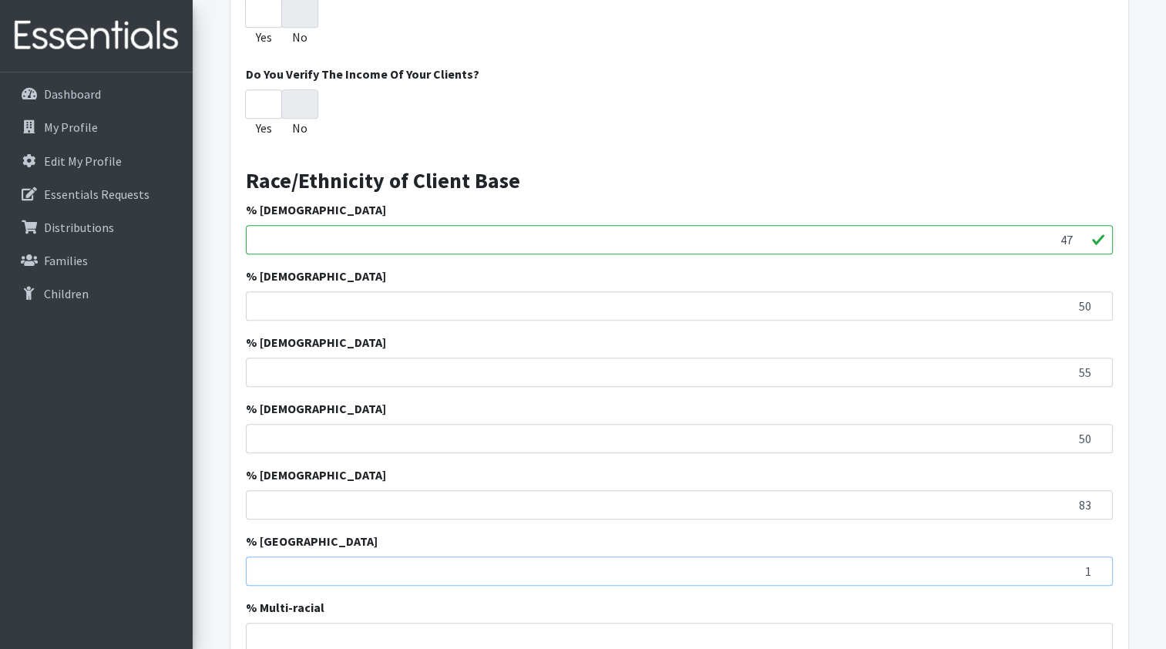
click at [1097, 563] on input "1" at bounding box center [679, 570] width 867 height 29
type input "0"
click at [1096, 570] on input "0" at bounding box center [679, 570] width 867 height 29
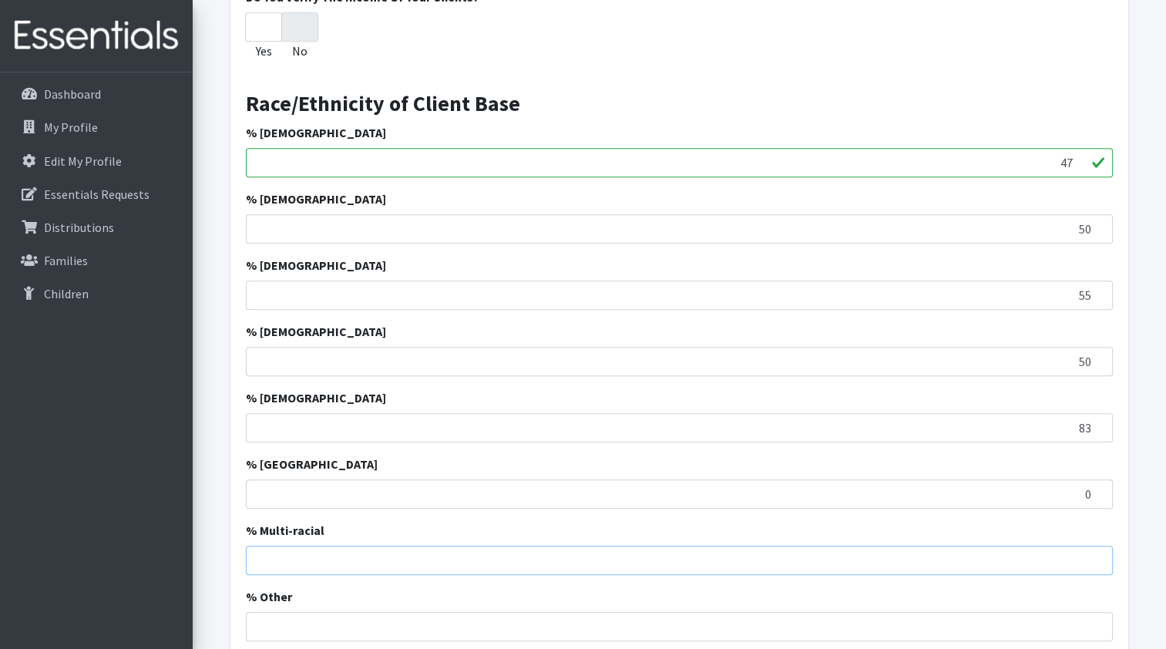
click at [1056, 563] on input "% Multi-racial" at bounding box center [679, 560] width 867 height 29
click at [1097, 552] on input "3" at bounding box center [679, 560] width 867 height 29
click at [1097, 552] on input "4" at bounding box center [679, 560] width 867 height 29
click at [1097, 552] on input "32" at bounding box center [679, 560] width 867 height 29
type input "33"
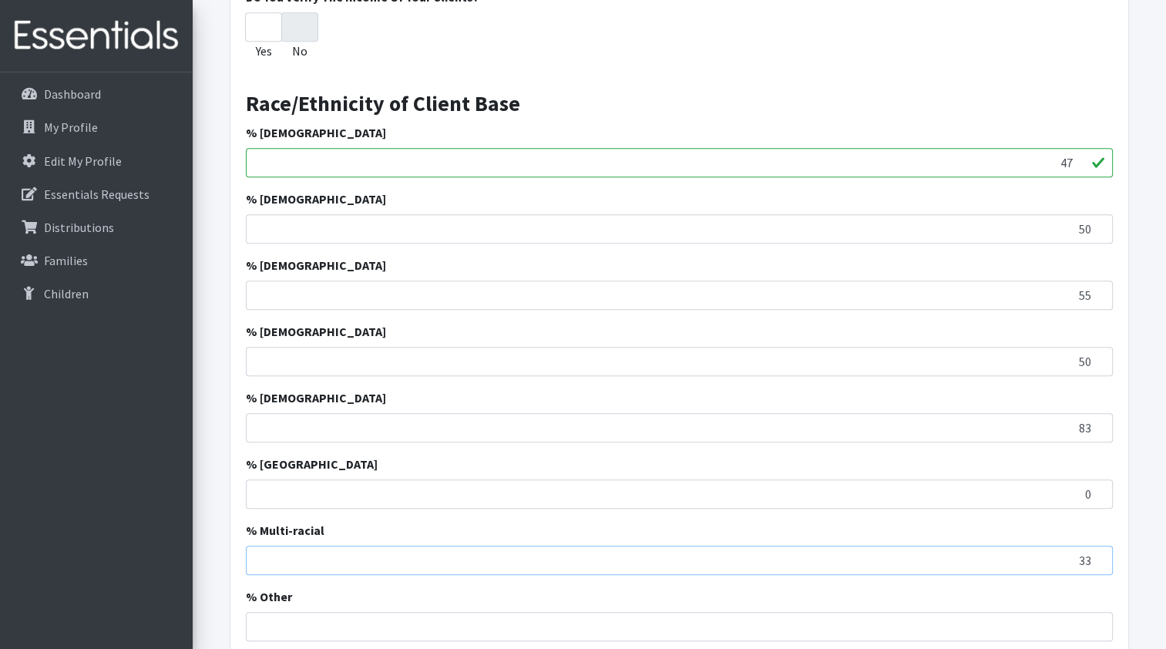
click at [1094, 552] on input "33" at bounding box center [679, 560] width 867 height 29
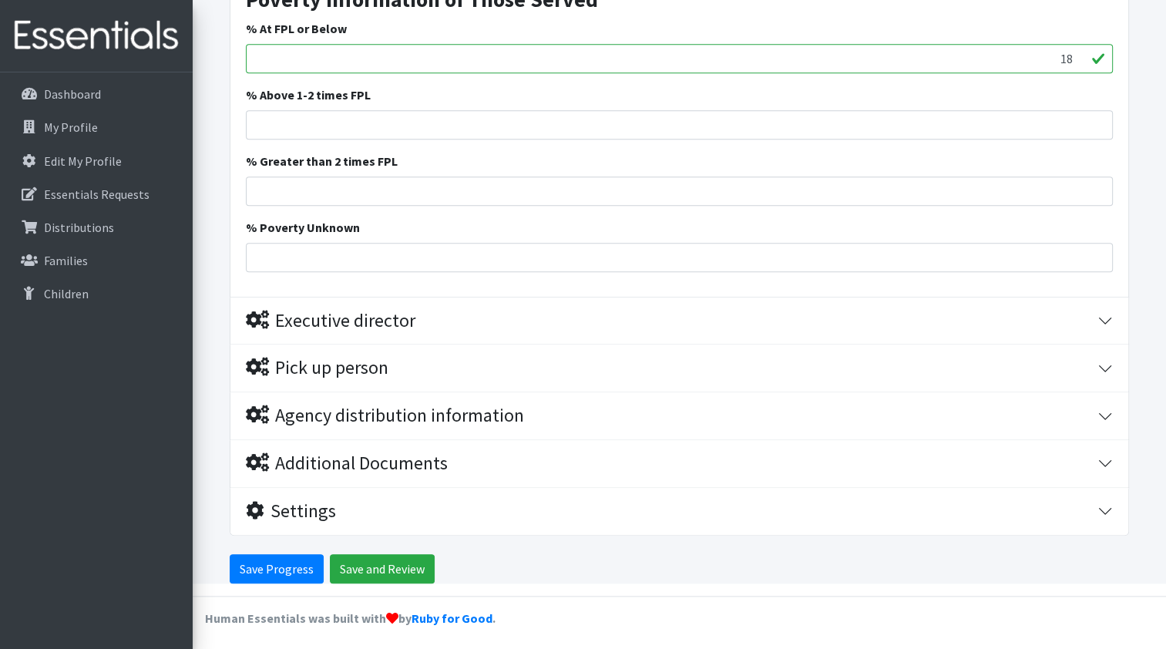
scroll to position [1547, 0]
click at [284, 563] on input "Save Progress" at bounding box center [277, 567] width 94 height 29
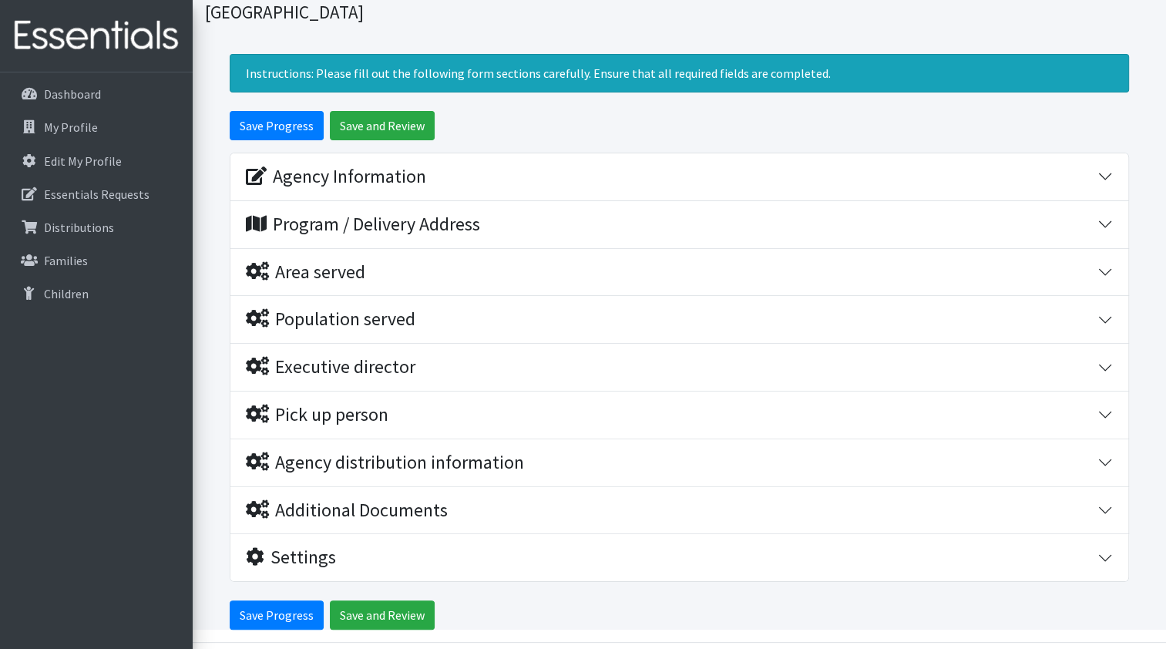
scroll to position [183, 0]
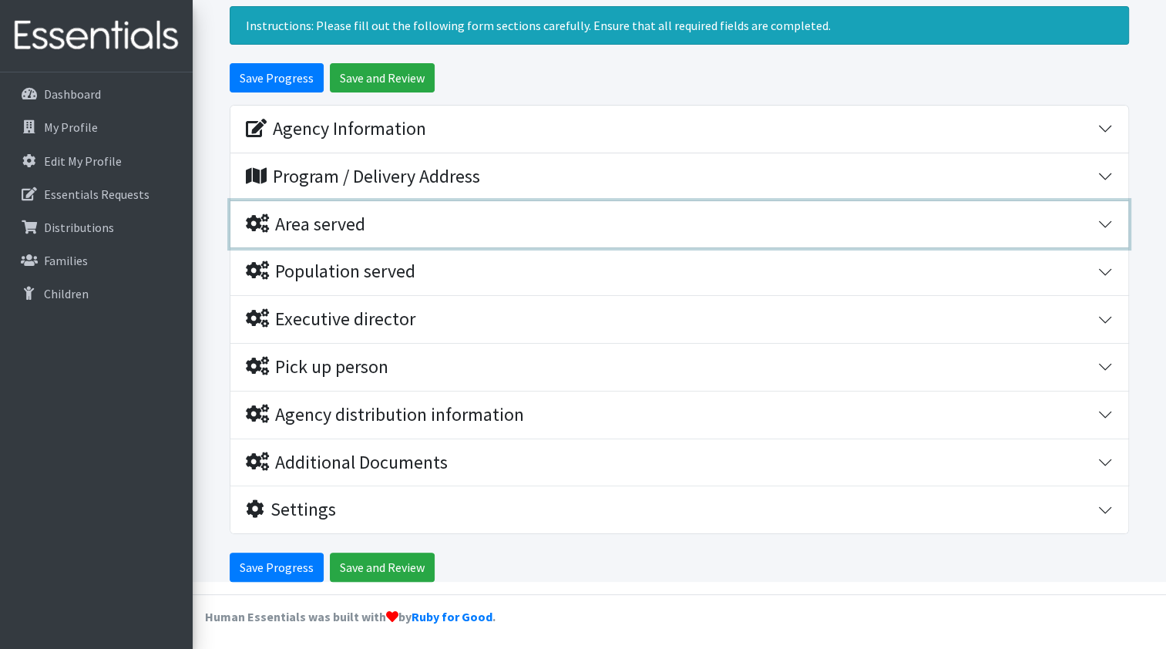
click at [324, 223] on div "Area served" at bounding box center [305, 224] width 119 height 22
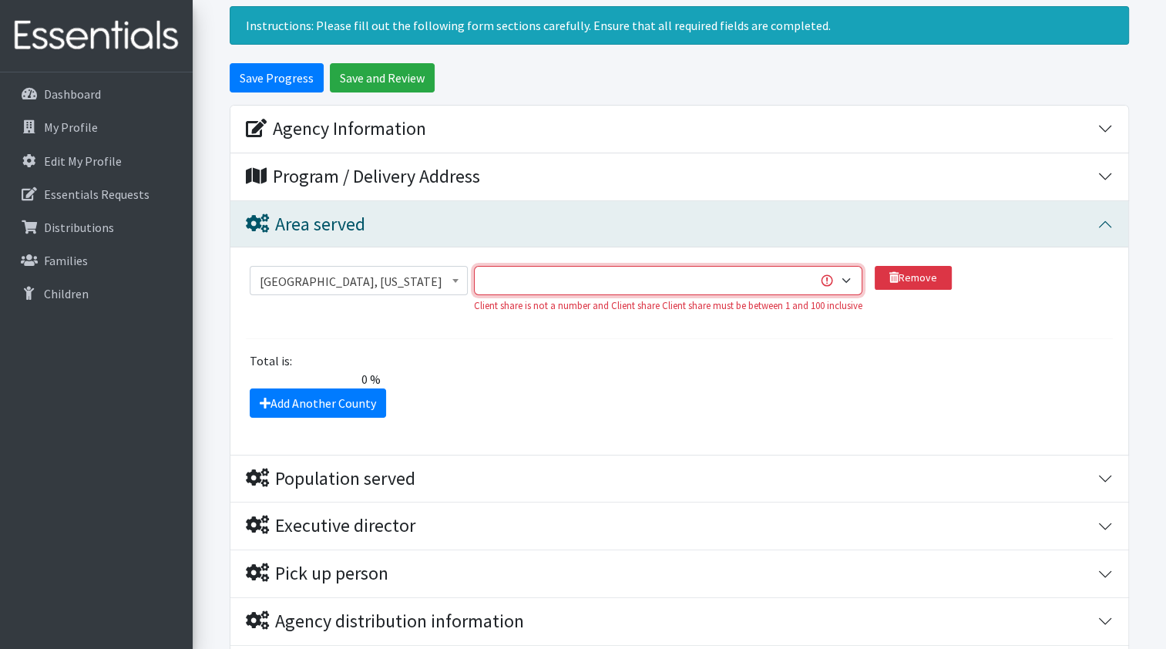
click at [600, 282] on select "1 2 3 4 5 6 7 8 9 10 11 12 13 14 15 16 17 18 19 20 21 22 23 24 25 26 27 28 29 3…" at bounding box center [668, 280] width 388 height 29
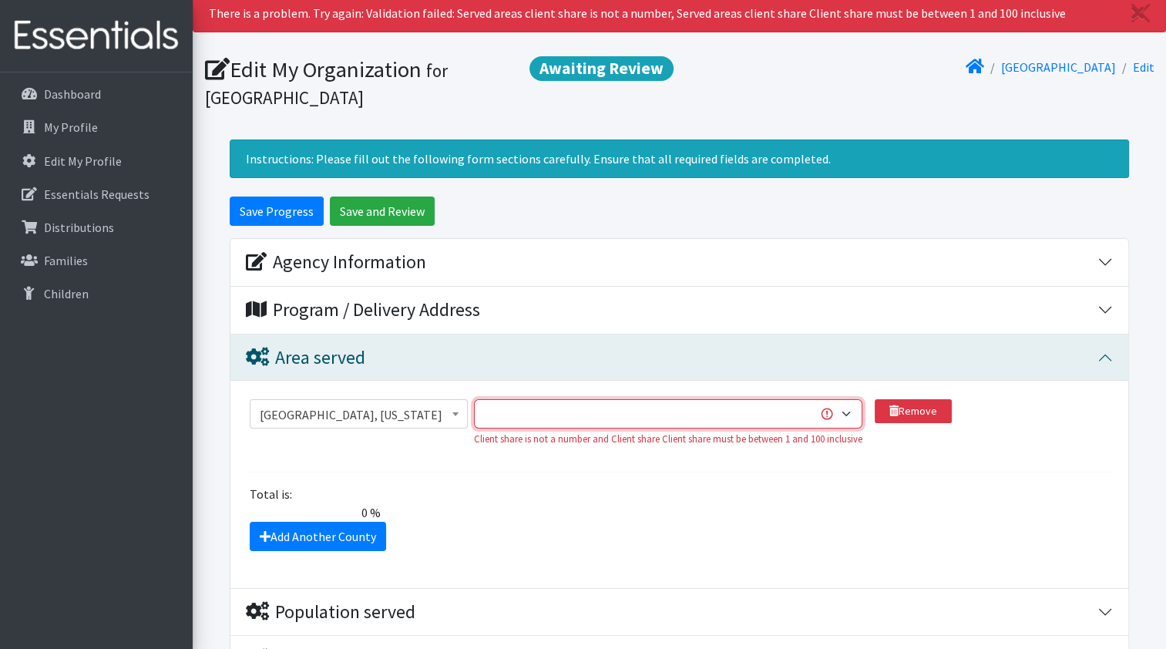
scroll to position [77, 0]
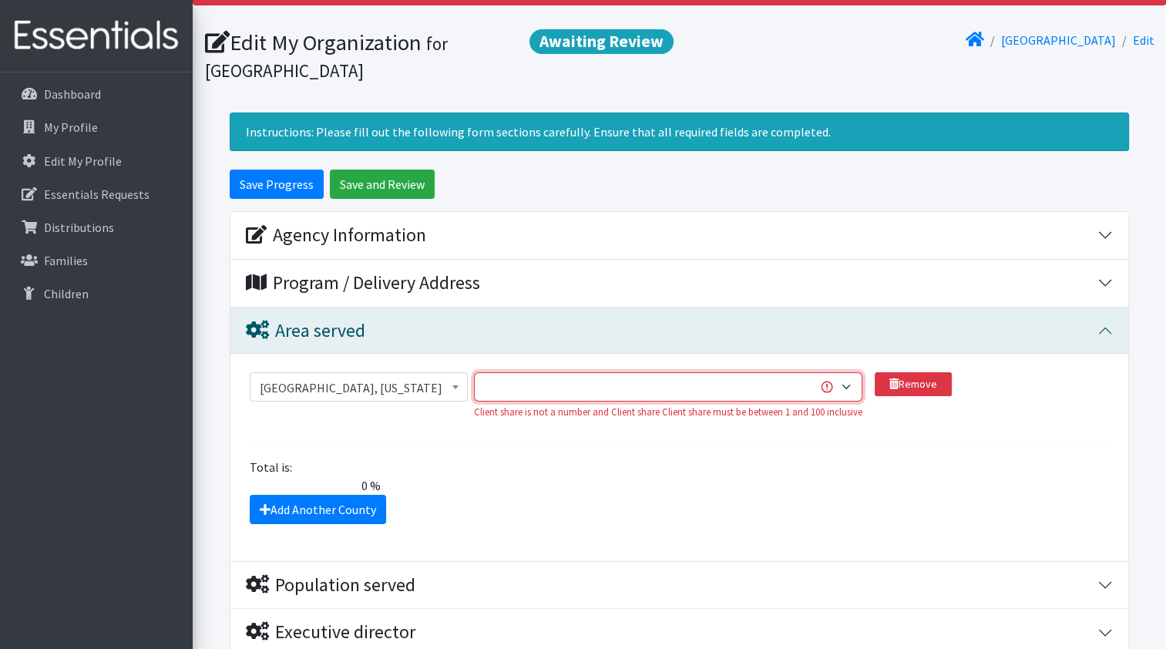
click at [845, 381] on select "1 2 3 4 5 6 7 8 9 10 11 12 13 14 15 16 17 18 19 20 21 22 23 24 25 26 27 28 29 3…" at bounding box center [668, 386] width 388 height 29
select select "9"
click at [475, 372] on select "1 2 3 4 5 6 7 8 9 10 11 12 13 14 15 16 17 18 19 20 21 22 23 24 25 26 27 28 29 3…" at bounding box center [668, 386] width 388 height 29
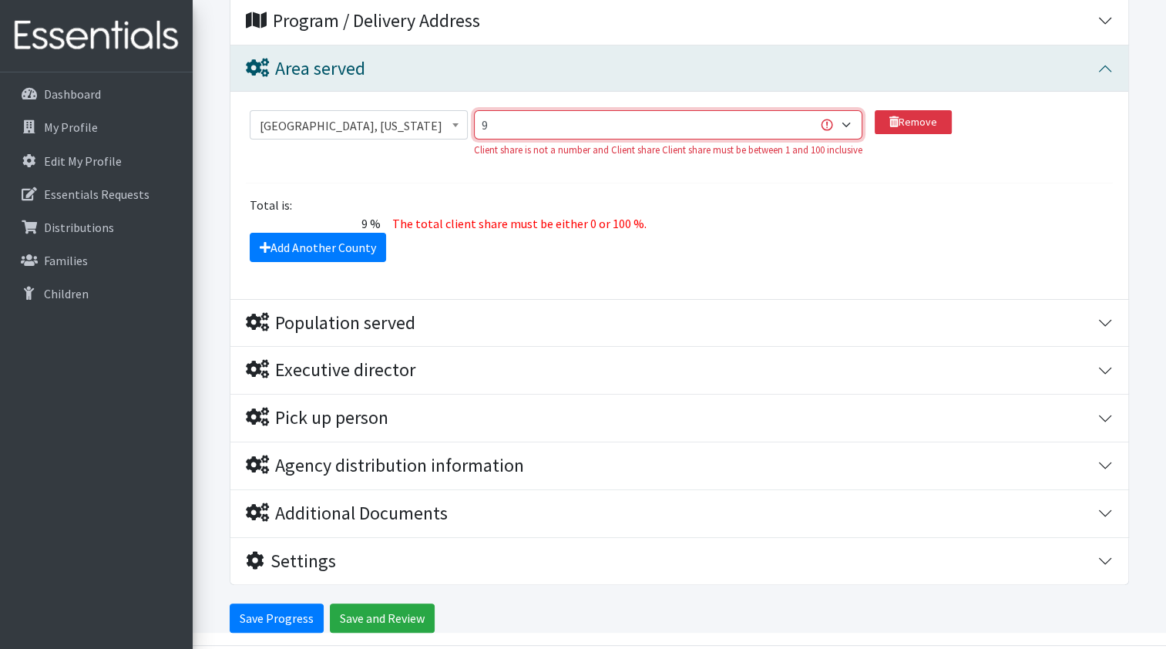
scroll to position [235, 0]
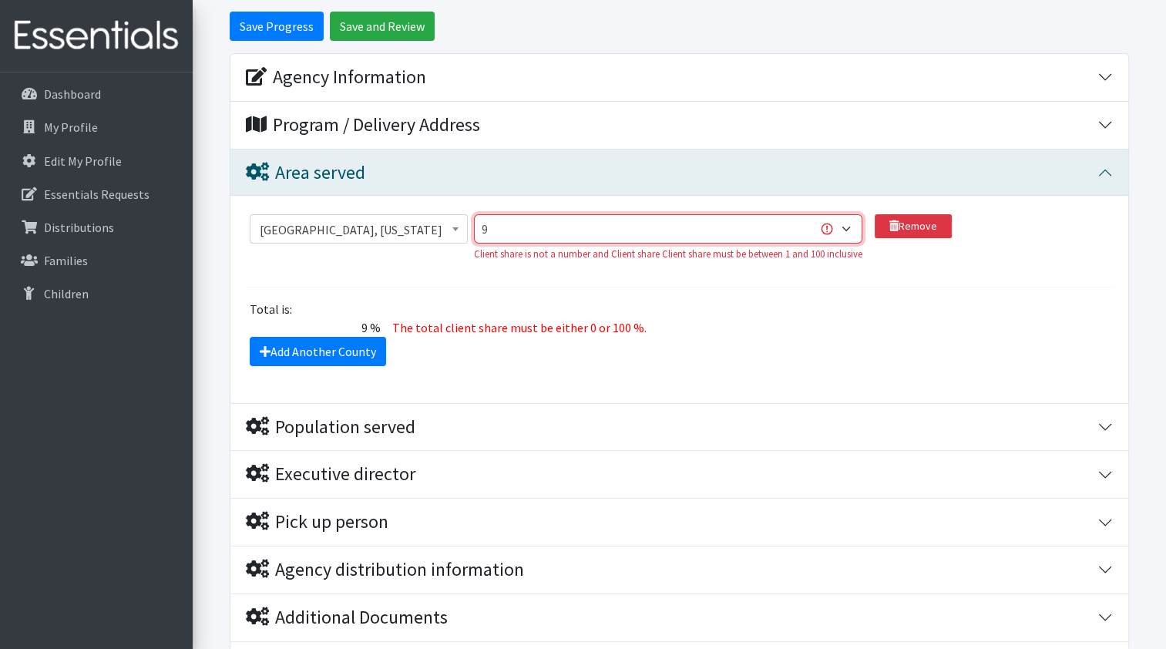
click at [828, 229] on select "1 2 3 4 5 6 7 8 9 10 11 12 13 14 15 16 17 18 19 20 21 22 23 24 25 26 27 28 29 3…" at bounding box center [668, 228] width 388 height 29
click at [912, 307] on div "Total is:" at bounding box center [679, 309] width 878 height 18
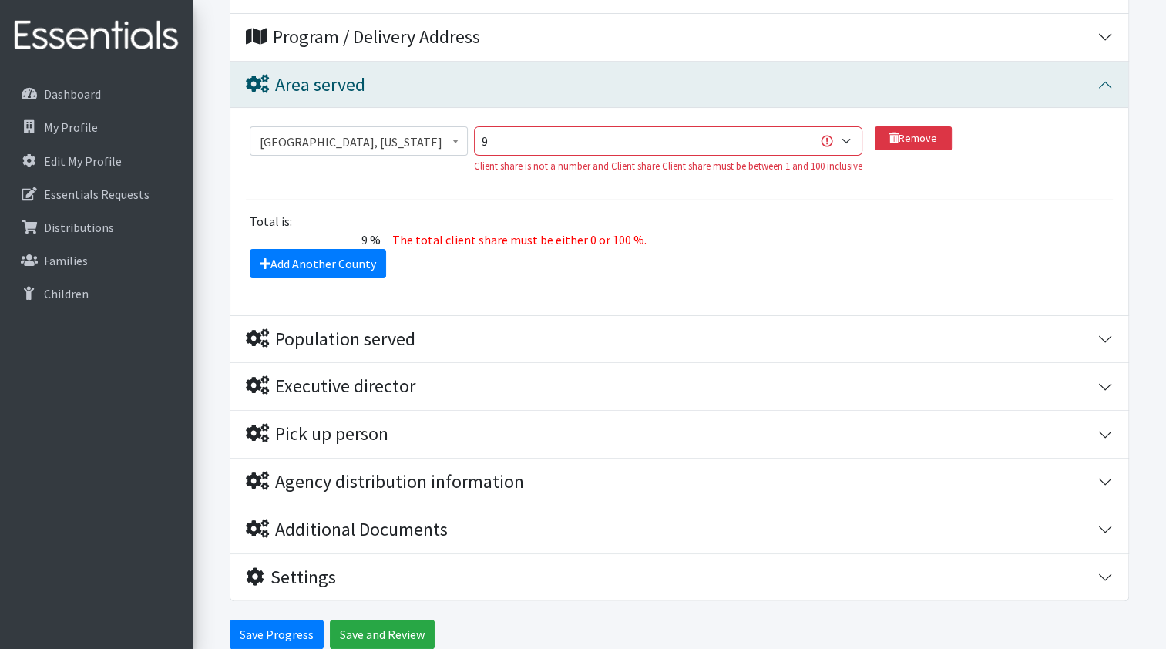
scroll to position [389, 0]
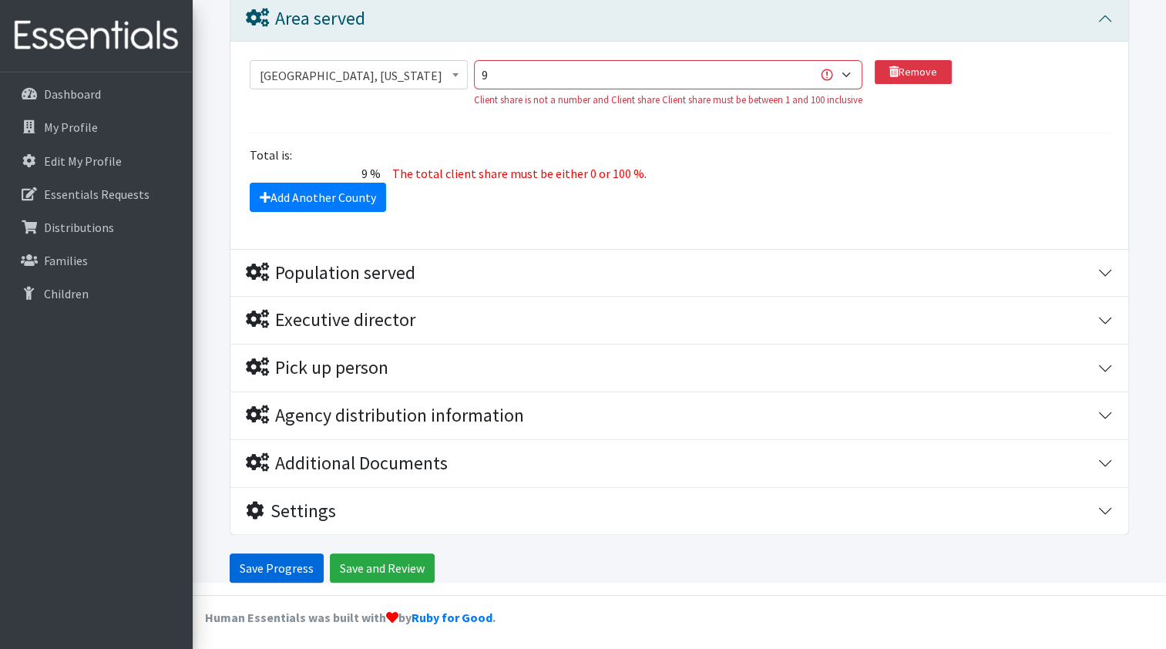
click at [250, 565] on input "Save Progress" at bounding box center [277, 567] width 94 height 29
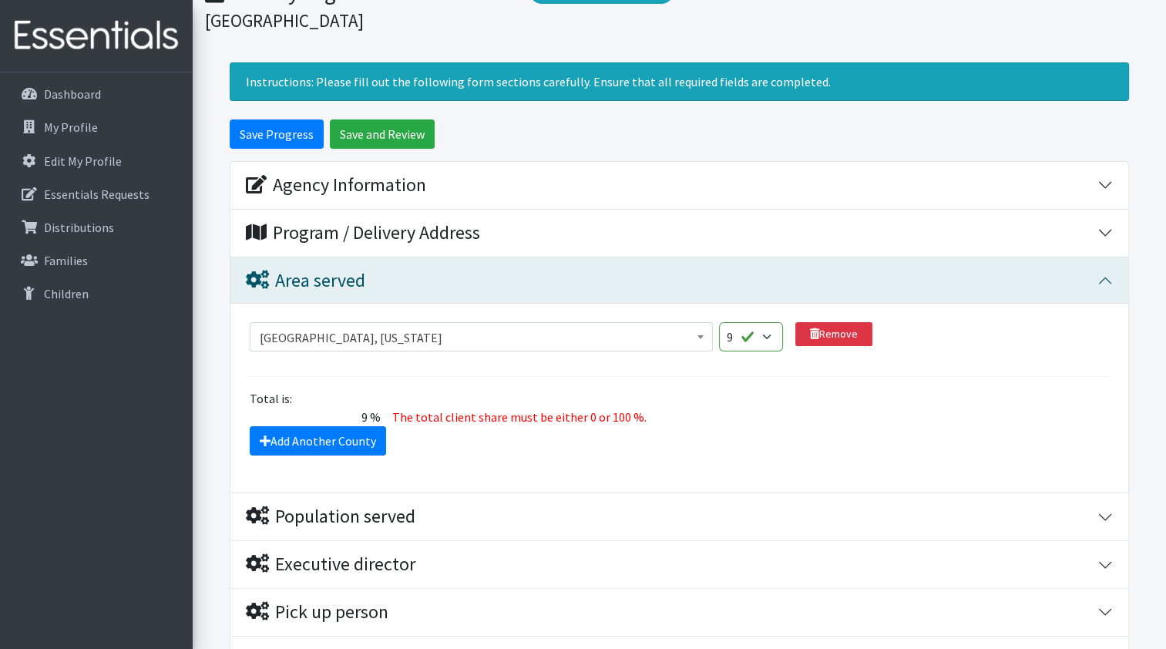
scroll to position [154, 0]
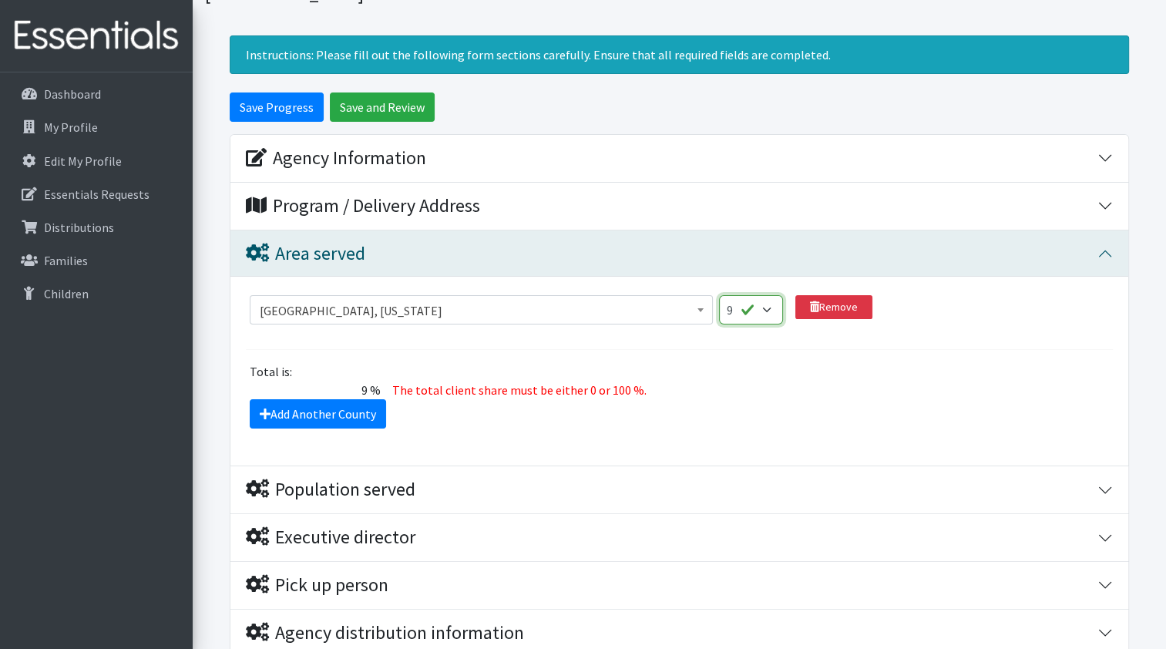
click at [767, 307] on select "1 2 3 4 5 6 7 8 9 10 11 12 13 14 15 16 17 18 19 20 21 22 23 24 25 26 27 28 29 3…" at bounding box center [751, 309] width 64 height 29
select select "100"
click at [719, 295] on select "1 2 3 4 5 6 7 8 9 10 11 12 13 14 15 16 17 18 19 20 21 22 23 24 25 26 27 28 29 3…" at bounding box center [751, 309] width 64 height 29
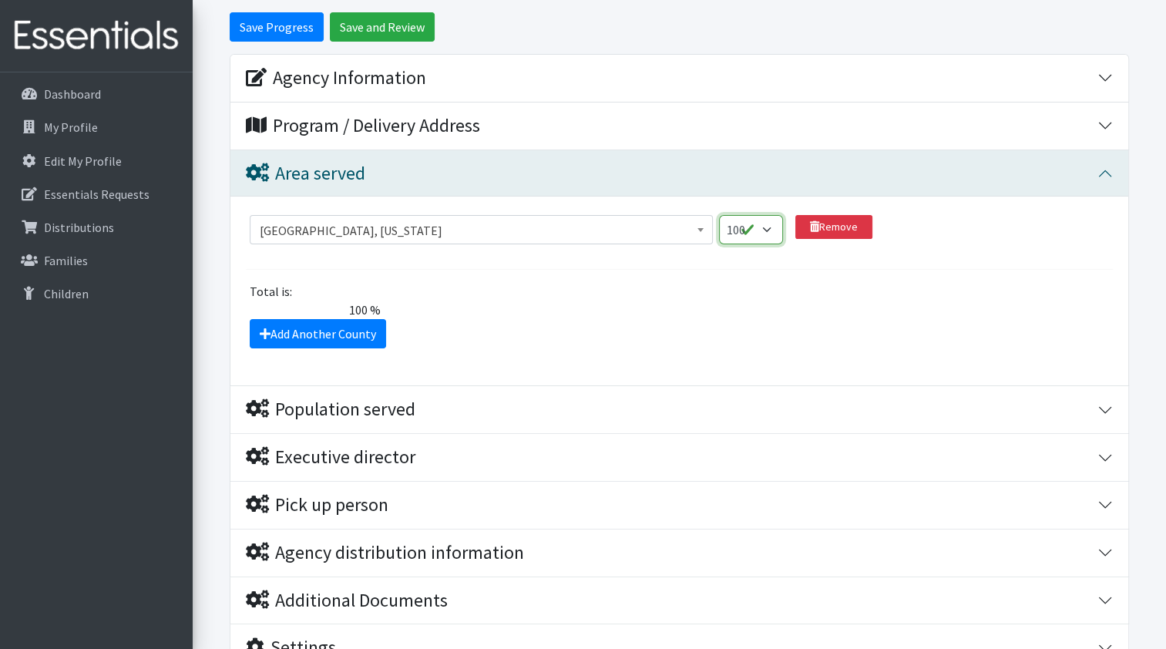
scroll to position [371, 0]
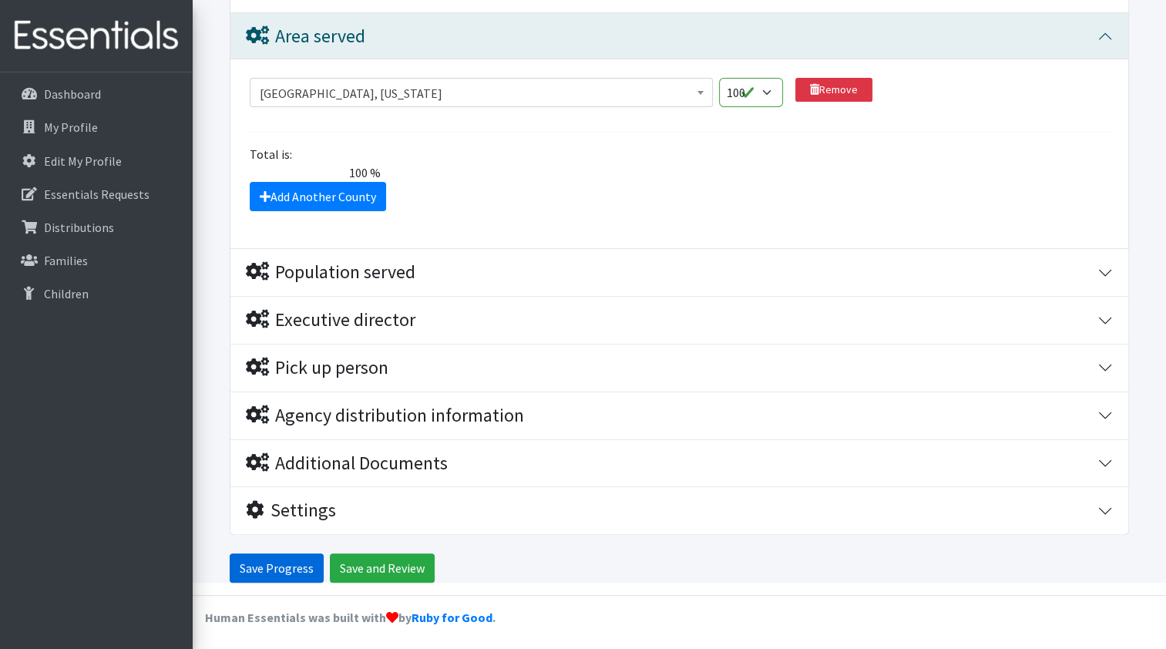
click at [264, 562] on input "Save Progress" at bounding box center [277, 567] width 94 height 29
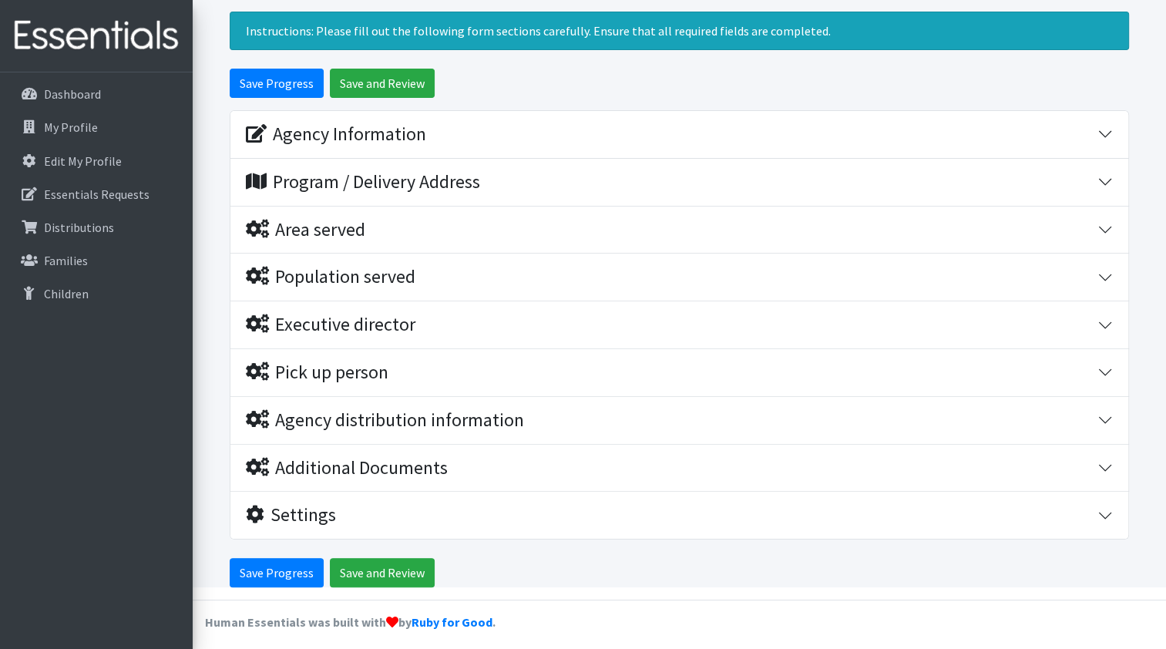
scroll to position [183, 0]
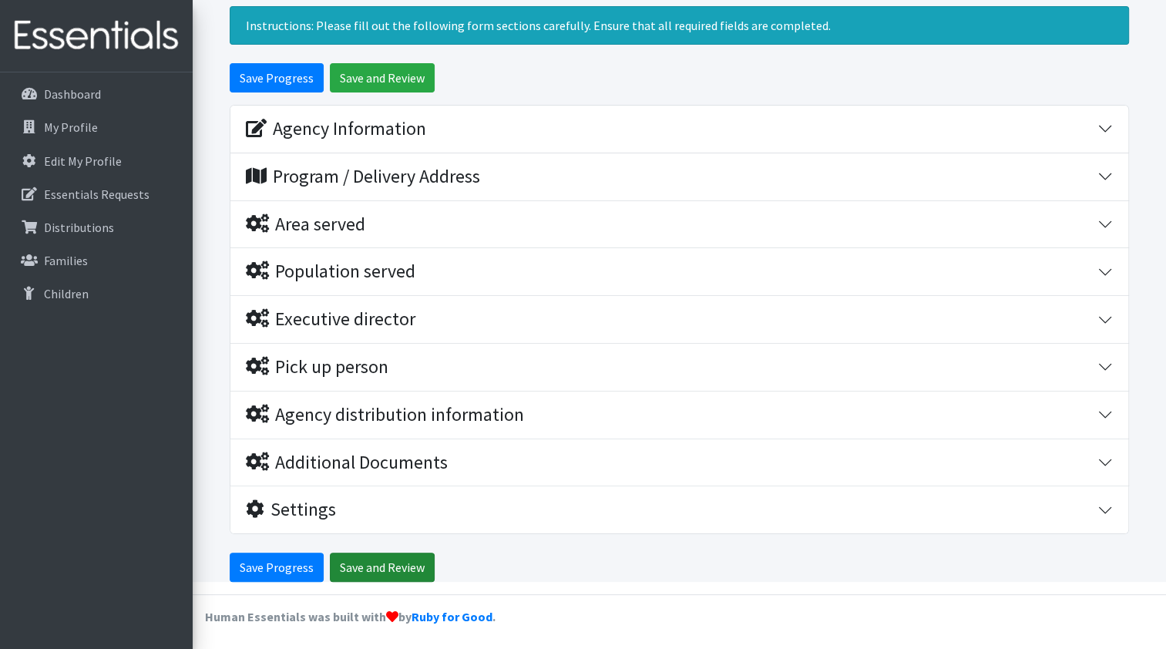
click at [345, 554] on input "Save and Review" at bounding box center [382, 567] width 105 height 29
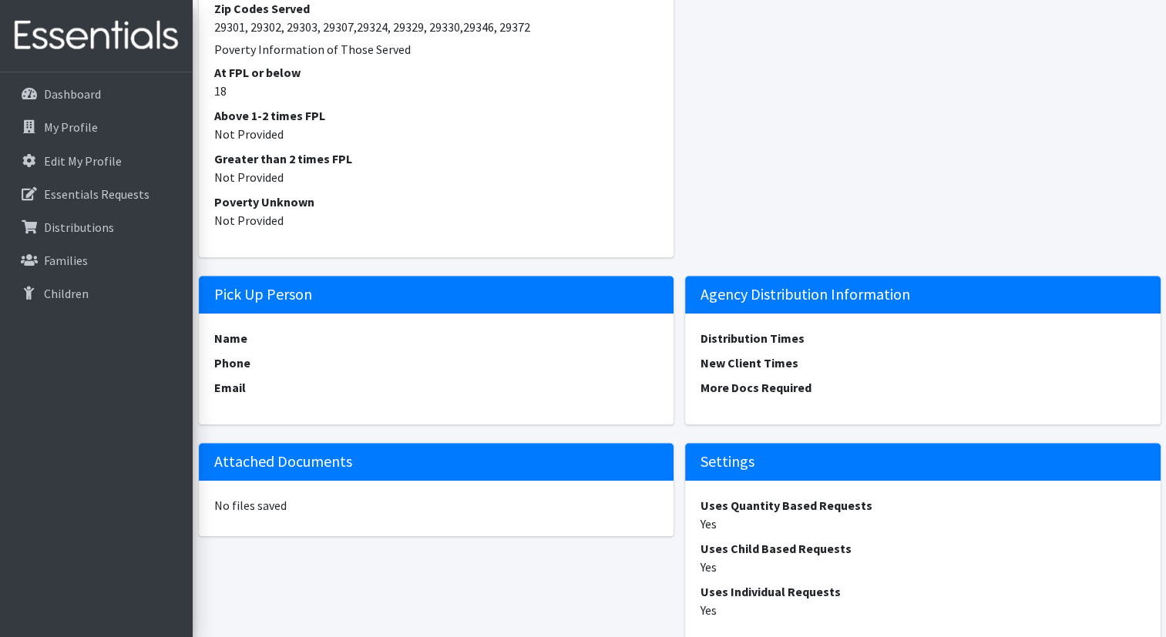
scroll to position [1202, 0]
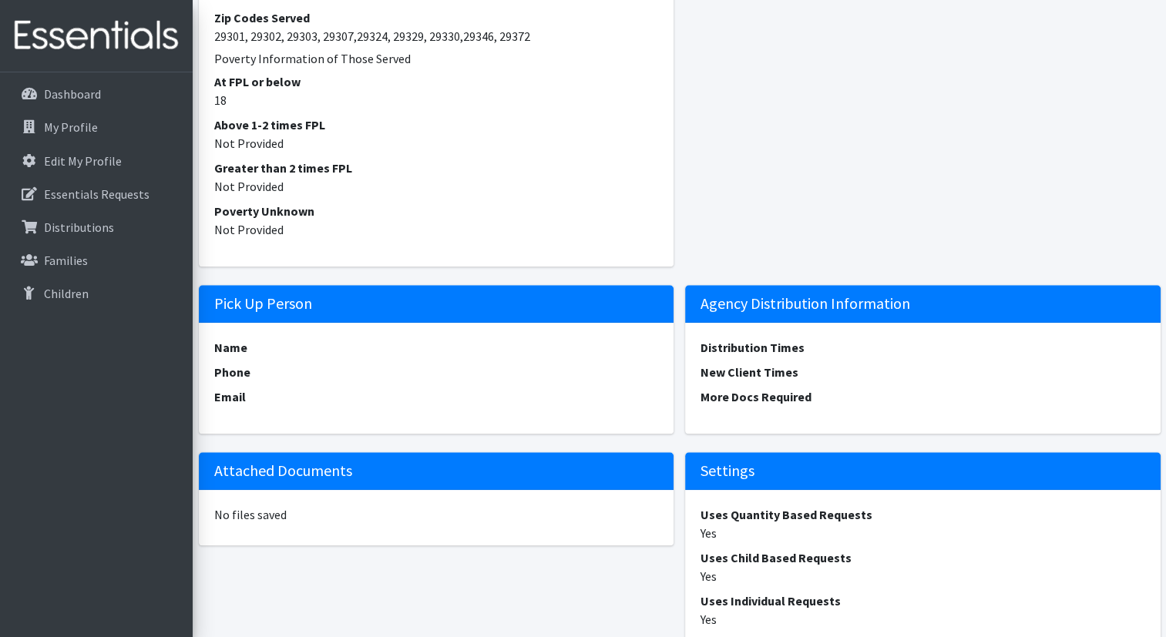
click at [296, 349] on dt "Name" at bounding box center [436, 347] width 445 height 18
click at [358, 310] on h5 "Pick Up Person" at bounding box center [436, 304] width 475 height 38
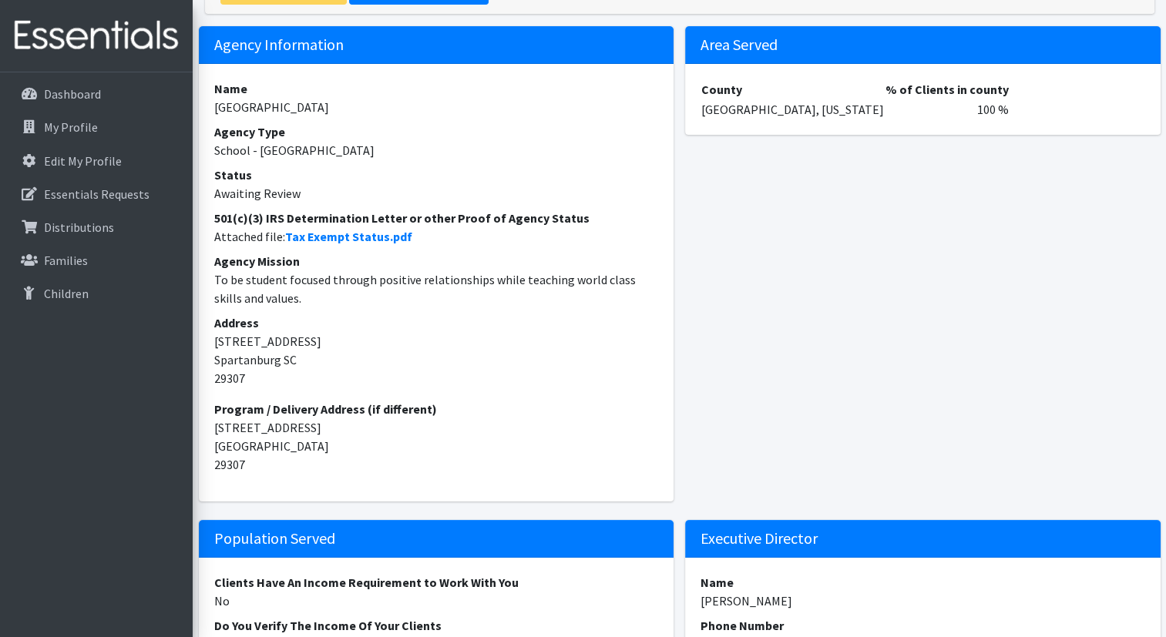
scroll to position [0, 0]
